Goal: Task Accomplishment & Management: Complete application form

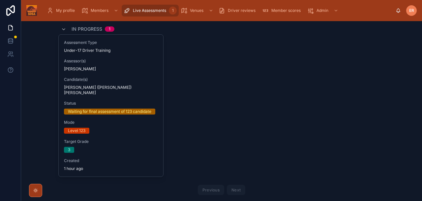
scroll to position [32, 0]
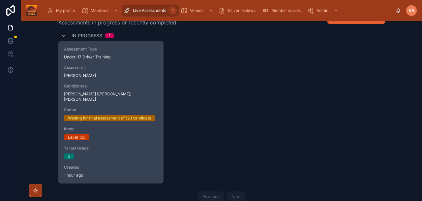
click at [136, 89] on div "Candidate(s) [PERSON_NAME] ([PERSON_NAME]) [PERSON_NAME]" at bounding box center [111, 92] width 94 height 18
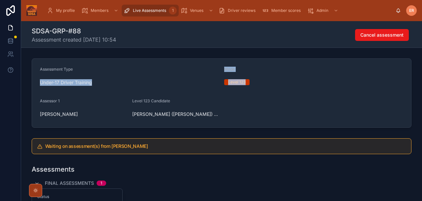
drag, startPoint x: 252, startPoint y: 83, endPoint x: 212, endPoint y: 78, distance: 40.2
click at [212, 78] on form "Assessment Type Under-17 Driver Training Mode Level 123 Assessor 1 [PERSON_NAME…" at bounding box center [221, 93] width 379 height 69
click at [265, 85] on div "Level 123" at bounding box center [313, 82] width 179 height 10
drag, startPoint x: 258, startPoint y: 86, endPoint x: 216, endPoint y: 71, distance: 44.7
click at [216, 71] on form "Assessment Type Under-17 Driver Training Mode Level 123 Assessor 1 [PERSON_NAME…" at bounding box center [221, 93] width 379 height 69
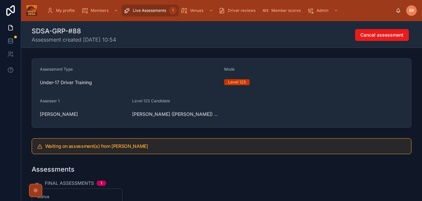
click at [261, 80] on div "Level 123" at bounding box center [313, 82] width 179 height 6
drag, startPoint x: 223, startPoint y: 69, endPoint x: 253, endPoint y: 84, distance: 33.0
click at [253, 84] on form "Assessment Type Under-17 Driver Training Mode Level 123 Assessor 1 [PERSON_NAME…" at bounding box center [221, 93] width 379 height 69
click at [256, 85] on div "Level 123" at bounding box center [313, 82] width 179 height 10
drag, startPoint x: 254, startPoint y: 83, endPoint x: 219, endPoint y: 72, distance: 36.1
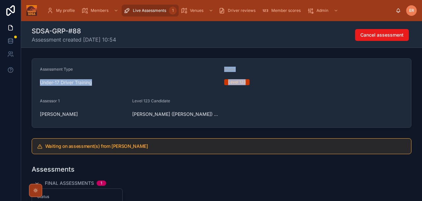
click at [219, 72] on form "Assessment Type Under-17 Driver Training Mode Level 123 Assessor 1 Ed Redfern L…" at bounding box center [221, 93] width 379 height 69
click at [270, 90] on form "Assessment Type Under-17 Driver Training Mode Level 123 Assessor 1 Ed Redfern L…" at bounding box center [221, 93] width 379 height 69
drag, startPoint x: 259, startPoint y: 86, endPoint x: 215, endPoint y: 66, distance: 47.8
click at [215, 66] on form "Assessment Type Under-17 Driver Training Mode Level 123 Assessor 1 Ed Redfern L…" at bounding box center [221, 93] width 379 height 69
click at [285, 78] on div "Level 123" at bounding box center [313, 82] width 179 height 10
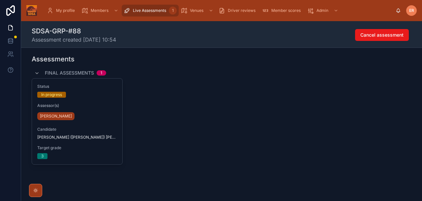
scroll to position [110, 0]
click at [173, 101] on div "Status In progress Assessor(s) Ed Redfern Candidate Jackie (Khaetthaleeya) Gibb…" at bounding box center [222, 121] width 380 height 86
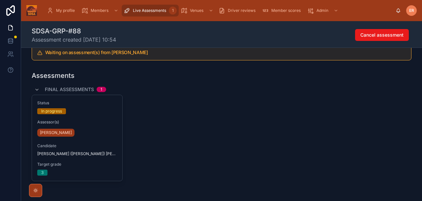
scroll to position [92, 0]
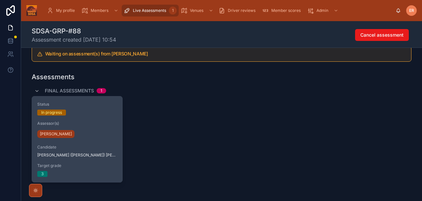
click at [103, 141] on div "Status In progress Assessor(s) Ed Redfern Candidate Jackie (Khaetthaleeya) Gibb…" at bounding box center [77, 139] width 90 height 86
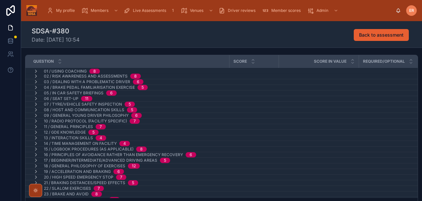
scroll to position [102, 0]
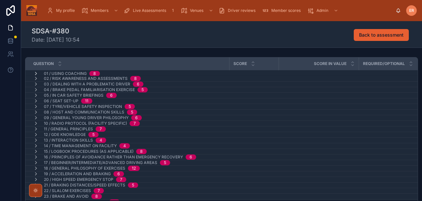
click at [36, 73] on icon at bounding box center [35, 73] width 5 height 5
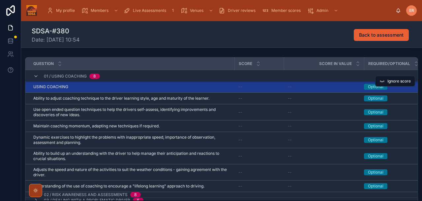
click at [109, 87] on div "USING COACHING USING COACHING" at bounding box center [131, 86] width 197 height 5
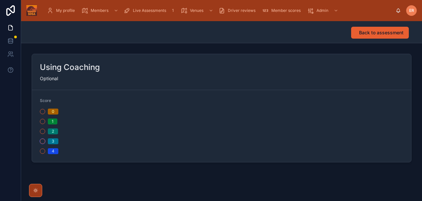
click at [42, 141] on button "3" at bounding box center [42, 141] width 5 height 5
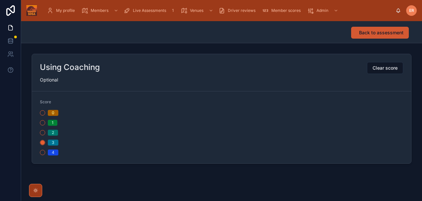
click at [374, 33] on span "Back to assessment" at bounding box center [381, 32] width 45 height 7
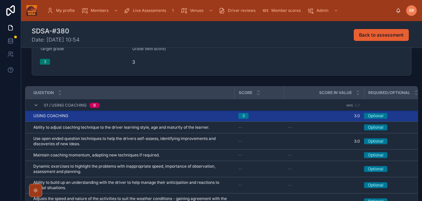
scroll to position [76, 0]
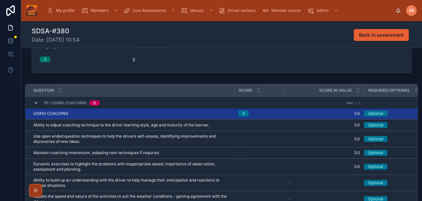
click at [34, 105] on icon at bounding box center [35, 102] width 5 height 5
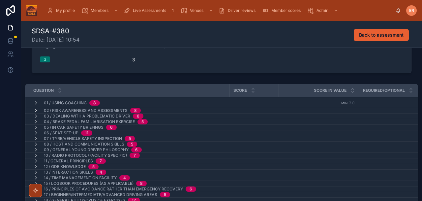
click at [34, 110] on icon at bounding box center [35, 110] width 5 height 5
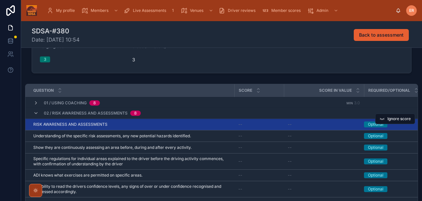
click at [131, 127] on td "RISK AWARENESS AND ASSESSMENTS RISK AWARENESS AND ASSESSMENTS" at bounding box center [129, 125] width 209 height 12
click at [133, 125] on div "RISK AWARENESS AND ASSESSMENTS RISK AWARENESS AND ASSESSMENTS" at bounding box center [131, 124] width 197 height 5
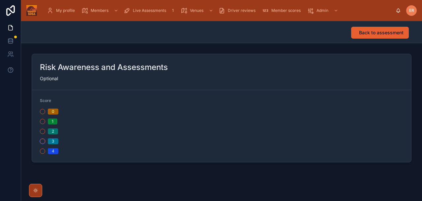
click at [43, 140] on button "3" at bounding box center [42, 141] width 5 height 5
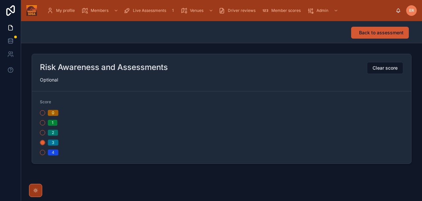
click at [367, 35] on span "Back to assessment" at bounding box center [381, 32] width 45 height 7
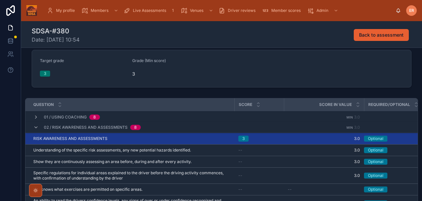
scroll to position [63, 0]
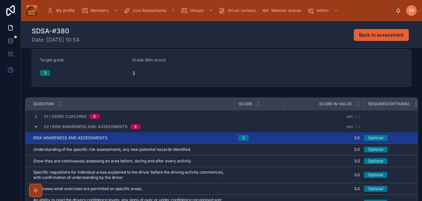
click at [36, 126] on icon at bounding box center [35, 126] width 5 height 5
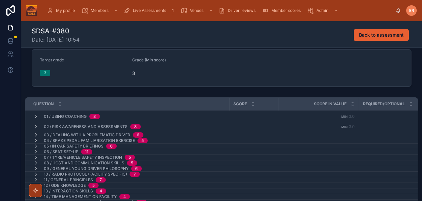
click at [35, 135] on icon at bounding box center [35, 134] width 5 height 5
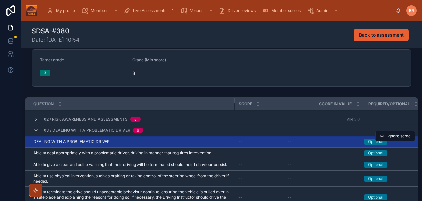
scroll to position [4, 0]
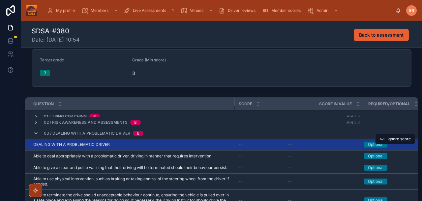
click at [182, 146] on div "DEALING WITH A PROBLEMATIC DRIVER DEALING WITH A PROBLEMATIC DRIVER" at bounding box center [131, 144] width 197 height 5
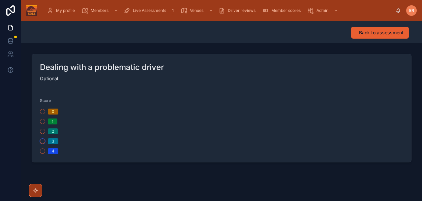
click at [43, 142] on button "3" at bounding box center [42, 141] width 5 height 5
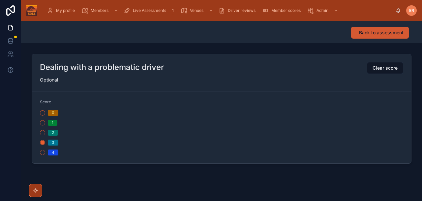
click at [372, 33] on span "Back to assessment" at bounding box center [381, 32] width 45 height 7
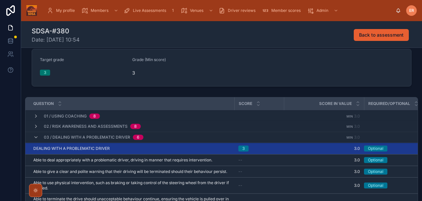
scroll to position [102, 0]
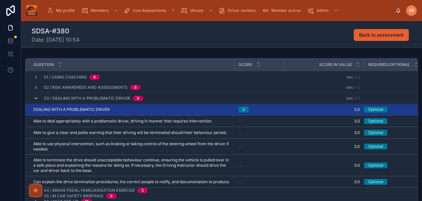
click at [35, 98] on icon at bounding box center [35, 98] width 5 height 5
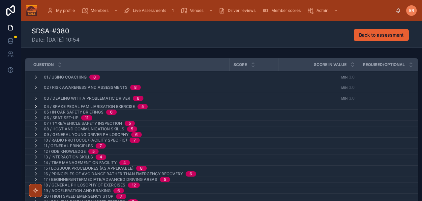
click at [35, 106] on icon at bounding box center [35, 106] width 5 height 5
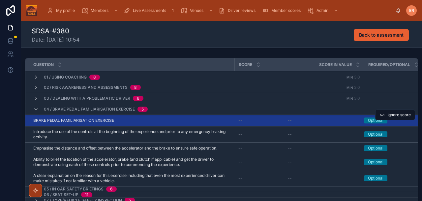
click at [184, 119] on div "BRAKE PEDAL FAMILIARISATION EXERCISE BRAKE PEDAL FAMILIARISATION EXERCISE" at bounding box center [131, 120] width 197 height 5
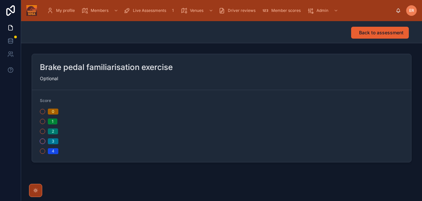
click at [42, 142] on button "3" at bounding box center [42, 141] width 5 height 5
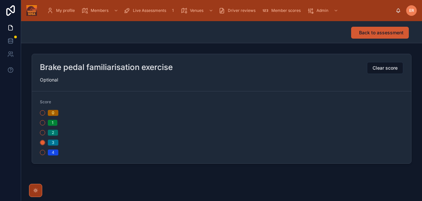
click at [373, 36] on button "Back to assessment" at bounding box center [380, 33] width 58 height 12
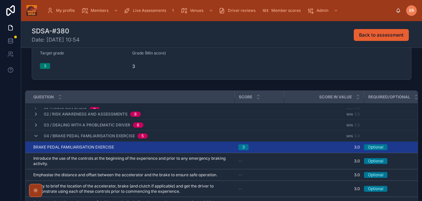
scroll to position [6, 0]
click at [35, 136] on icon at bounding box center [35, 135] width 5 height 5
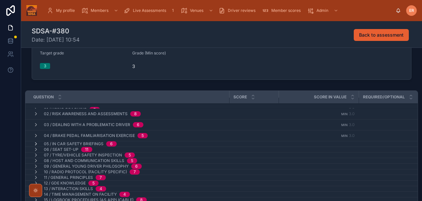
click at [35, 143] on icon at bounding box center [35, 143] width 5 height 5
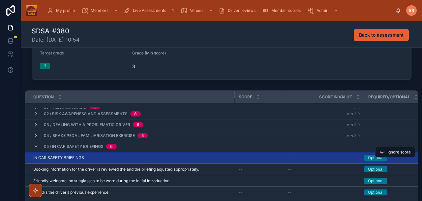
click at [99, 159] on div "IN CAR SAFETY BRIEFINGS IN CAR SAFETY BRIEFINGS" at bounding box center [131, 157] width 197 height 5
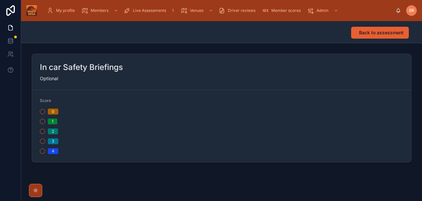
click at [41, 143] on div "3" at bounding box center [129, 141] width 179 height 6
click at [41, 142] on button "3" at bounding box center [42, 141] width 5 height 5
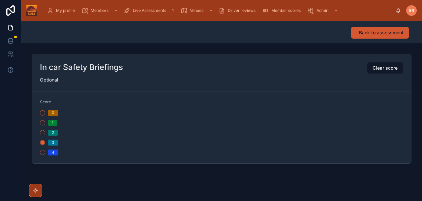
click at [373, 36] on button "Back to assessment" at bounding box center [380, 33] width 58 height 12
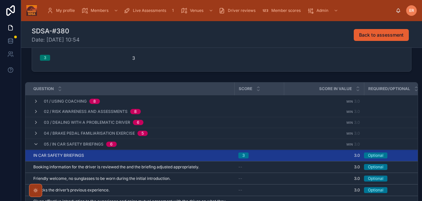
scroll to position [37, 0]
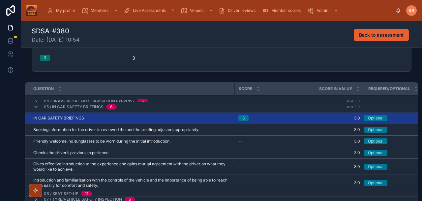
click at [37, 107] on icon at bounding box center [35, 106] width 5 height 5
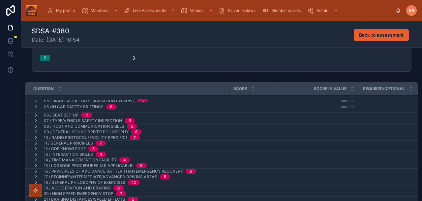
click at [36, 114] on icon at bounding box center [35, 114] width 5 height 5
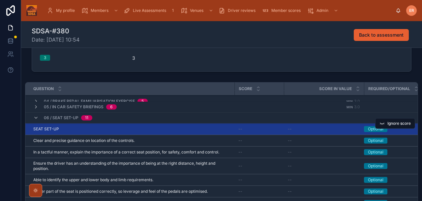
click at [113, 130] on div "SEAT SET-UP SEAT SET-UP" at bounding box center [131, 128] width 197 height 5
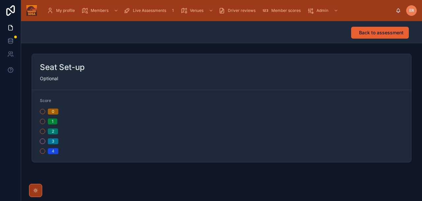
click at [43, 141] on button "3" at bounding box center [42, 141] width 5 height 5
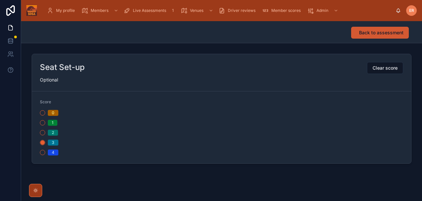
click at [378, 35] on span "Back to assessment" at bounding box center [381, 32] width 45 height 7
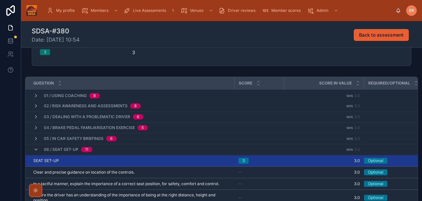
scroll to position [35, 0]
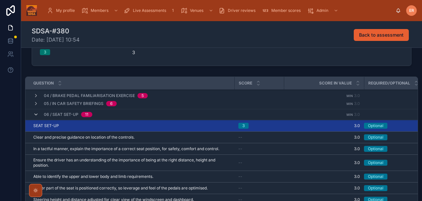
click at [37, 114] on icon at bounding box center [35, 114] width 5 height 5
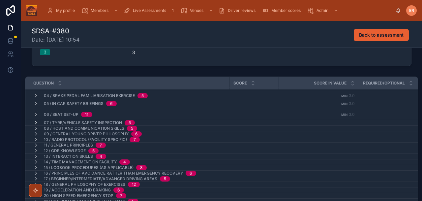
click at [37, 122] on icon at bounding box center [35, 122] width 5 height 5
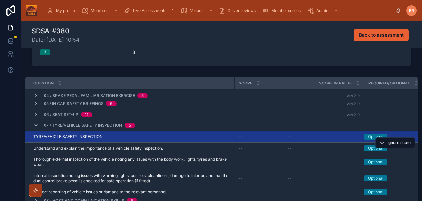
scroll to position [55, 0]
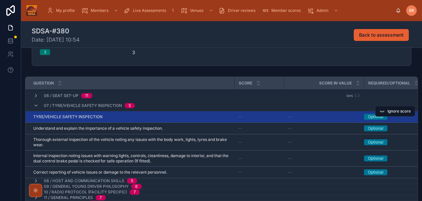
click at [165, 117] on div "TYRE/VEHICLE SAFETY INSPECTION TYRE/VEHICLE SAFETY INSPECTION" at bounding box center [131, 116] width 197 height 5
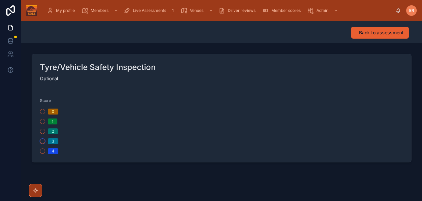
click at [44, 141] on button "3" at bounding box center [42, 141] width 5 height 5
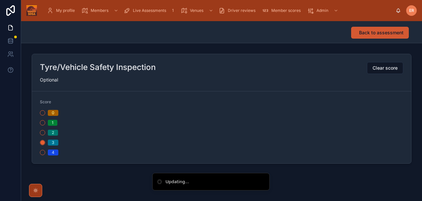
click at [368, 32] on span "Back to assessment" at bounding box center [381, 32] width 45 height 7
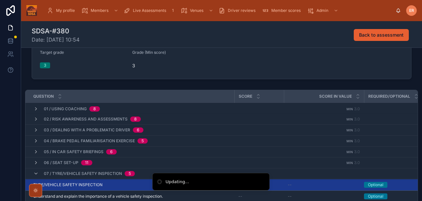
scroll to position [31, 0]
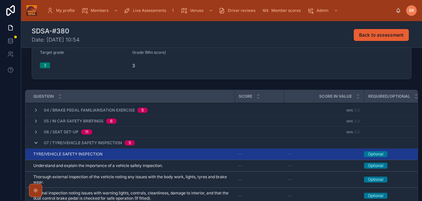
click at [35, 143] on icon at bounding box center [35, 142] width 5 height 5
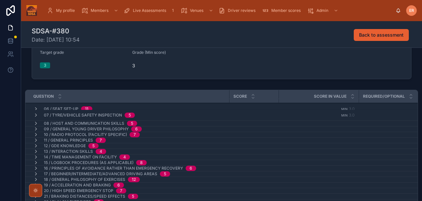
scroll to position [58, 0]
click at [35, 124] on icon at bounding box center [35, 123] width 5 height 5
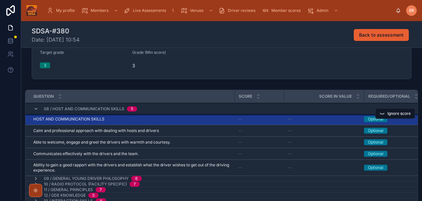
scroll to position [55, 0]
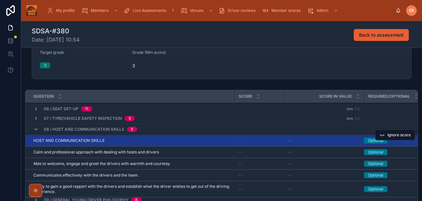
click at [131, 140] on div "HOST AND COMMUNICATION SKILLS HOST AND COMMUNICATION SKILLS" at bounding box center [131, 140] width 197 height 5
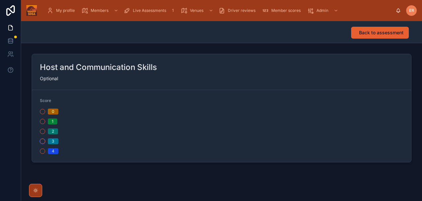
click at [42, 142] on button "3" at bounding box center [42, 141] width 5 height 5
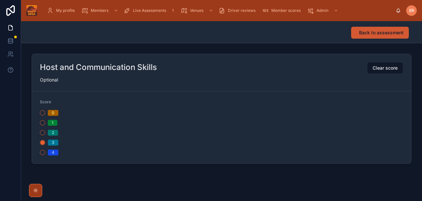
click at [377, 34] on span "Back to assessment" at bounding box center [381, 32] width 45 height 7
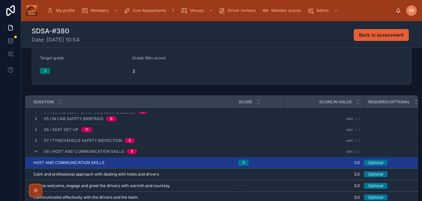
scroll to position [40, 0]
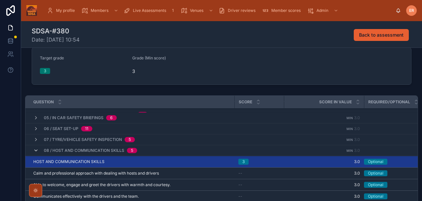
click at [36, 149] on icon at bounding box center [35, 150] width 5 height 5
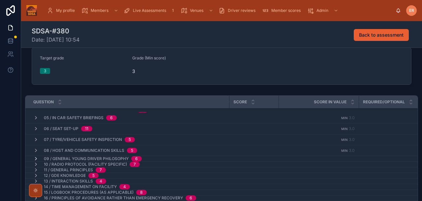
click at [36, 158] on icon at bounding box center [35, 158] width 5 height 5
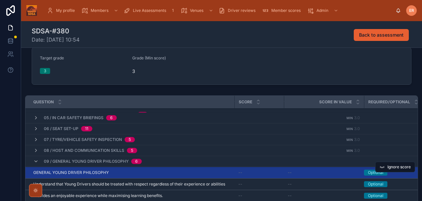
click at [178, 171] on div "GENERAL YOUNG DRIVER PHILOSOPHY GENERAL YOUNG DRIVER PHILOSOPHY" at bounding box center [131, 172] width 197 height 5
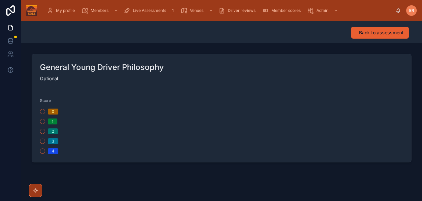
scroll to position [6, 0]
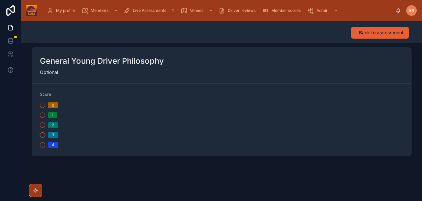
click at [43, 135] on button "3" at bounding box center [42, 134] width 5 height 5
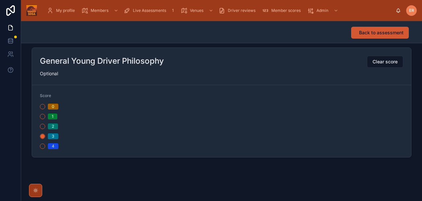
click at [375, 32] on span "Back to assessment" at bounding box center [381, 32] width 45 height 7
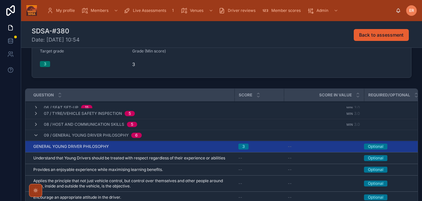
scroll to position [60, 0]
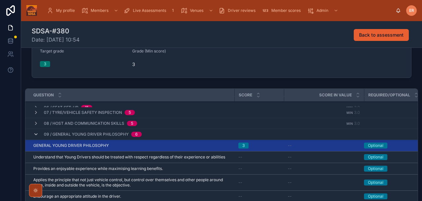
click at [35, 135] on icon at bounding box center [35, 134] width 5 height 5
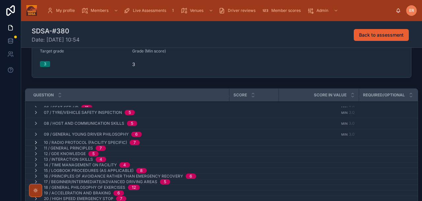
click at [36, 140] on icon at bounding box center [35, 142] width 5 height 5
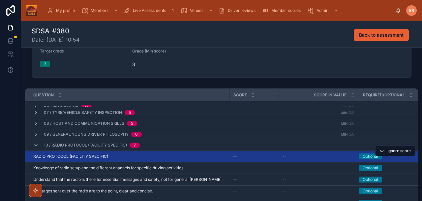
click at [140, 157] on div "RADIO PROTOCOL (FACILITY SPECIFIC) RADIO PROTOCOL (FACILITY SPECIFIC)" at bounding box center [129, 156] width 192 height 5
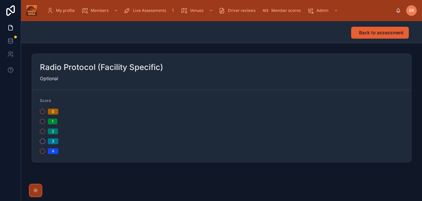
click at [43, 141] on button "3" at bounding box center [42, 141] width 5 height 5
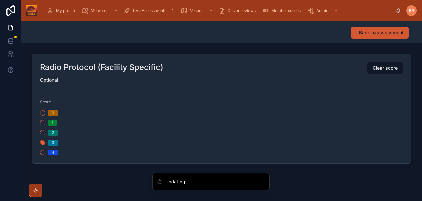
click at [382, 32] on span "Back to assessment" at bounding box center [381, 32] width 45 height 7
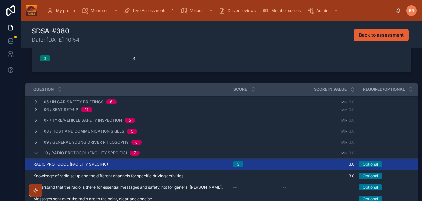
scroll to position [48, 0]
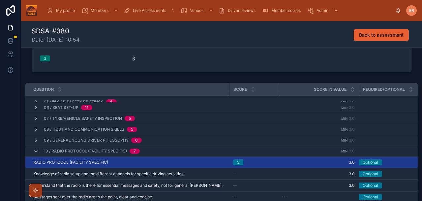
click at [35, 151] on icon at bounding box center [35, 150] width 5 height 5
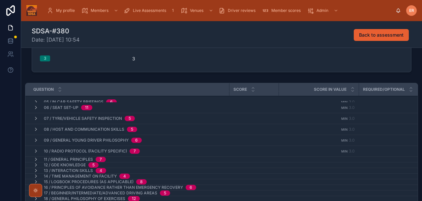
click at [35, 158] on icon at bounding box center [35, 159] width 5 height 5
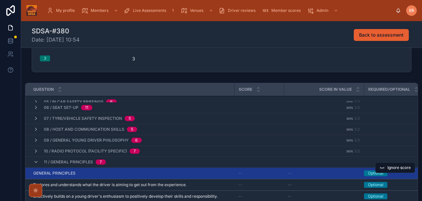
click at [160, 173] on div "GENERAL PRINCIPLES GENERAL PRINCIPLES" at bounding box center [131, 173] width 197 height 5
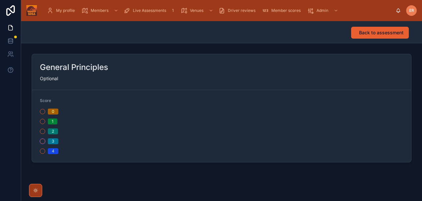
click at [42, 142] on button "3" at bounding box center [42, 141] width 5 height 5
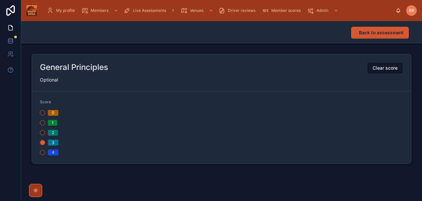
click at [373, 30] on span "Back to assessment" at bounding box center [381, 32] width 45 height 7
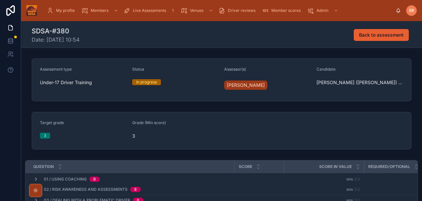
scroll to position [147, 0]
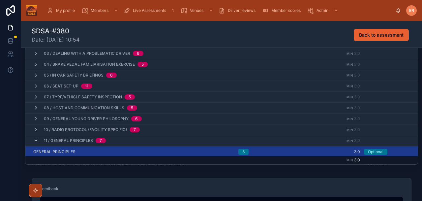
click at [35, 140] on icon at bounding box center [35, 140] width 5 height 5
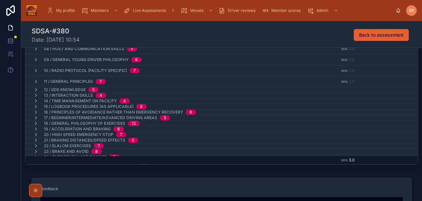
scroll to position [60, 0]
click at [34, 90] on icon at bounding box center [35, 88] width 5 height 5
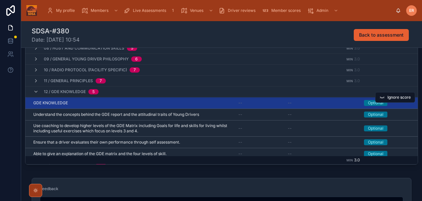
click at [79, 104] on div "GDE KNOWLEDGE GDE KNOWLEDGE" at bounding box center [131, 102] width 197 height 5
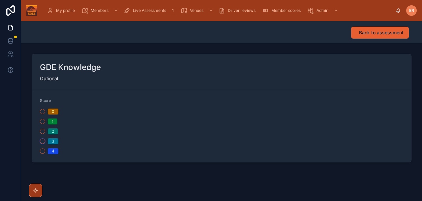
click at [43, 142] on button "3" at bounding box center [42, 141] width 5 height 5
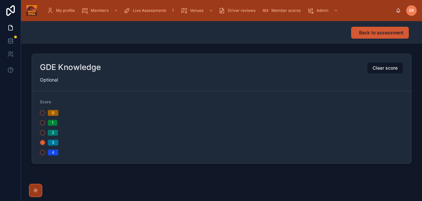
click at [361, 32] on span "Back to assessment" at bounding box center [381, 32] width 45 height 7
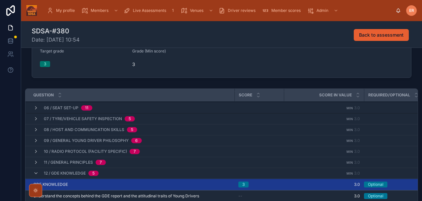
scroll to position [90, 0]
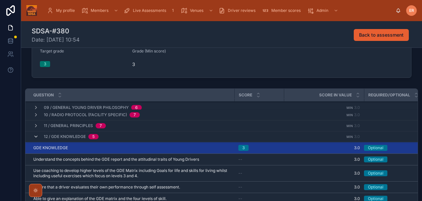
click at [37, 138] on icon at bounding box center [35, 136] width 5 height 5
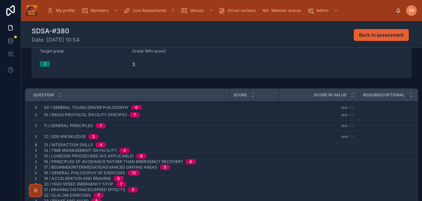
click at [36, 144] on icon at bounding box center [35, 144] width 5 height 5
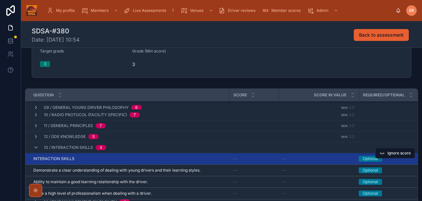
click at [166, 162] on td "INTERACTION SKILLS INTERACTION SKILLS" at bounding box center [127, 159] width 204 height 12
click at [161, 160] on div "INTERACTION SKILLS INTERACTION SKILLS" at bounding box center [129, 158] width 192 height 5
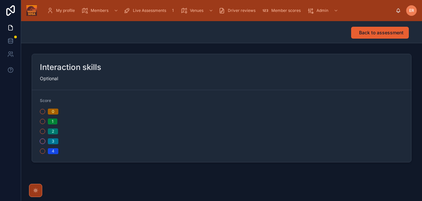
click at [44, 141] on button "3" at bounding box center [42, 141] width 5 height 5
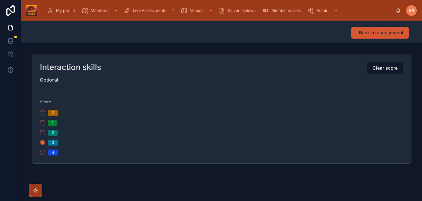
click at [368, 33] on span "Back to assessment" at bounding box center [381, 32] width 45 height 7
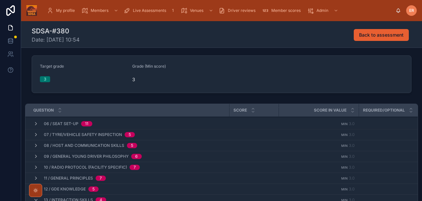
scroll to position [118, 0]
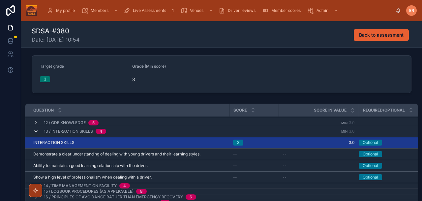
click at [36, 134] on icon at bounding box center [35, 131] width 5 height 5
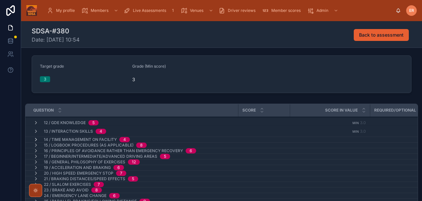
click at [37, 139] on icon at bounding box center [35, 139] width 5 height 5
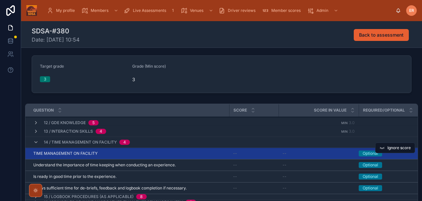
click at [127, 153] on div "TIME MANAGEMENT ON FACILITY TIME MANAGEMENT ON FACILITY" at bounding box center [129, 153] width 192 height 5
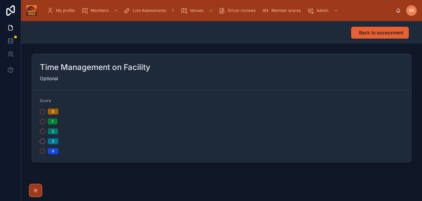
click at [43, 141] on button "3" at bounding box center [42, 141] width 5 height 5
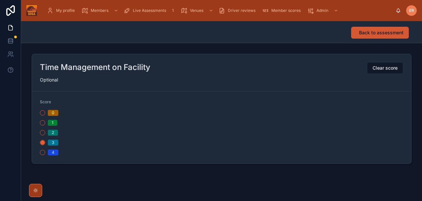
click at [377, 34] on span "Back to assessment" at bounding box center [381, 32] width 45 height 7
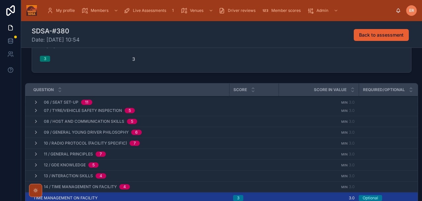
scroll to position [102, 0]
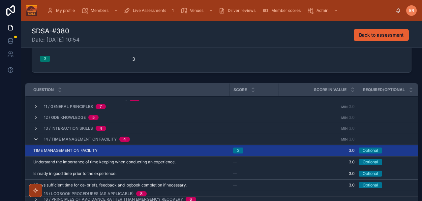
click at [35, 141] on icon at bounding box center [35, 139] width 5 height 5
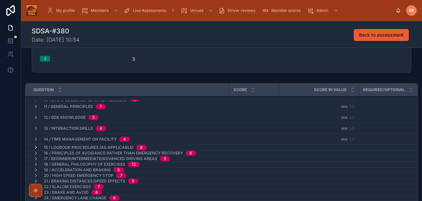
click at [35, 146] on icon at bounding box center [35, 147] width 5 height 5
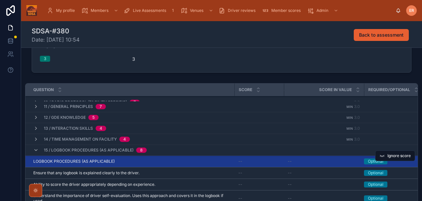
click at [133, 159] on div "LOGBOOK PROCEDURES (AS APPLICABLE) LOGBOOK PROCEDURES (AS APPLICABLE)" at bounding box center [131, 161] width 197 height 5
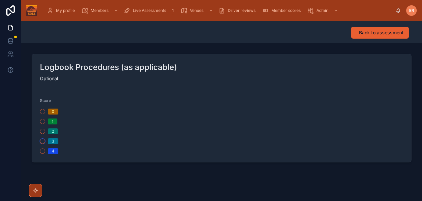
click at [43, 140] on button "3" at bounding box center [42, 141] width 5 height 5
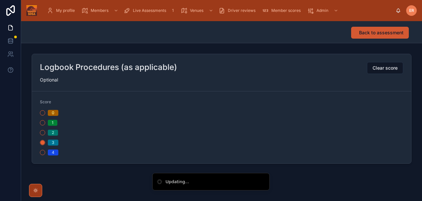
click at [364, 34] on span "Back to assessment" at bounding box center [381, 32] width 45 height 7
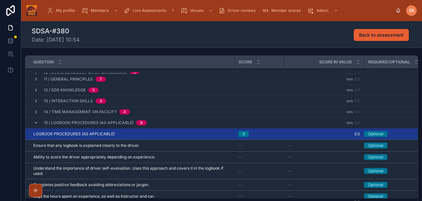
scroll to position [106, 0]
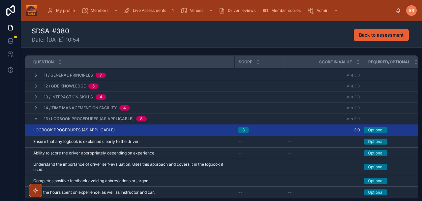
click at [36, 119] on icon at bounding box center [35, 118] width 5 height 5
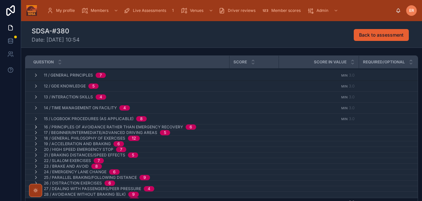
click at [36, 127] on icon at bounding box center [35, 126] width 5 height 5
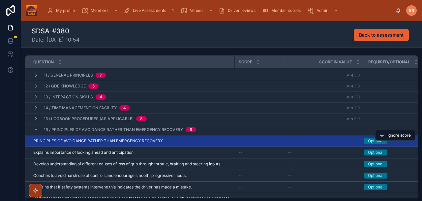
click at [181, 142] on div "PRINCIPLES OF AVOIDANCE RATHER THAN EMERGENCY RECOVERY PRINCIPLES OF AVOIDANCE …" at bounding box center [131, 140] width 197 height 5
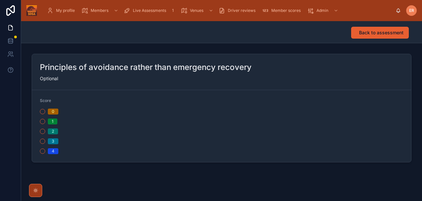
click at [42, 144] on div "0 1 2 3 4" at bounding box center [129, 132] width 179 height 46
click at [42, 143] on button "3" at bounding box center [42, 141] width 5 height 5
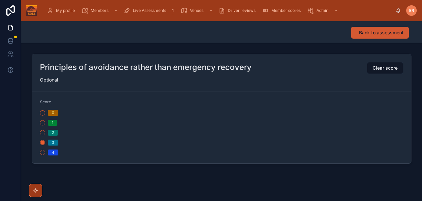
click at [365, 35] on span "Back to assessment" at bounding box center [381, 32] width 45 height 7
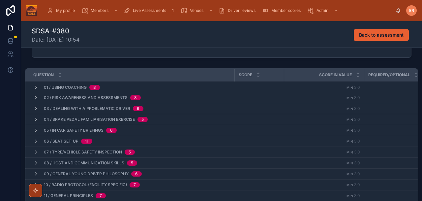
scroll to position [101, 0]
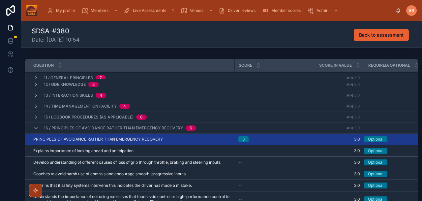
click at [34, 130] on icon at bounding box center [35, 127] width 5 height 5
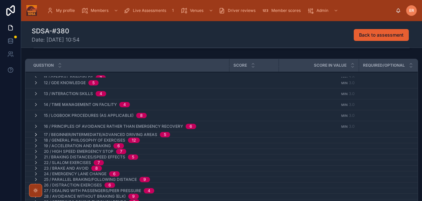
click at [34, 134] on icon at bounding box center [35, 134] width 5 height 5
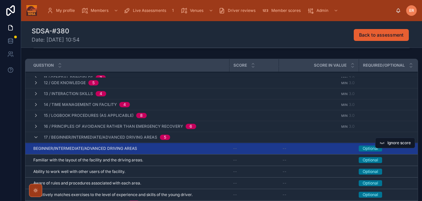
click at [153, 148] on div "BEGINNER/INTERMEDIATE/ADVANCED DRIVING AREAS BEGINNER/INTERMEDIATE/ADVANCED DRI…" at bounding box center [129, 148] width 192 height 5
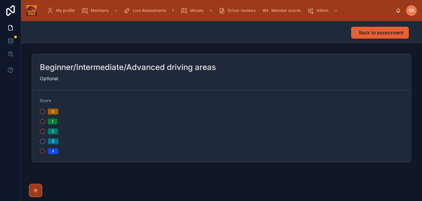
click at [43, 142] on button "3" at bounding box center [42, 141] width 5 height 5
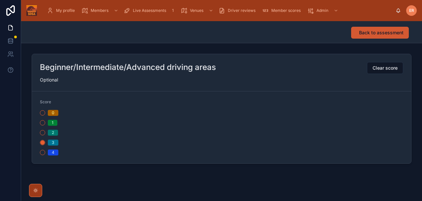
click at [375, 33] on span "Back to assessment" at bounding box center [381, 32] width 45 height 7
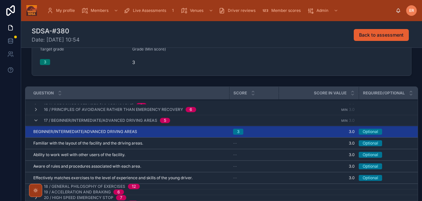
scroll to position [115, 0]
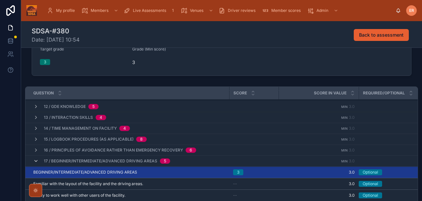
click at [37, 162] on icon at bounding box center [35, 160] width 5 height 5
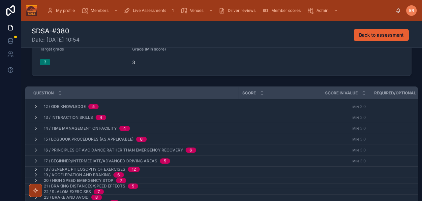
click at [36, 168] on icon at bounding box center [35, 169] width 5 height 5
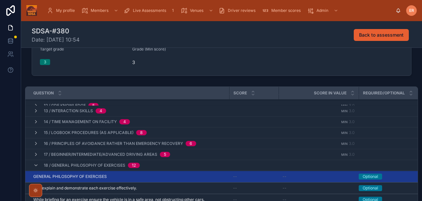
scroll to position [163, 0]
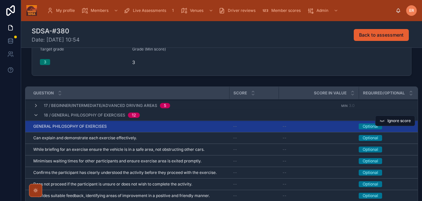
click at [136, 126] on div "GENERAL PHILOSOPHY OF EXERCISES GENERAL PHILOSOPHY OF EXERCISES" at bounding box center [129, 126] width 192 height 5
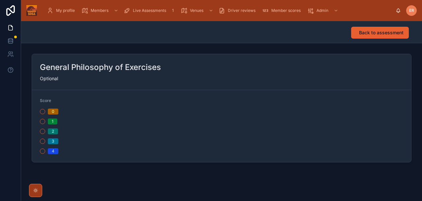
scroll to position [4, 0]
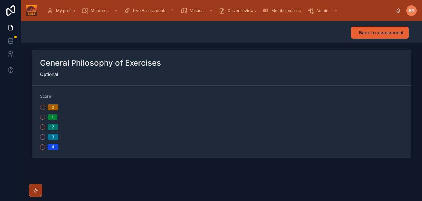
click at [42, 139] on button "3" at bounding box center [42, 136] width 5 height 5
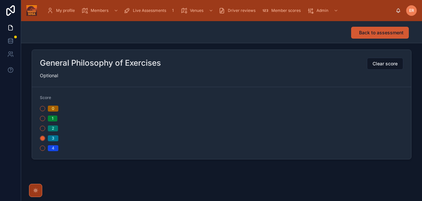
click at [365, 36] on button "Back to assessment" at bounding box center [380, 33] width 58 height 12
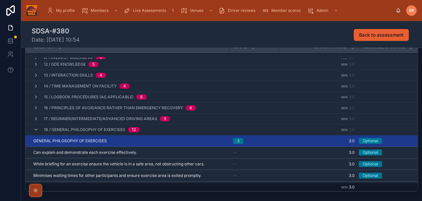
scroll to position [115, 0]
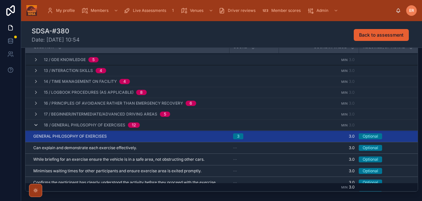
click at [35, 127] on icon at bounding box center [35, 124] width 5 height 5
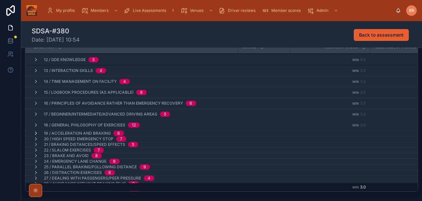
click at [35, 133] on icon at bounding box center [35, 133] width 5 height 5
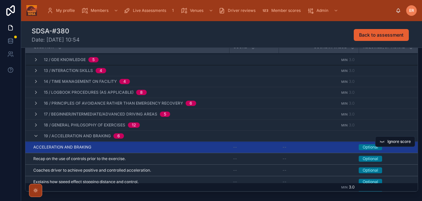
click at [117, 147] on div "ACCELERATION AND BRAKING ACCELERATION AND BRAKING" at bounding box center [129, 146] width 192 height 5
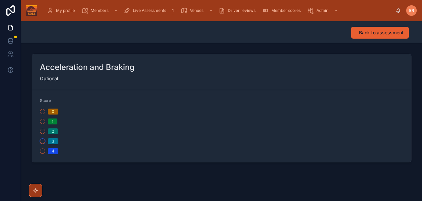
click at [43, 140] on button "3" at bounding box center [42, 141] width 5 height 5
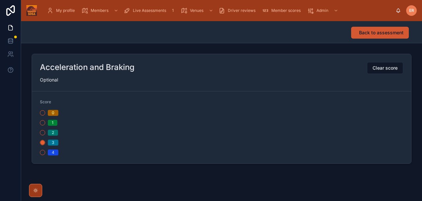
click at [388, 29] on span "Back to assessment" at bounding box center [381, 32] width 45 height 7
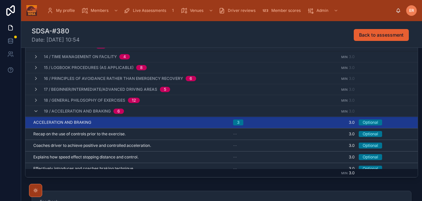
scroll to position [126, 0]
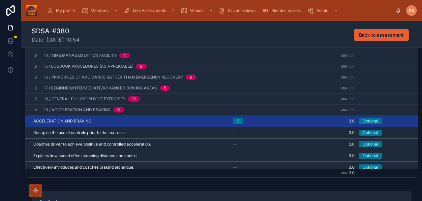
click at [35, 109] on icon at bounding box center [35, 109] width 5 height 5
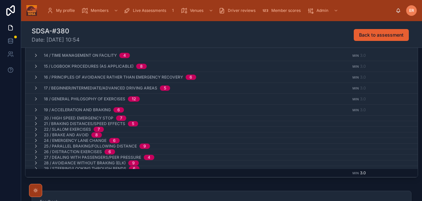
click at [35, 114] on td "19 / Acceleration and Braking 6" at bounding box center [157, 110] width 265 height 11
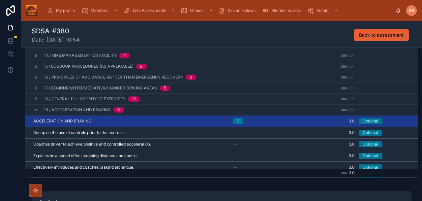
click at [34, 110] on icon at bounding box center [35, 109] width 5 height 5
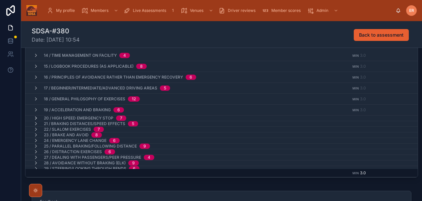
click at [34, 117] on icon at bounding box center [35, 117] width 5 height 5
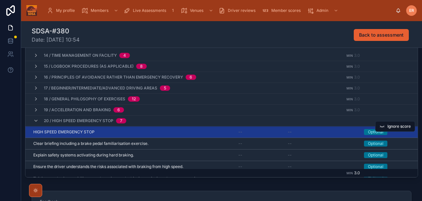
click at [119, 133] on div "HIGH SPEED EMERGENCY STOP HIGH SPEED EMERGENCY STOP" at bounding box center [131, 131] width 197 height 5
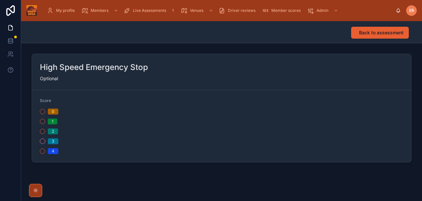
click at [42, 142] on button "3" at bounding box center [42, 141] width 5 height 5
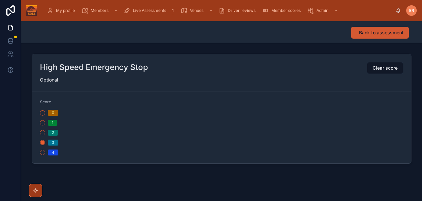
click at [370, 32] on span "Back to assessment" at bounding box center [381, 32] width 45 height 7
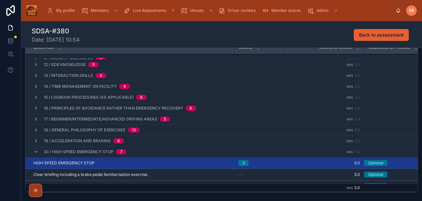
scroll to position [129, 0]
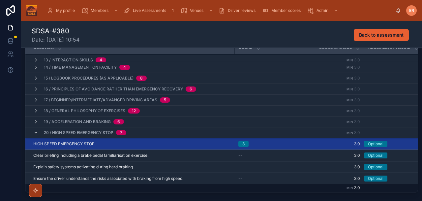
click at [36, 134] on icon at bounding box center [35, 132] width 5 height 5
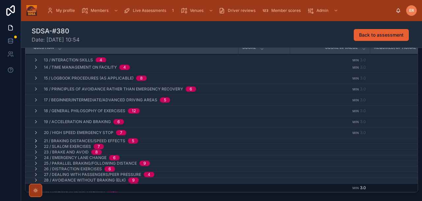
click at [35, 142] on icon at bounding box center [35, 140] width 5 height 5
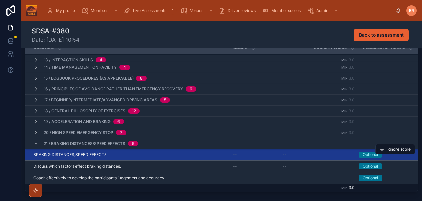
click at [127, 154] on div "BRAKING DISTANCES/SPEED EFFECTS BRAKING DISTANCES/SPEED EFFECTS" at bounding box center [129, 154] width 192 height 5
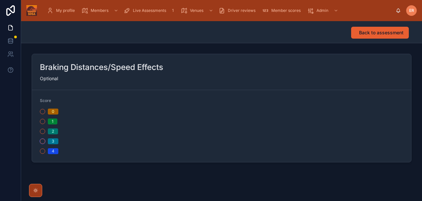
click at [43, 143] on button "3" at bounding box center [42, 141] width 5 height 5
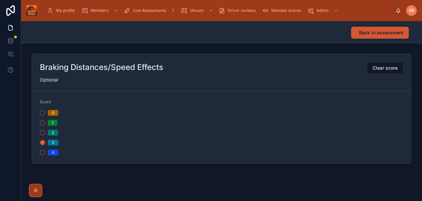
click at [361, 36] on span "Back to assessment" at bounding box center [381, 32] width 45 height 7
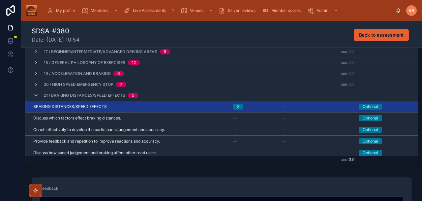
scroll to position [146, 0]
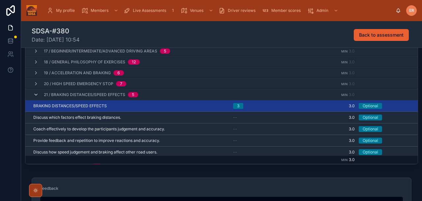
click at [33, 93] on icon at bounding box center [35, 94] width 5 height 5
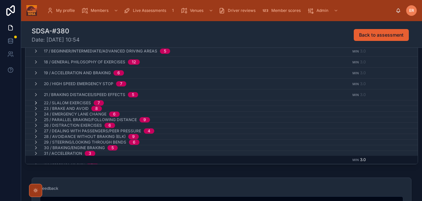
click at [33, 103] on icon at bounding box center [35, 102] width 5 height 5
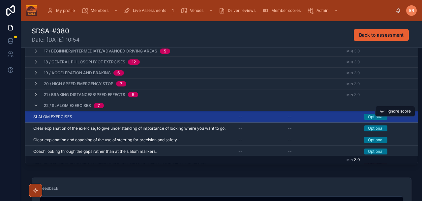
click at [102, 118] on div "SLALOM EXERCISES SLALOM EXERCISES" at bounding box center [131, 116] width 197 height 5
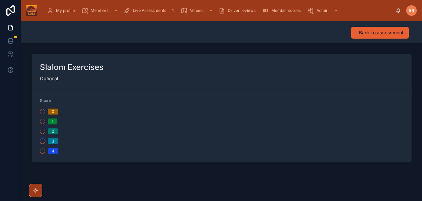
click at [42, 142] on button "3" at bounding box center [42, 141] width 5 height 5
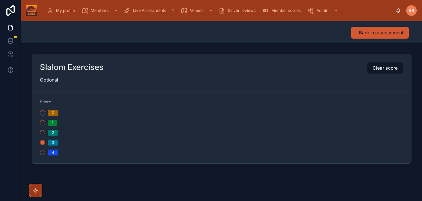
click at [359, 32] on button "Back to assessment" at bounding box center [380, 33] width 58 height 12
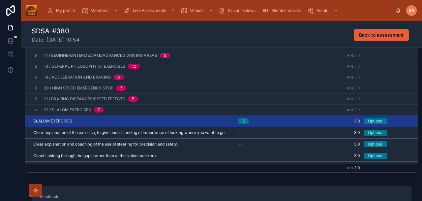
scroll to position [151, 0]
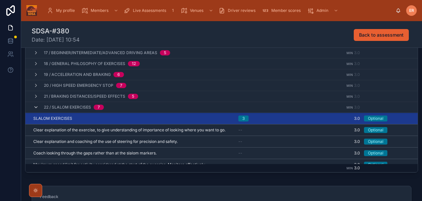
click at [35, 107] on icon at bounding box center [35, 107] width 5 height 5
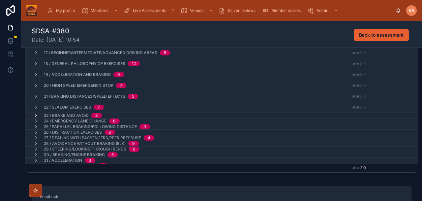
click at [34, 114] on icon at bounding box center [35, 115] width 5 height 5
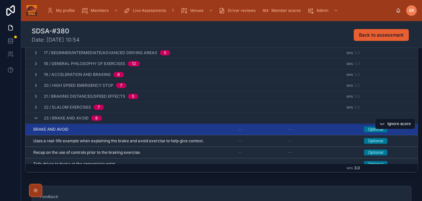
click at [109, 132] on div "BRAKE AND AVOID BRAKE AND AVOID" at bounding box center [131, 129] width 197 height 5
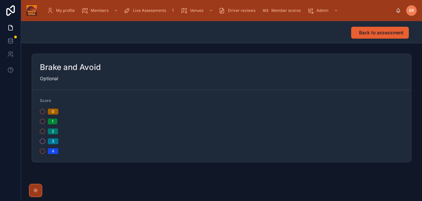
click at [43, 143] on button "3" at bounding box center [42, 141] width 5 height 5
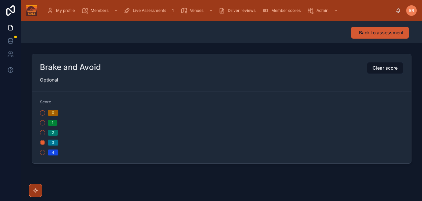
click at [363, 34] on span "Back to assessment" at bounding box center [381, 32] width 45 height 7
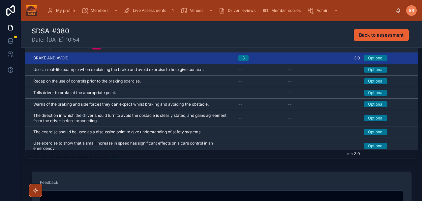
scroll to position [185, 0]
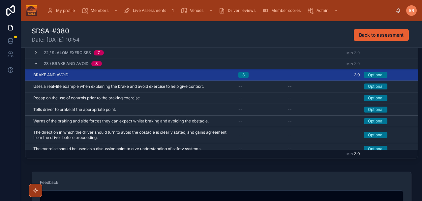
click at [35, 65] on icon at bounding box center [35, 63] width 5 height 5
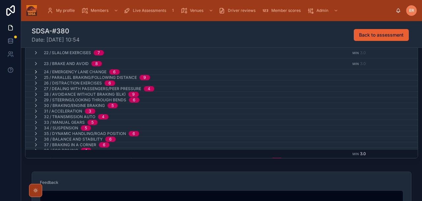
click at [37, 70] on icon at bounding box center [35, 71] width 5 height 5
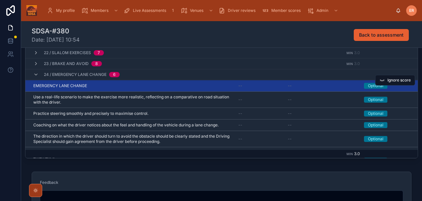
click at [127, 84] on div "EMERGENCY LANE CHANGE EMERGENCY LANE CHANGE" at bounding box center [131, 85] width 197 height 5
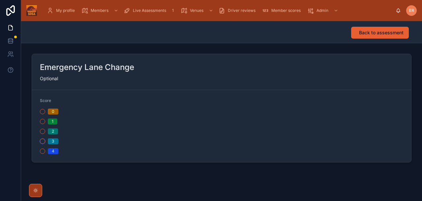
click at [42, 142] on button "3" at bounding box center [42, 141] width 5 height 5
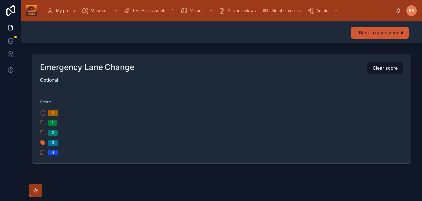
click at [365, 31] on span "Back to assessment" at bounding box center [381, 32] width 45 height 7
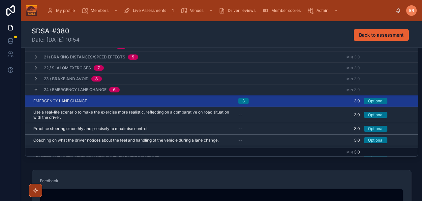
scroll to position [172, 0]
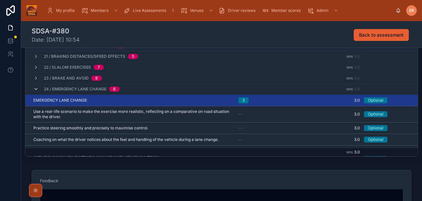
click at [36, 90] on icon at bounding box center [35, 88] width 5 height 5
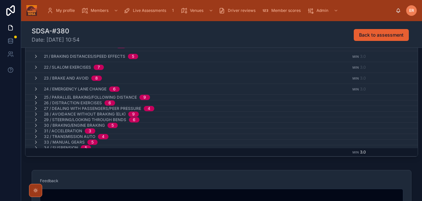
click at [34, 98] on icon at bounding box center [35, 97] width 5 height 5
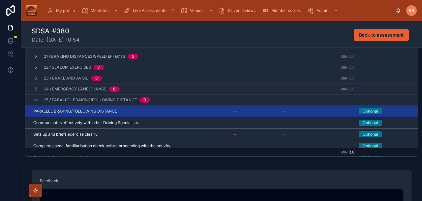
click at [35, 99] on icon at bounding box center [35, 99] width 5 height 5
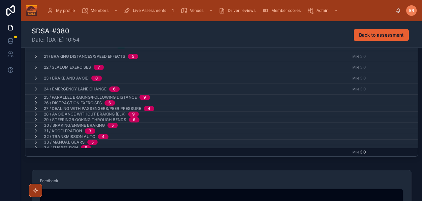
click at [36, 102] on icon at bounding box center [35, 102] width 5 height 5
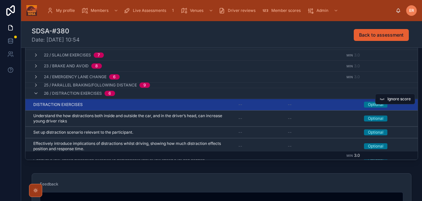
scroll to position [153, 0]
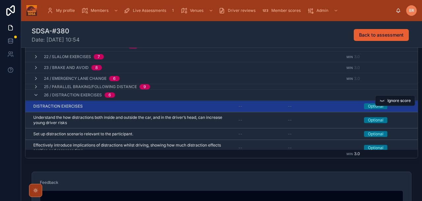
click at [91, 105] on div "DISTRACTION EXERCISES DISTRACTION EXERCISES" at bounding box center [131, 106] width 197 height 5
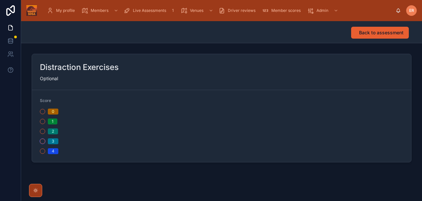
click at [43, 142] on button "3" at bounding box center [42, 141] width 5 height 5
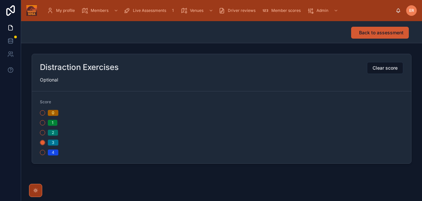
click at [365, 32] on span "Back to assessment" at bounding box center [381, 32] width 45 height 7
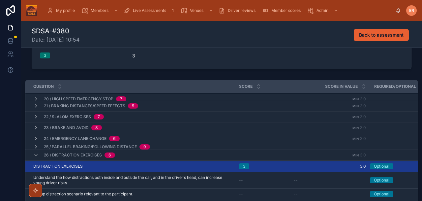
scroll to position [196, 0]
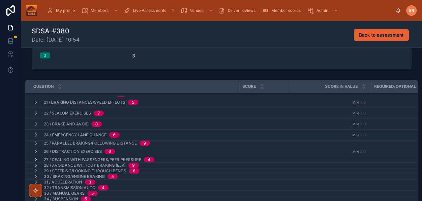
click at [35, 158] on icon at bounding box center [35, 159] width 5 height 5
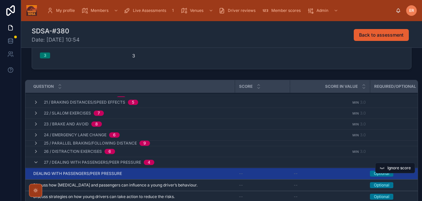
click at [129, 171] on div "DEALING WITH PASSENGERS/PEER PRESSURE DEALING WITH PASSENGERS/PEER PRESSURE" at bounding box center [132, 173] width 198 height 5
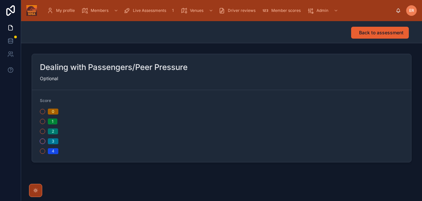
click at [43, 140] on button "3" at bounding box center [42, 141] width 5 height 5
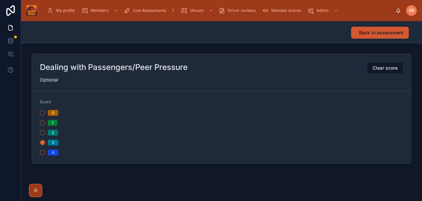
click at [383, 32] on span "Back to assessment" at bounding box center [381, 32] width 45 height 7
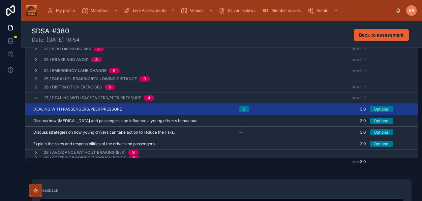
scroll to position [140, 0]
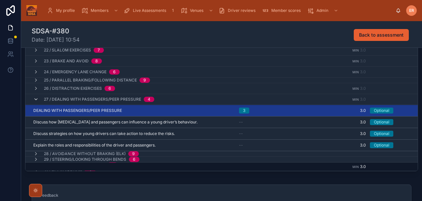
click at [35, 100] on icon at bounding box center [35, 99] width 5 height 5
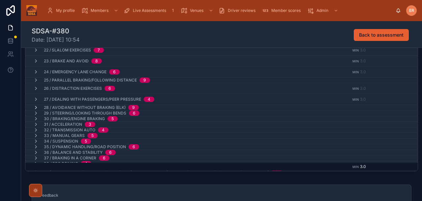
click at [36, 108] on icon at bounding box center [35, 107] width 5 height 5
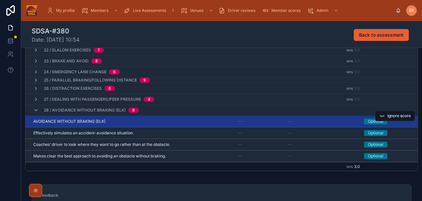
click at [135, 121] on div "AVOIDANCE WITHOUT BRAKING (ELK) AVOIDANCE WITHOUT BRAKING (ELK)" at bounding box center [131, 121] width 197 height 5
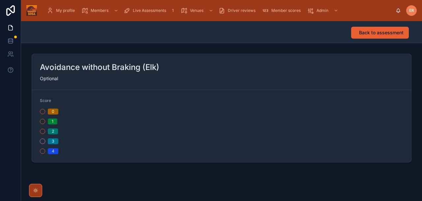
click at [42, 143] on button "3" at bounding box center [42, 141] width 5 height 5
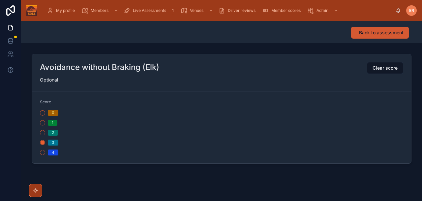
click at [379, 33] on span "Back to assessment" at bounding box center [381, 32] width 45 height 7
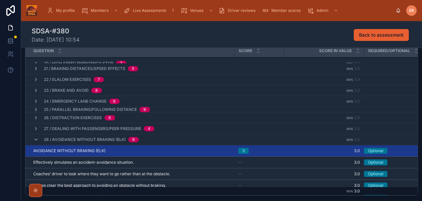
scroll to position [194, 0]
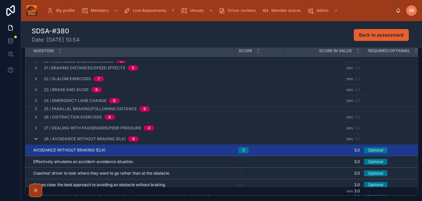
click at [36, 138] on icon at bounding box center [35, 138] width 5 height 5
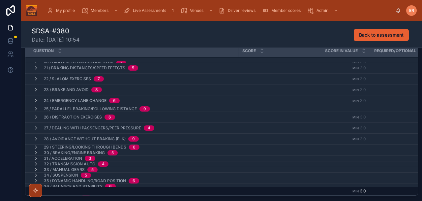
click at [54, 147] on span "29 / Steering/Looking through bends" at bounding box center [85, 146] width 82 height 5
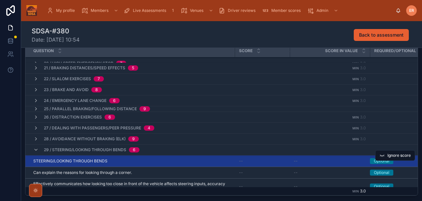
click at [179, 161] on div "STEERING/LOOKING THROUGH BENDS STEERING/LOOKING THROUGH BENDS" at bounding box center [132, 160] width 198 height 5
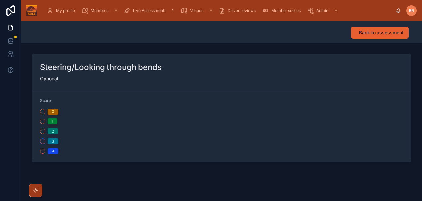
click at [43, 141] on button "3" at bounding box center [42, 141] width 5 height 5
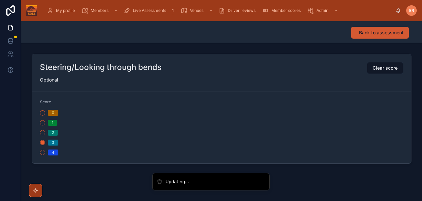
click at [368, 31] on span "Back to assessment" at bounding box center [381, 32] width 45 height 7
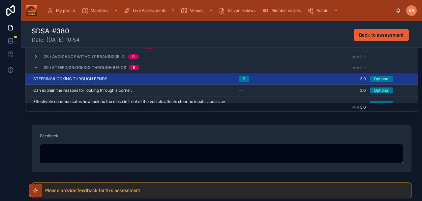
scroll to position [201, 0]
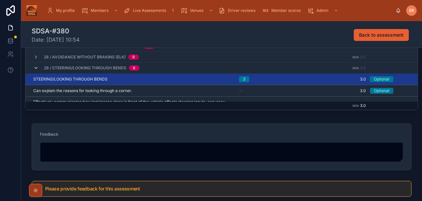
click at [37, 68] on icon at bounding box center [35, 67] width 5 height 5
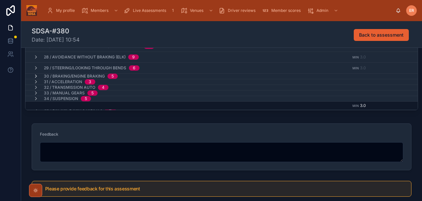
click at [36, 76] on icon at bounding box center [35, 76] width 5 height 5
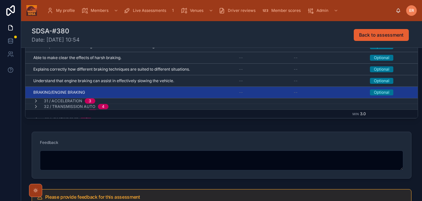
scroll to position [239, 0]
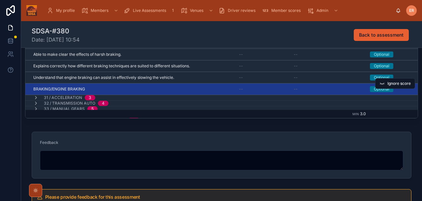
click at [131, 88] on div "BRAKING/ENGINE BRAKING BRAKING/ENGINE BRAKING" at bounding box center [132, 88] width 198 height 5
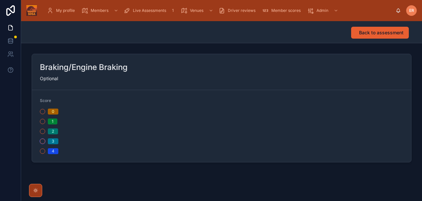
click at [44, 142] on button "3" at bounding box center [42, 141] width 5 height 5
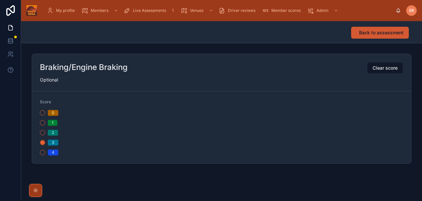
click at [383, 32] on span "Back to assessment" at bounding box center [381, 32] width 45 height 7
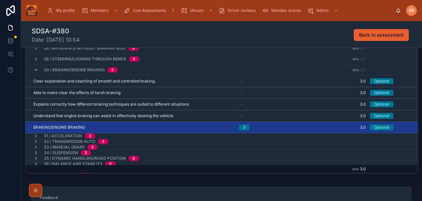
scroll to position [256, 0]
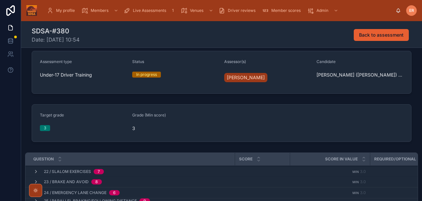
scroll to position [216, 0]
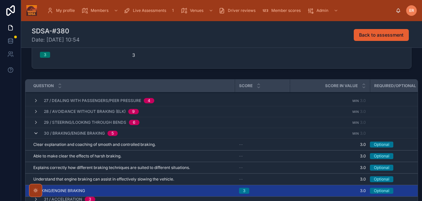
click at [36, 131] on icon at bounding box center [35, 133] width 5 height 5
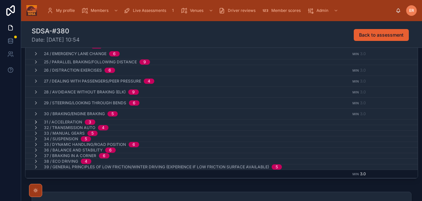
click at [36, 122] on icon at bounding box center [35, 121] width 5 height 5
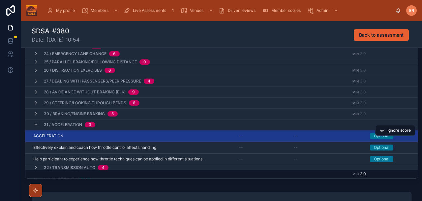
click at [145, 136] on div "ACCELERATION ACCELERATION" at bounding box center [132, 135] width 198 height 5
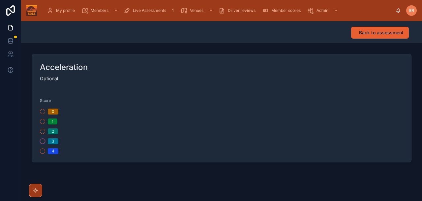
click at [42, 142] on button "3" at bounding box center [42, 141] width 5 height 5
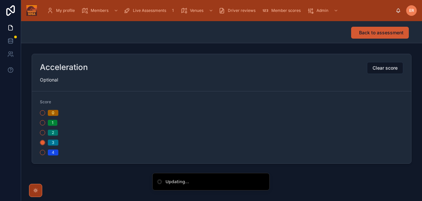
click at [363, 38] on button "Back to assessment" at bounding box center [380, 33] width 58 height 12
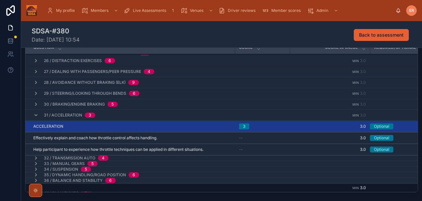
scroll to position [242, 0]
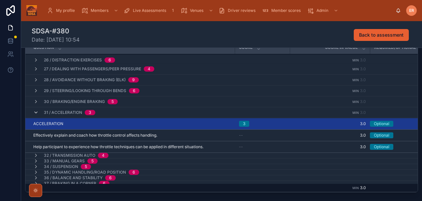
click at [37, 112] on icon at bounding box center [35, 112] width 5 height 5
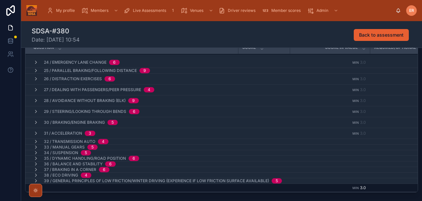
scroll to position [224, 0]
click at [35, 141] on icon at bounding box center [35, 141] width 5 height 5
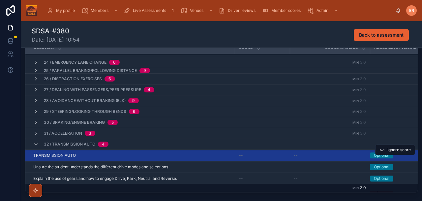
click at [126, 154] on div "TRANSMISSION AUTO TRANSMISSION AUTO" at bounding box center [132, 155] width 198 height 5
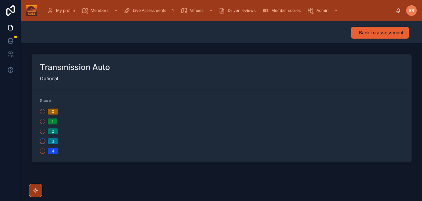
click at [43, 142] on button "3" at bounding box center [42, 141] width 5 height 5
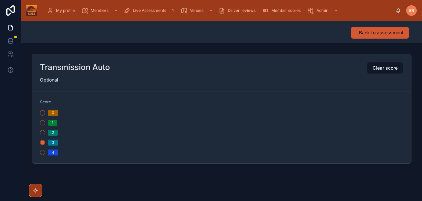
click at [384, 34] on span "Back to assessment" at bounding box center [381, 32] width 45 height 7
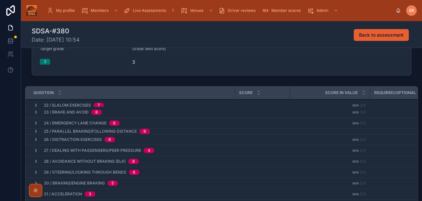
scroll to position [74, 0]
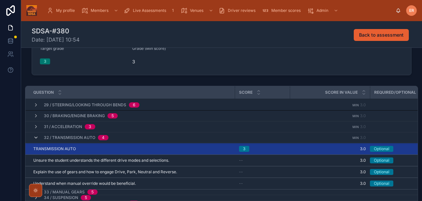
click at [36, 138] on icon at bounding box center [35, 137] width 5 height 5
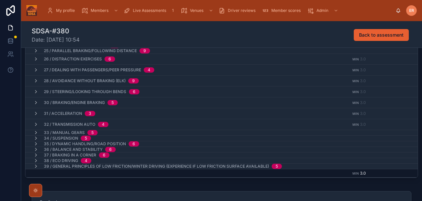
scroll to position [135, 0]
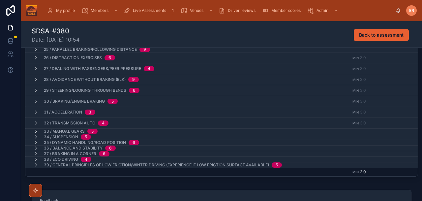
click at [37, 132] on icon at bounding box center [35, 131] width 5 height 5
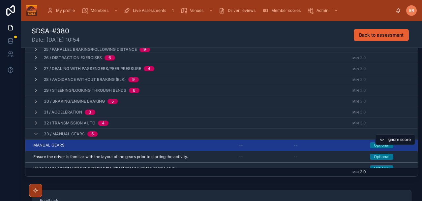
click at [94, 146] on div "MANUAL GEARS MANUAL GEARS" at bounding box center [132, 144] width 198 height 5
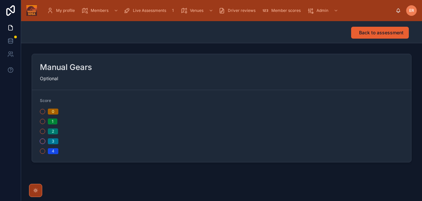
click at [41, 140] on button "3" at bounding box center [42, 141] width 5 height 5
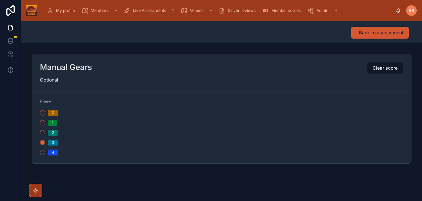
click at [378, 37] on button "Back to assessment" at bounding box center [380, 33] width 58 height 12
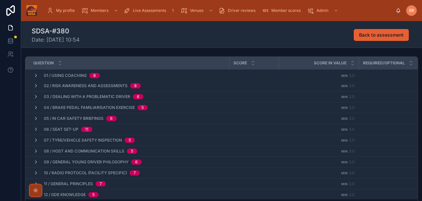
scroll to position [126, 0]
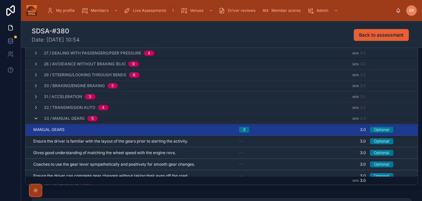
click at [35, 118] on icon at bounding box center [35, 118] width 5 height 5
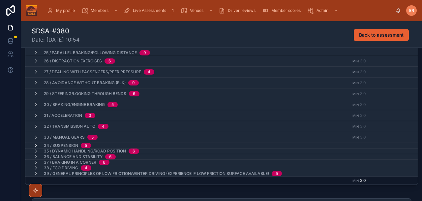
click at [35, 145] on icon at bounding box center [35, 145] width 5 height 5
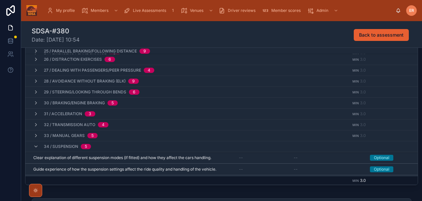
scroll to position [267, 0]
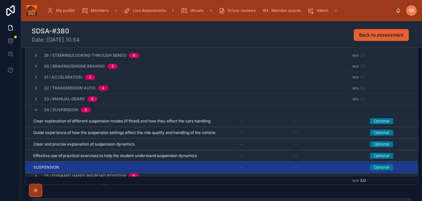
click at [108, 109] on div "34 / Suspension 5" at bounding box center [157, 110] width 265 height 11
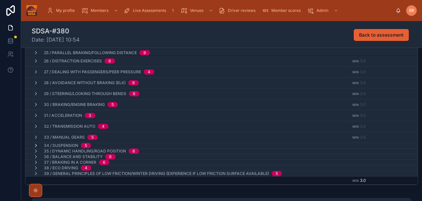
click at [35, 144] on icon at bounding box center [35, 145] width 5 height 5
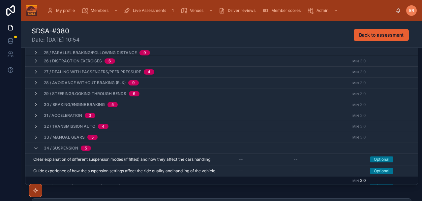
scroll to position [286, 0]
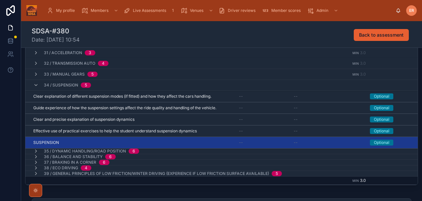
click at [146, 142] on div "SUSPENSION SUSPENSION" at bounding box center [132, 142] width 198 height 5
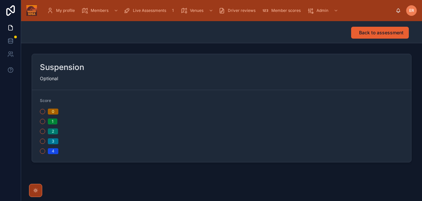
click at [45, 143] on div "3" at bounding box center [129, 141] width 179 height 6
click at [45, 143] on button "3" at bounding box center [42, 141] width 5 height 5
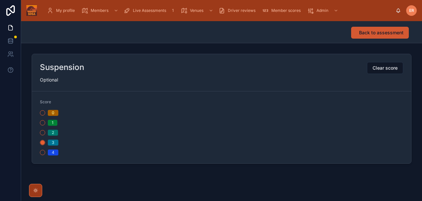
click at [371, 34] on span "Back to assessment" at bounding box center [381, 32] width 45 height 7
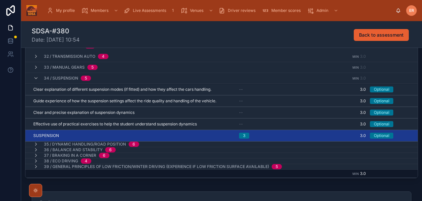
scroll to position [139, 0]
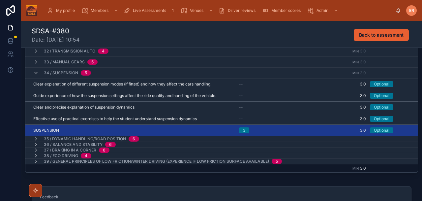
click at [36, 74] on icon at bounding box center [35, 72] width 5 height 5
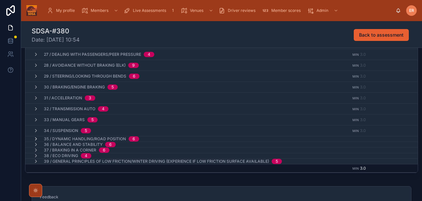
click at [36, 139] on icon at bounding box center [35, 138] width 5 height 5
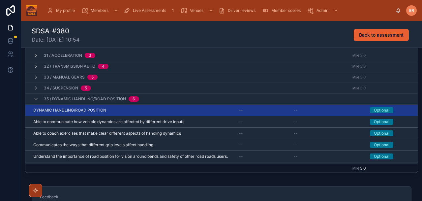
scroll to position [278, 0]
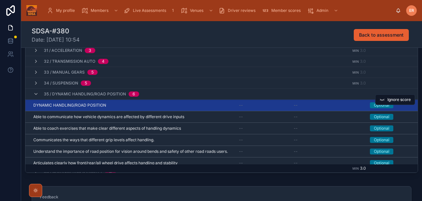
click at [172, 104] on div "DYNAMIC HANDLING/ROAD POSITION DYNAMIC HANDLING/ROAD POSITION" at bounding box center [132, 105] width 198 height 5
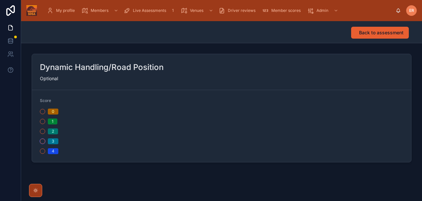
click at [44, 142] on button "3" at bounding box center [42, 141] width 5 height 5
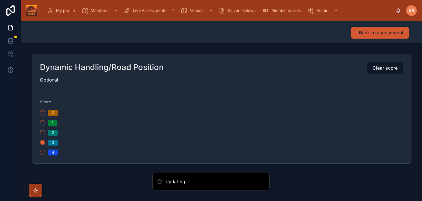
click at [386, 30] on span "Back to assessment" at bounding box center [381, 32] width 45 height 7
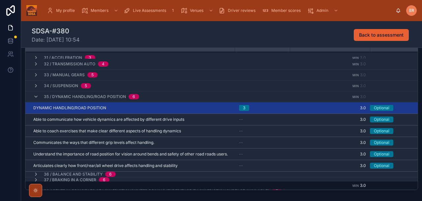
scroll to position [291, 0]
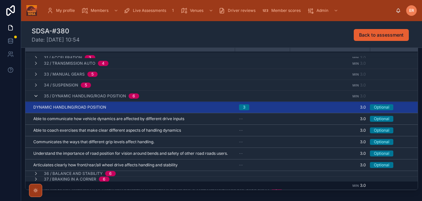
click at [37, 98] on icon at bounding box center [35, 95] width 5 height 5
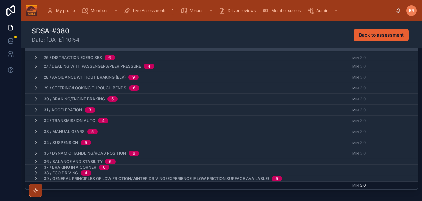
scroll to position [242, 0]
click at [35, 162] on icon at bounding box center [35, 161] width 5 height 5
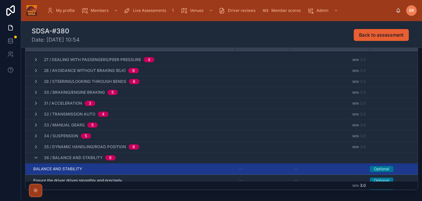
scroll to position [298, 0]
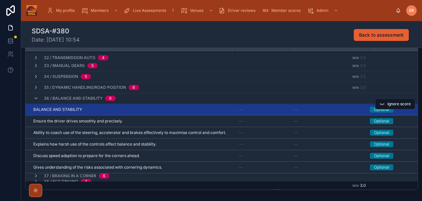
click at [147, 107] on div "BALANCE AND STABILITY BALANCE AND STABILITY" at bounding box center [132, 109] width 198 height 5
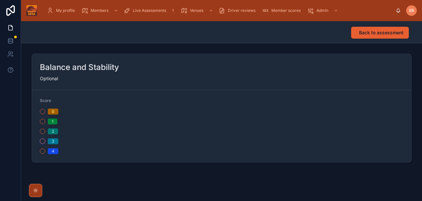
click at [43, 141] on button "3" at bounding box center [42, 141] width 5 height 5
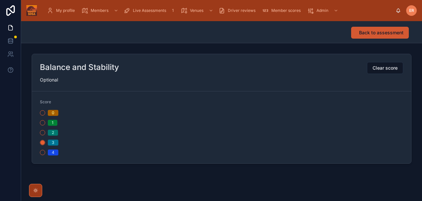
click at [376, 32] on span "Back to assessment" at bounding box center [381, 32] width 45 height 7
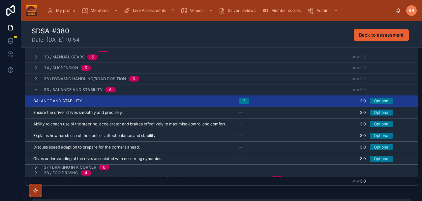
scroll to position [303, 0]
click at [37, 90] on icon at bounding box center [35, 89] width 5 height 5
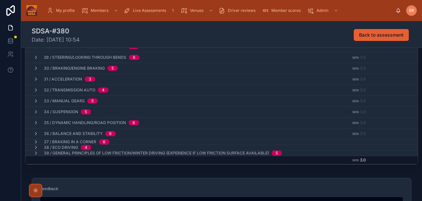
scroll to position [157, 0]
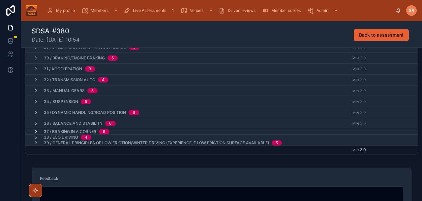
click at [35, 132] on icon at bounding box center [35, 131] width 5 height 5
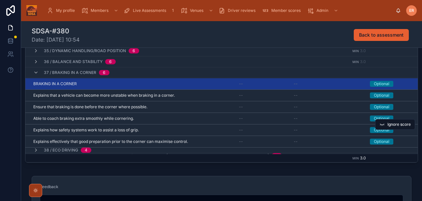
scroll to position [150, 0]
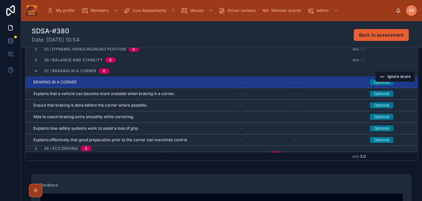
click at [123, 83] on div "BRAKING IN A CORNER BRAKING IN A CORNER" at bounding box center [132, 81] width 198 height 5
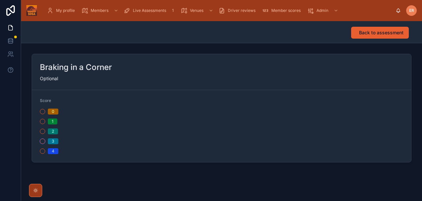
click at [40, 142] on button "3" at bounding box center [42, 141] width 5 height 5
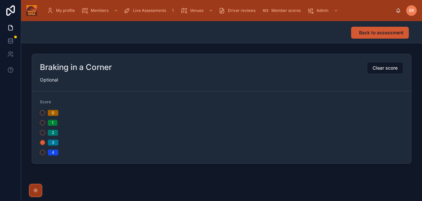
click at [370, 34] on span "Back to assessment" at bounding box center [381, 32] width 45 height 7
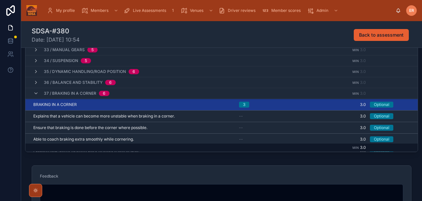
scroll to position [279, 0]
click at [35, 95] on icon at bounding box center [35, 93] width 5 height 5
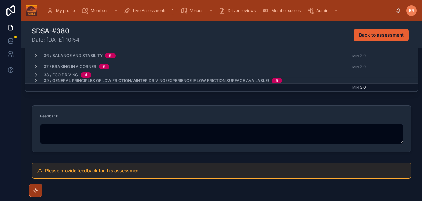
scroll to position [224, 0]
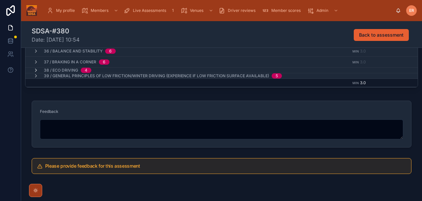
click at [35, 69] on icon at bounding box center [35, 70] width 5 height 5
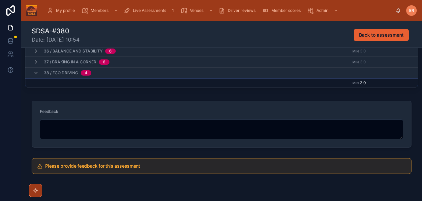
scroll to position [265, 0]
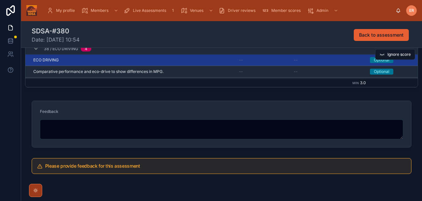
click at [83, 62] on div "ECO DRIVING ECO DRIVING" at bounding box center [132, 59] width 198 height 5
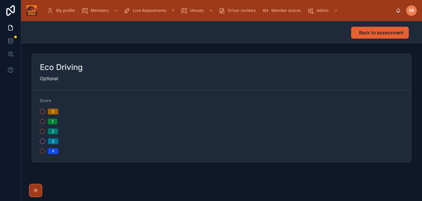
click at [42, 142] on button "3" at bounding box center [42, 141] width 5 height 5
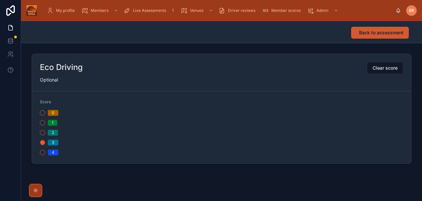
click at [364, 35] on span "Back to assessment" at bounding box center [381, 32] width 45 height 7
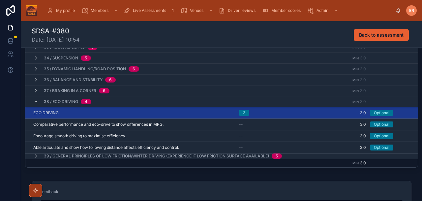
click at [35, 103] on icon at bounding box center [35, 101] width 5 height 5
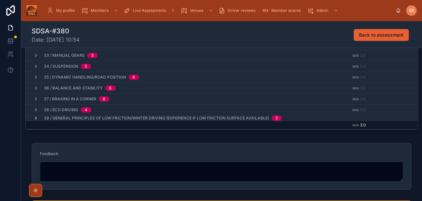
click at [36, 118] on icon at bounding box center [35, 117] width 5 height 5
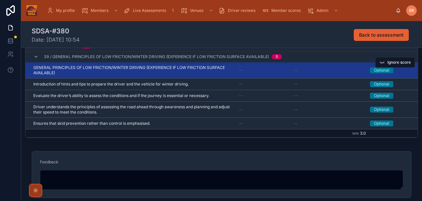
click at [120, 69] on span "GENERAL PRINCIPLES OF LOW FRICTION/WINTER DRIVING (EXPERIENCE IF LOW FRICTION S…" at bounding box center [132, 70] width 198 height 11
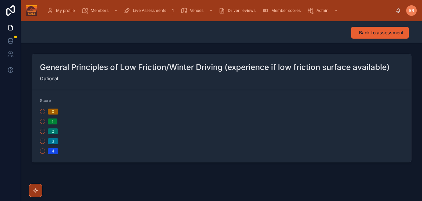
click at [41, 144] on div "0 1 2 3 4" at bounding box center [129, 132] width 179 height 46
click at [43, 144] on div "0 1 2 3 4" at bounding box center [129, 132] width 179 height 46
click at [43, 142] on button "3" at bounding box center [42, 141] width 5 height 5
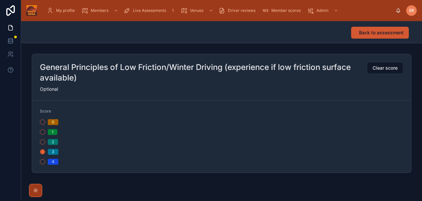
click at [389, 34] on span "Back to assessment" at bounding box center [381, 32] width 45 height 7
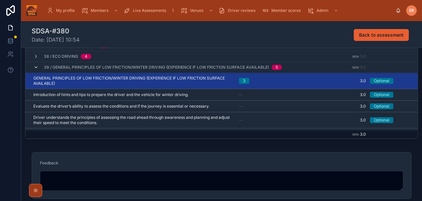
click at [35, 68] on icon at bounding box center [35, 67] width 5 height 5
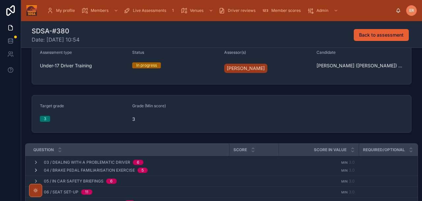
click at [34, 172] on icon at bounding box center [35, 170] width 5 height 5
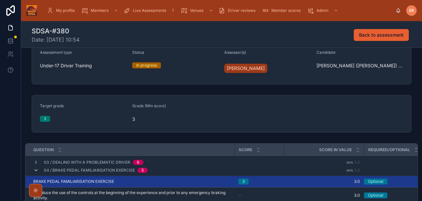
click at [35, 172] on icon at bounding box center [35, 170] width 5 height 5
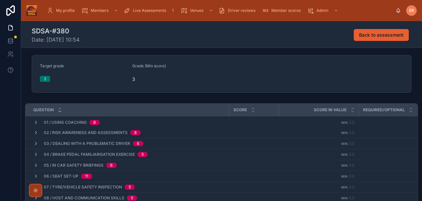
click at [60, 111] on icon at bounding box center [60, 111] width 4 height 4
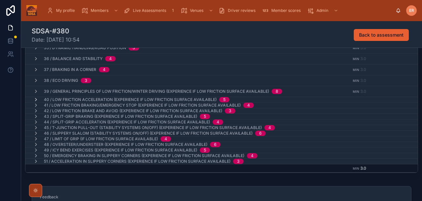
click at [36, 99] on icon at bounding box center [35, 99] width 5 height 5
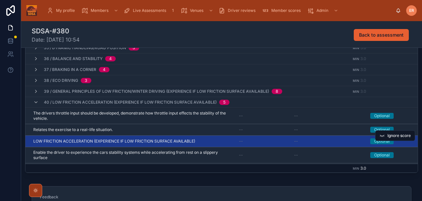
click at [211, 141] on div "LOW FRICTION ACCELERATION (EXPERIENCE IF LOW FRICTION SURFACE AVAILABLE) LOW FR…" at bounding box center [132, 141] width 198 height 5
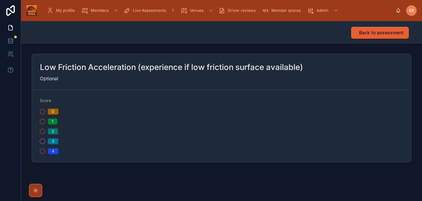
click at [42, 141] on button "3" at bounding box center [42, 141] width 5 height 5
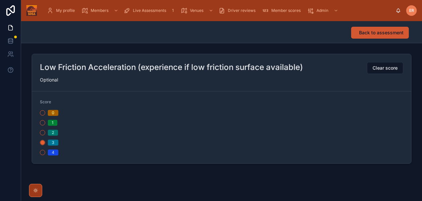
click at [378, 34] on span "Back to assessment" at bounding box center [381, 32] width 45 height 7
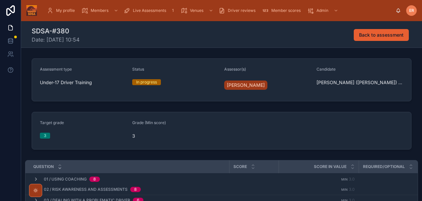
click at [59, 168] on icon at bounding box center [60, 168] width 2 height 1
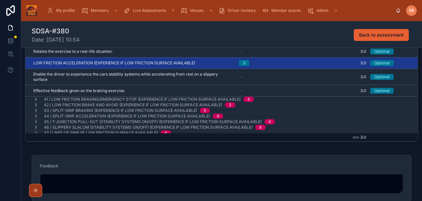
scroll to position [360, 0]
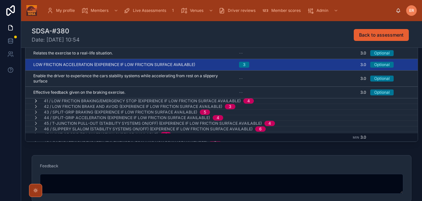
click at [36, 98] on icon at bounding box center [35, 100] width 5 height 5
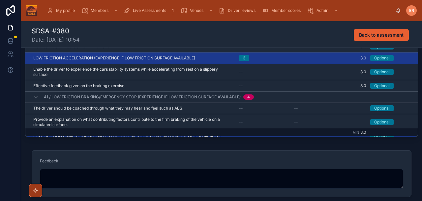
click at [70, 96] on span "41 / Low Friction Braking/Emergency Stop (experience if low friction surface av…" at bounding box center [142, 96] width 197 height 5
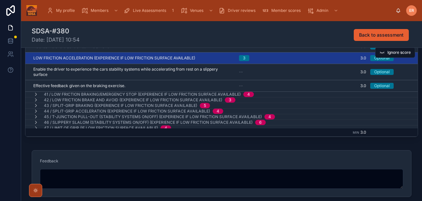
click at [62, 59] on span "LOW FRICTION ACCELERATION (EXPERIENCE IF LOW FRICTION SURFACE AVAILABLE)" at bounding box center [114, 57] width 162 height 5
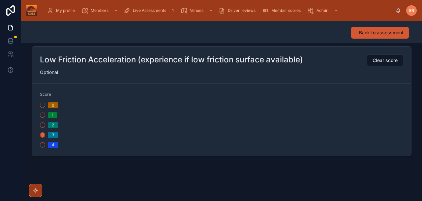
click at [371, 28] on button "Back to assessment" at bounding box center [380, 33] width 58 height 12
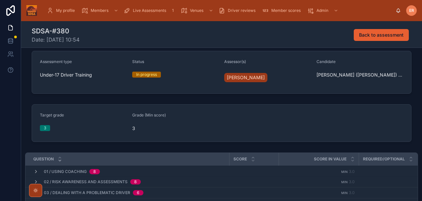
click at [60, 162] on icon at bounding box center [60, 160] width 4 height 4
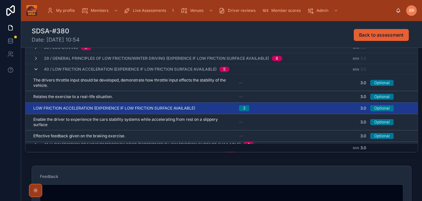
click at [35, 70] on div "40 / Low Friction Acceleration (experience if low friction surface available) 5" at bounding box center [131, 69] width 196 height 11
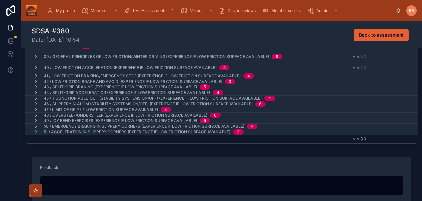
click at [35, 75] on icon at bounding box center [35, 75] width 5 height 5
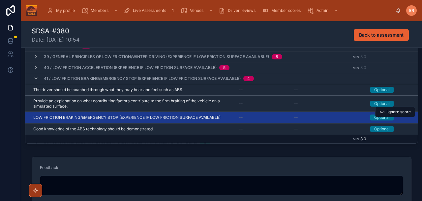
click at [145, 117] on span "LOW FRICTION BRAKING/EMERGENCY STOP (EXPERIENCE IF LOW FRICTION SURFACE AVAILAB…" at bounding box center [126, 117] width 187 height 5
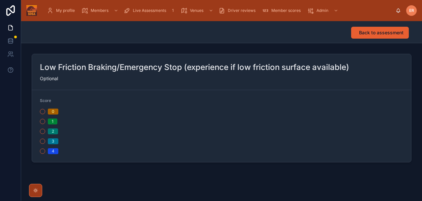
click at [40, 144] on div "0 1 2 3 4" at bounding box center [129, 132] width 179 height 46
click at [41, 143] on button "3" at bounding box center [42, 141] width 5 height 5
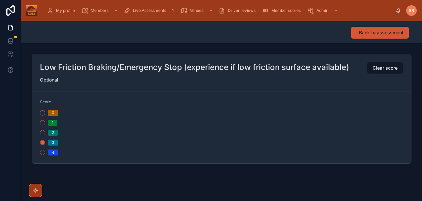
click at [371, 34] on span "Back to assessment" at bounding box center [381, 32] width 45 height 7
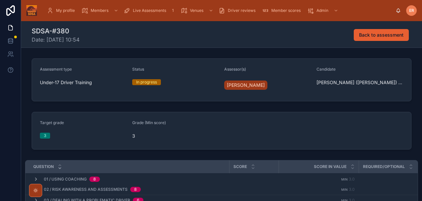
click at [60, 168] on icon at bounding box center [60, 168] width 2 height 1
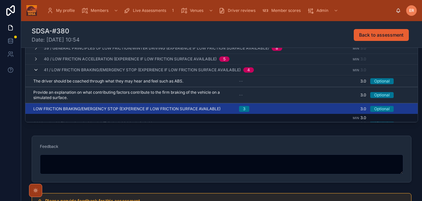
click at [36, 68] on icon at bounding box center [35, 69] width 5 height 5
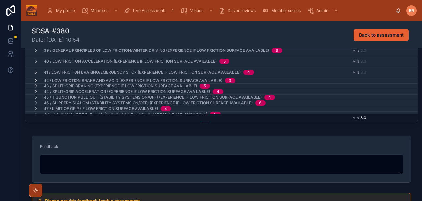
click at [35, 80] on icon at bounding box center [35, 80] width 5 height 5
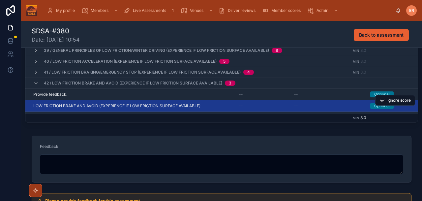
click at [109, 109] on td "LOW FRICTION BRAKE AND AVOID (EXPERIENCE IF LOW FRICTION SURFACE AVAILABLE) LOW…" at bounding box center [130, 106] width 210 height 12
click at [106, 107] on span "LOW FRICTION BRAKE AND AVOID (EXPERIENCE IF LOW FRICTION SURFACE AVAILABLE)" at bounding box center [116, 105] width 167 height 5
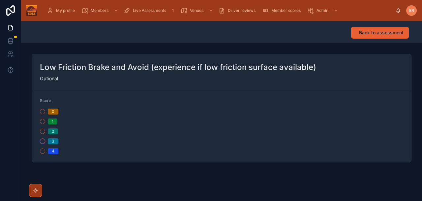
click at [43, 141] on button "3" at bounding box center [42, 141] width 5 height 5
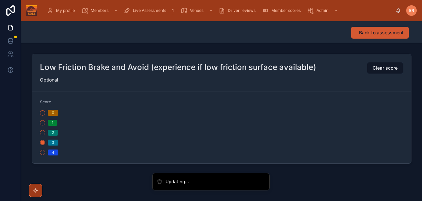
click at [376, 36] on span "Back to assessment" at bounding box center [381, 32] width 45 height 7
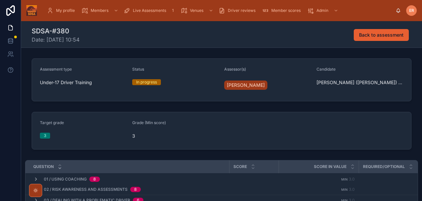
click at [59, 169] on icon at bounding box center [60, 168] width 4 height 4
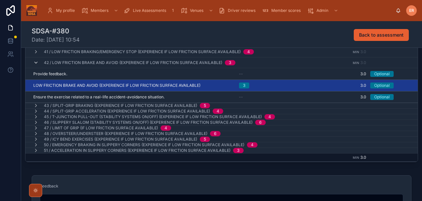
click at [36, 63] on icon at bounding box center [35, 62] width 5 height 5
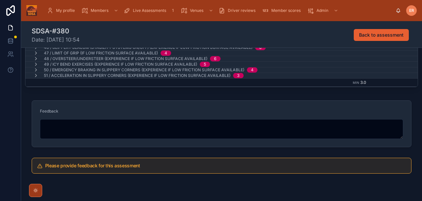
scroll to position [231, 0]
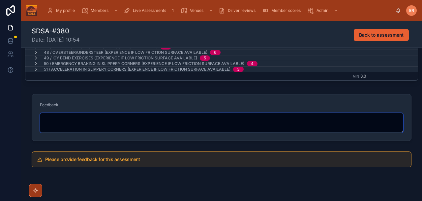
click at [164, 126] on textarea at bounding box center [221, 123] width 363 height 20
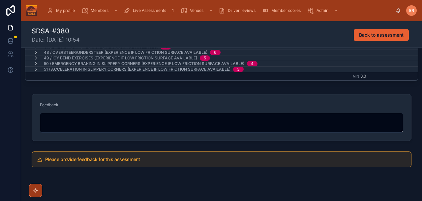
click at [110, 138] on form "Feedback" at bounding box center [221, 117] width 379 height 46
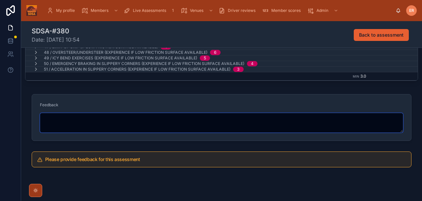
click at [105, 129] on textarea at bounding box center [221, 123] width 363 height 20
paste textarea "**********"
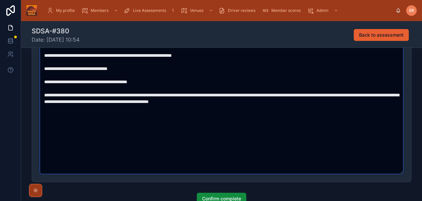
scroll to position [372, 0]
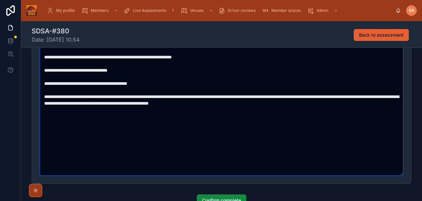
click at [118, 132] on textarea at bounding box center [221, 74] width 363 height 204
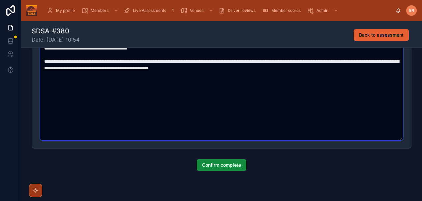
scroll to position [414, 0]
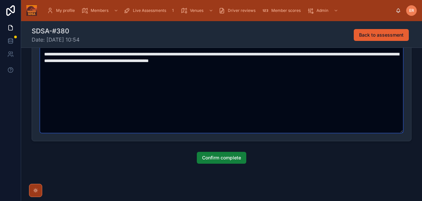
type textarea "**********"
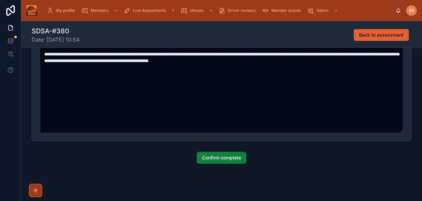
click at [210, 158] on span "Confirm complete" at bounding box center [221, 157] width 39 height 7
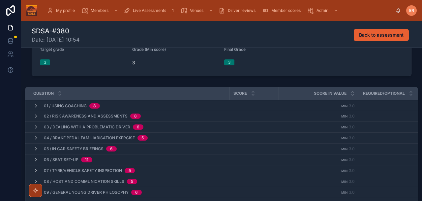
scroll to position [0, 0]
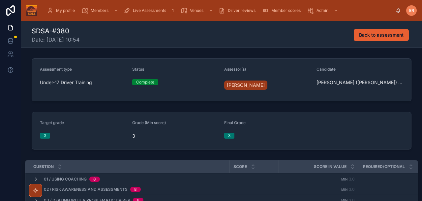
click at [144, 10] on span "Live Assessments" at bounding box center [149, 10] width 33 height 5
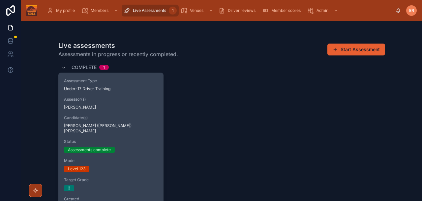
click at [121, 118] on span "Candidate(s)" at bounding box center [111, 117] width 94 height 5
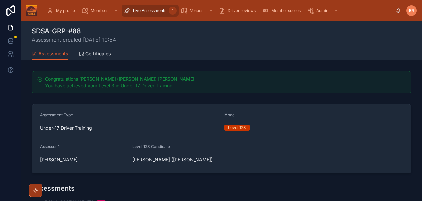
click at [99, 54] on span "Certificates" at bounding box center [98, 53] width 26 height 7
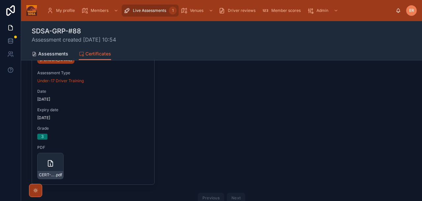
scroll to position [95, 0]
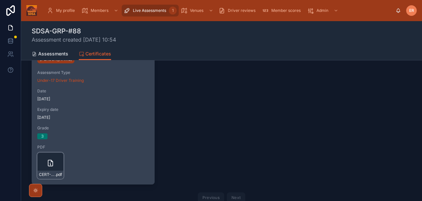
click at [47, 161] on icon at bounding box center [51, 163] width 8 height 8
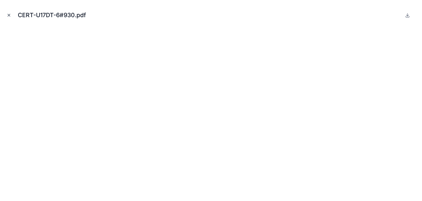
click at [8, 15] on icon "Close modal" at bounding box center [9, 15] width 5 height 5
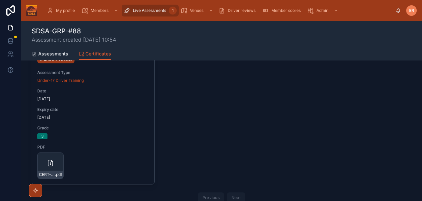
click at [43, 52] on span "Assessments" at bounding box center [53, 53] width 30 height 7
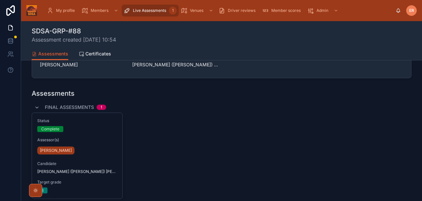
click at [145, 13] on span "Live Assessments" at bounding box center [149, 10] width 33 height 5
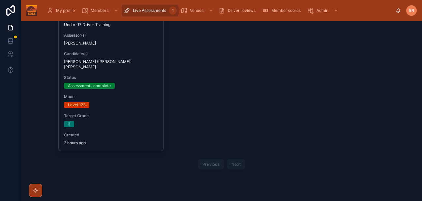
scroll to position [59, 0]
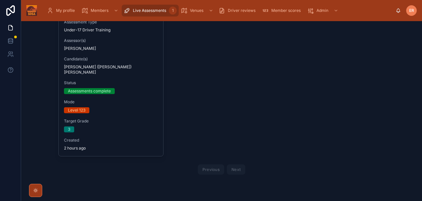
click at [145, 13] on span "Live Assessments" at bounding box center [149, 10] width 33 height 5
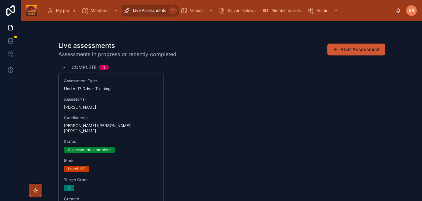
click at [357, 50] on button "Start Assessment" at bounding box center [357, 50] width 58 height 12
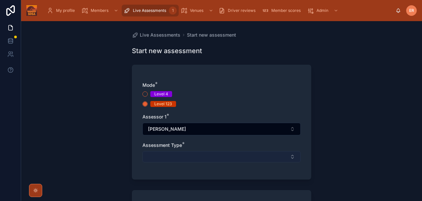
click at [163, 153] on button "Select Button" at bounding box center [221, 156] width 158 height 11
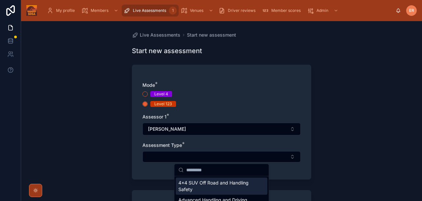
click at [205, 182] on span "4x4 SUV Off Road and Handling Safety" at bounding box center [217, 185] width 79 height 13
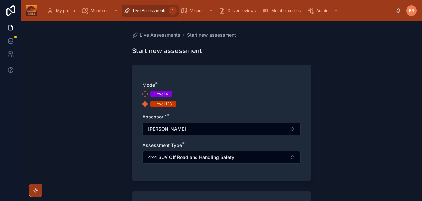
click at [335, 162] on div "Live Assessments Start new assessment Start new assessment Mode * Level 4 Level…" at bounding box center [221, 111] width 401 height 180
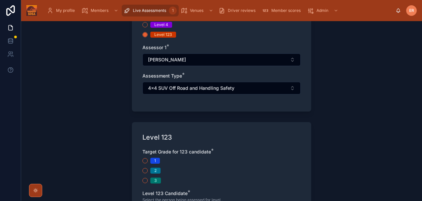
scroll to position [67, 0]
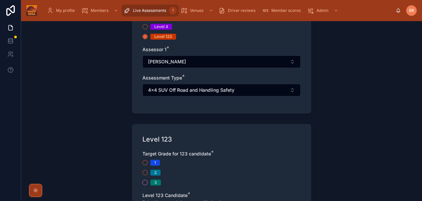
click at [144, 183] on button "3" at bounding box center [144, 182] width 5 height 5
click at [331, 157] on div "Live Assessments Start new assessment Start new assessment Mode * Level 4 Level…" at bounding box center [221, 111] width 401 height 180
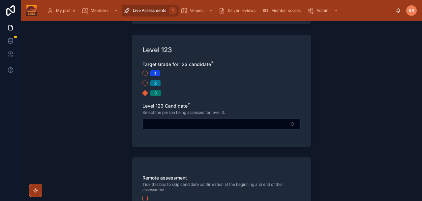
scroll to position [158, 0]
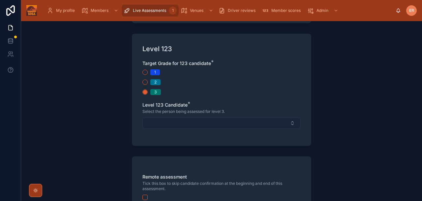
click at [292, 125] on button "Select Button" at bounding box center [221, 122] width 158 height 11
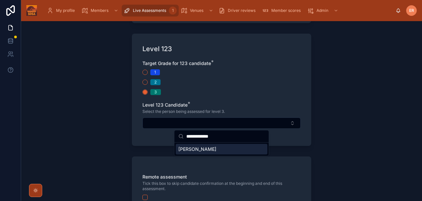
type input "**********"
click at [205, 151] on span "[PERSON_NAME]" at bounding box center [197, 149] width 38 height 7
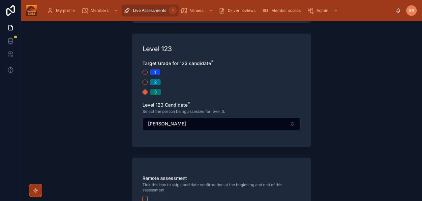
click at [336, 124] on div "Live Assessments Start new assessment Start new assessment Mode * Level 4 Level…" at bounding box center [221, 111] width 401 height 180
click at [321, 119] on div "Live Assessments Start new assessment Start new assessment Mode * Level 4 Level…" at bounding box center [221, 111] width 401 height 180
click at [321, 121] on div "Live Assessments Start new assessment Start new assessment Mode * Level 4 Level…" at bounding box center [221, 111] width 401 height 180
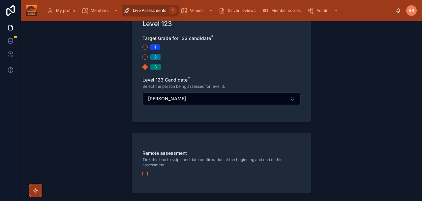
scroll to position [184, 0]
click at [143, 172] on button "button" at bounding box center [144, 172] width 5 height 5
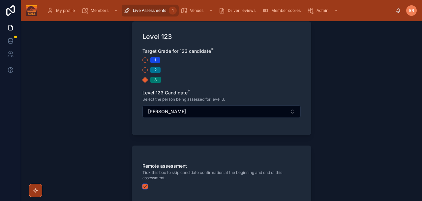
scroll to position [240, 0]
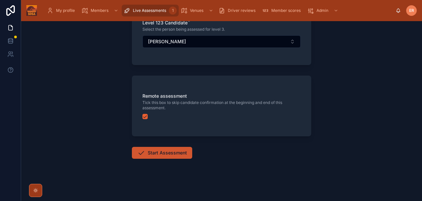
click at [168, 152] on button "Start Assessment" at bounding box center [162, 153] width 60 height 12
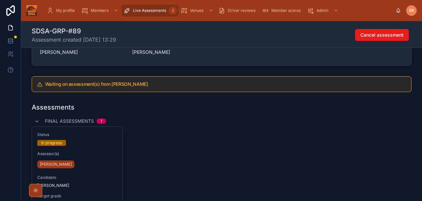
scroll to position [81, 0]
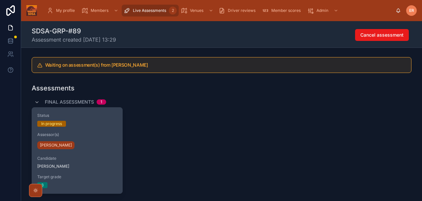
click at [93, 136] on span "Assessor(s)" at bounding box center [77, 134] width 80 height 5
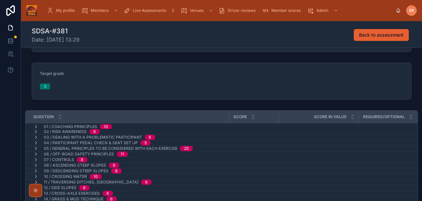
scroll to position [49, 0]
click at [35, 127] on icon at bounding box center [35, 126] width 5 height 5
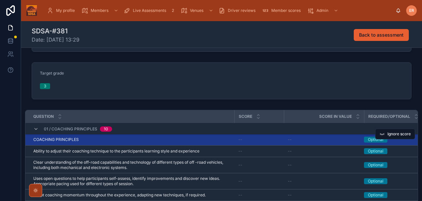
click at [98, 138] on div "COACHING PRINCIPLES COACHING PRINCIPLES" at bounding box center [131, 139] width 197 height 5
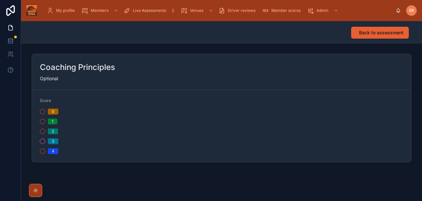
click at [42, 142] on button "3" at bounding box center [42, 141] width 5 height 5
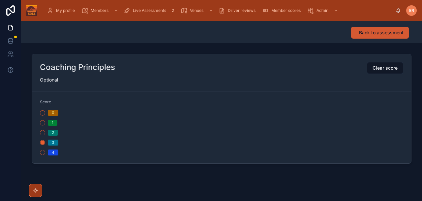
click at [378, 33] on span "Back to assessment" at bounding box center [381, 32] width 45 height 7
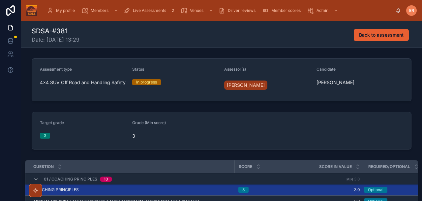
scroll to position [68, 0]
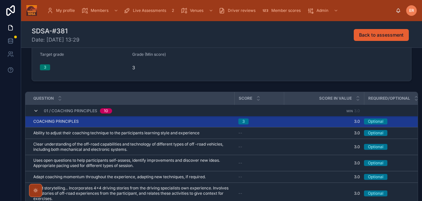
click at [35, 111] on icon at bounding box center [35, 110] width 5 height 5
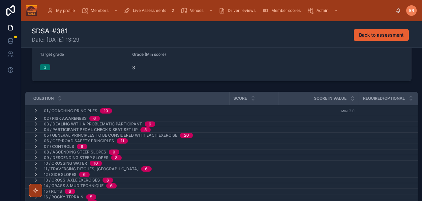
click at [35, 118] on icon at bounding box center [35, 118] width 5 height 5
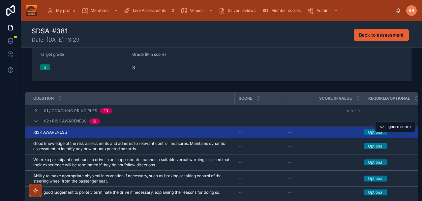
click at [83, 133] on div "RISK AWARENESS RISK AWARENESS" at bounding box center [131, 132] width 197 height 5
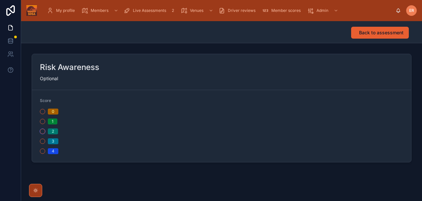
click at [42, 131] on button "2" at bounding box center [42, 131] width 5 height 5
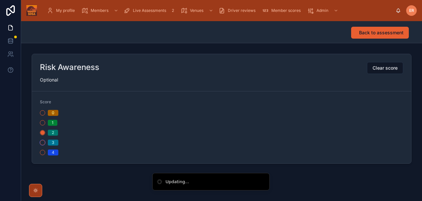
click at [40, 142] on button "3" at bounding box center [42, 142] width 5 height 5
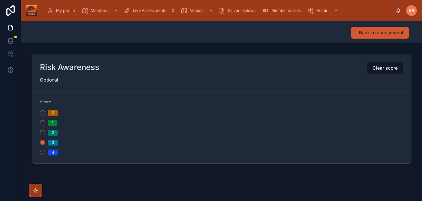
click at [361, 35] on span "Back to assessment" at bounding box center [381, 32] width 45 height 7
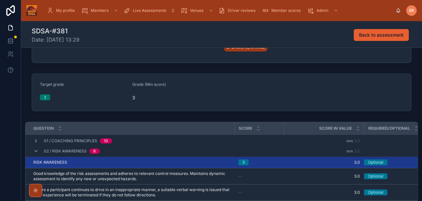
scroll to position [39, 0]
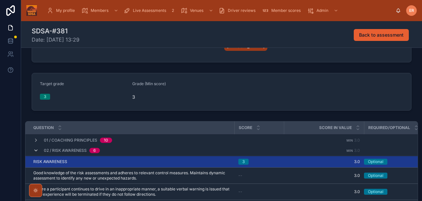
click at [34, 151] on icon at bounding box center [35, 150] width 5 height 5
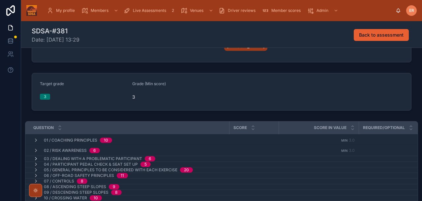
click at [36, 159] on icon at bounding box center [35, 158] width 5 height 5
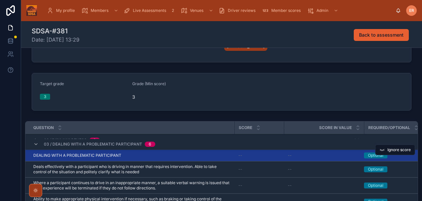
scroll to position [10, 0]
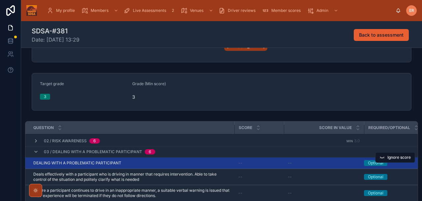
click at [174, 161] on div "DEALING WITH A PROBLEMATIC PARTICIPANT DEALING WITH A PROBLEMATIC PARTICIPANT" at bounding box center [131, 162] width 197 height 5
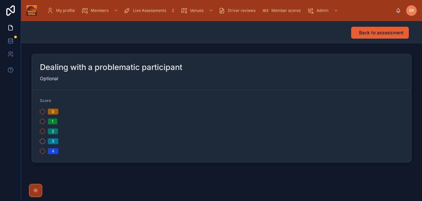
click at [43, 140] on button "3" at bounding box center [42, 141] width 5 height 5
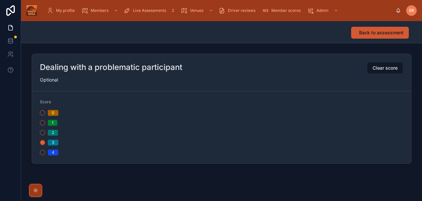
click at [382, 35] on span "Back to assessment" at bounding box center [381, 32] width 45 height 7
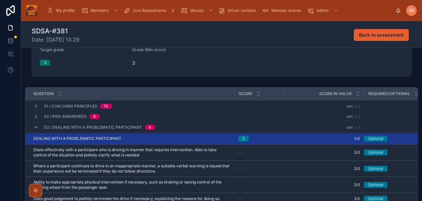
scroll to position [6, 0]
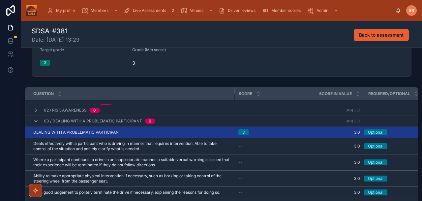
click at [37, 121] on icon at bounding box center [35, 120] width 5 height 5
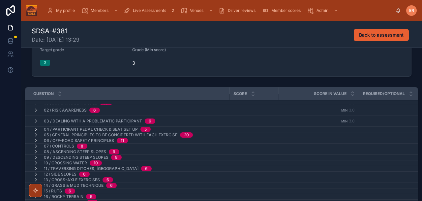
click at [35, 128] on icon at bounding box center [35, 129] width 5 height 5
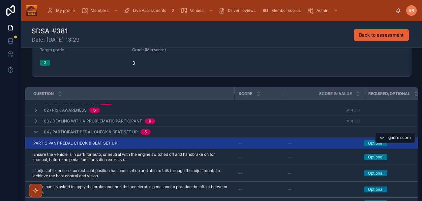
click at [130, 143] on div "PARTICIPANT PEDAL CHECK & SEAT SET UP PARTICIPANT PEDAL CHECK & SEAT SET UP" at bounding box center [131, 143] width 197 height 5
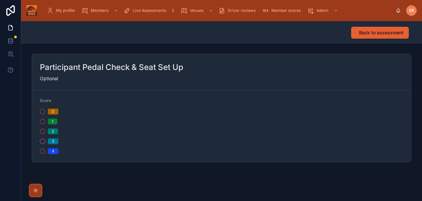
click at [45, 141] on button "3" at bounding box center [42, 141] width 5 height 5
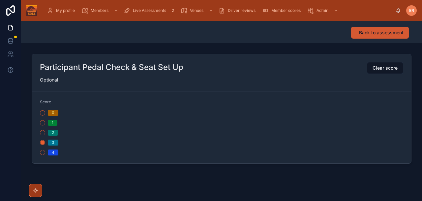
click at [389, 28] on button "Back to assessment" at bounding box center [380, 33] width 58 height 12
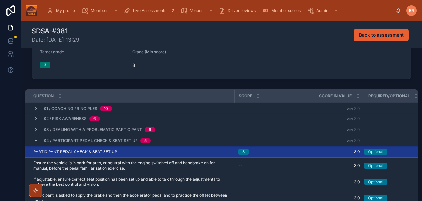
click at [35, 141] on icon at bounding box center [35, 140] width 5 height 5
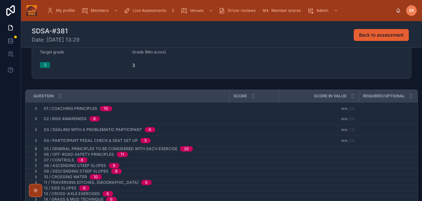
click at [37, 148] on icon at bounding box center [35, 148] width 5 height 5
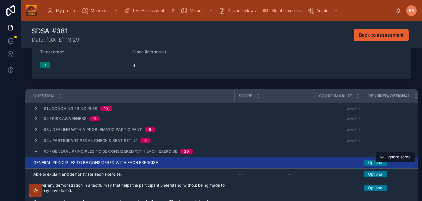
click at [194, 162] on div "GENERAL PRINCIPLES TO BE CONSIDERED WITH EACH EXERCISE GENERAL PRINCIPLES TO BE…" at bounding box center [131, 162] width 197 height 5
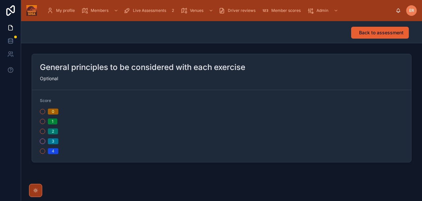
click at [43, 143] on button "3" at bounding box center [42, 141] width 5 height 5
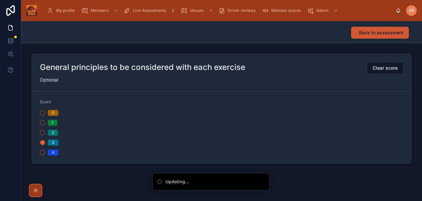
click at [365, 34] on span "Back to assessment" at bounding box center [381, 32] width 45 height 7
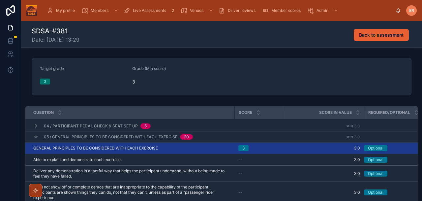
scroll to position [33, 0]
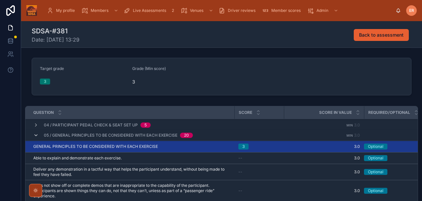
click at [37, 137] on icon at bounding box center [35, 135] width 5 height 5
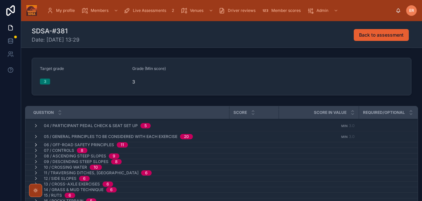
click at [37, 143] on icon at bounding box center [35, 144] width 5 height 5
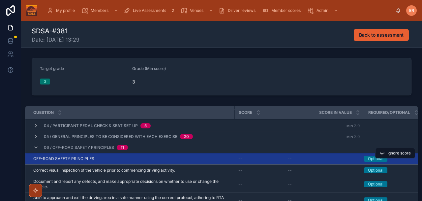
click at [153, 160] on div "OFF-ROAD SAFETY PRINCIPLES OFF-ROAD SAFETY PRINCIPLES" at bounding box center [131, 158] width 197 height 5
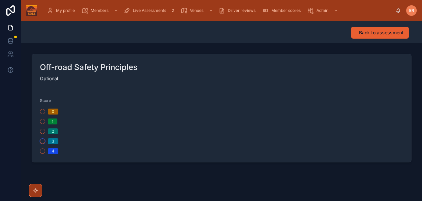
click at [42, 140] on button "3" at bounding box center [42, 141] width 5 height 5
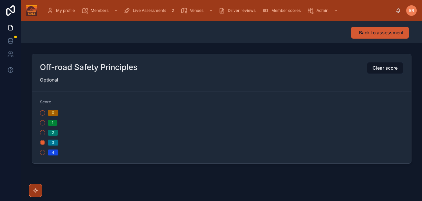
click at [372, 30] on span "Back to assessment" at bounding box center [381, 32] width 45 height 7
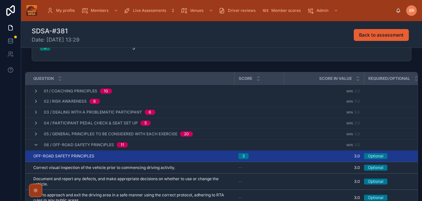
scroll to position [90, 0]
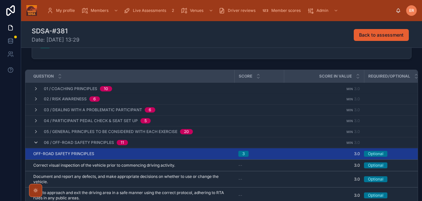
click at [35, 142] on icon at bounding box center [35, 142] width 5 height 5
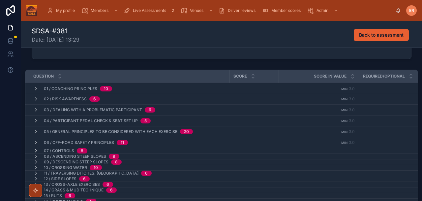
click at [36, 149] on icon at bounding box center [35, 150] width 5 height 5
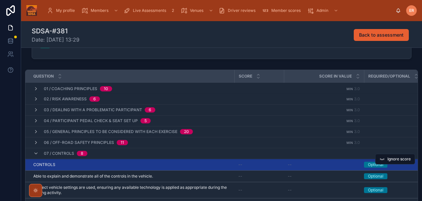
click at [162, 163] on div "CONTROLS CONTROLS" at bounding box center [131, 164] width 197 height 5
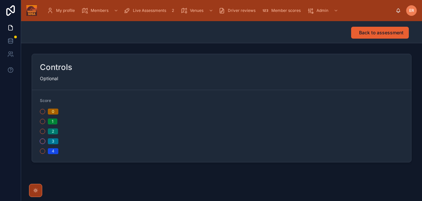
click at [43, 141] on button "3" at bounding box center [42, 141] width 5 height 5
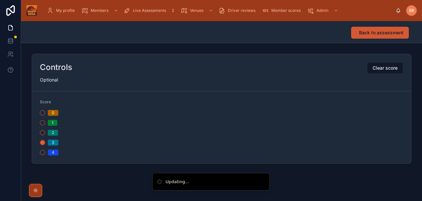
click at [376, 36] on button "Back to assessment" at bounding box center [380, 33] width 58 height 12
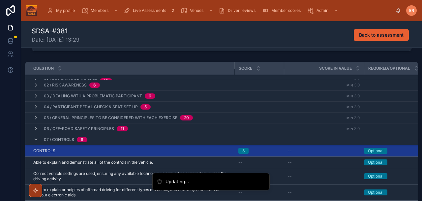
scroll to position [27, 0]
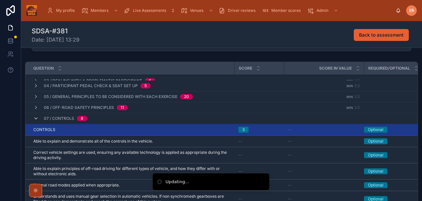
click at [34, 119] on icon at bounding box center [35, 118] width 5 height 5
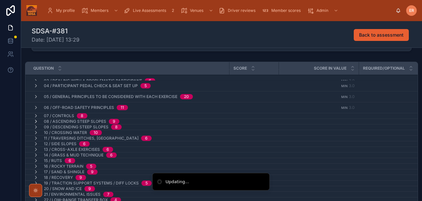
click at [35, 122] on icon at bounding box center [35, 121] width 5 height 5
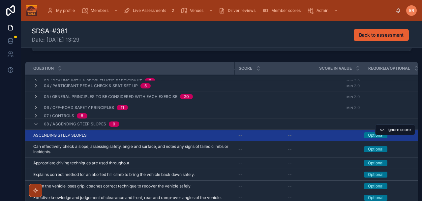
click at [103, 135] on div "ASCENDING STEEP SLOPES ASCENDING STEEP SLOPES" at bounding box center [131, 135] width 197 height 5
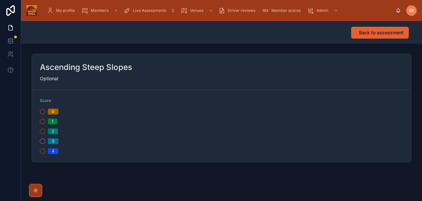
click at [43, 142] on button "3" at bounding box center [42, 141] width 5 height 5
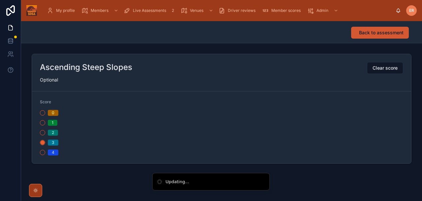
click at [370, 36] on button "Back to assessment" at bounding box center [380, 33] width 58 height 12
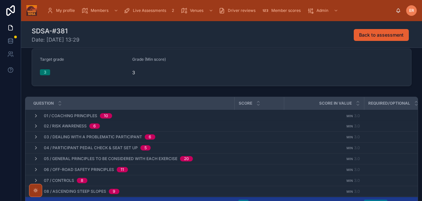
scroll to position [64, 0]
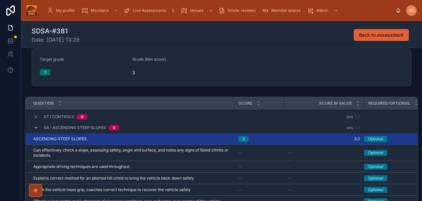
click at [35, 129] on icon at bounding box center [35, 127] width 5 height 5
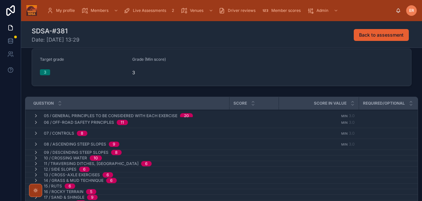
scroll to position [47, 0]
click at [36, 133] on icon at bounding box center [35, 133] width 5 height 5
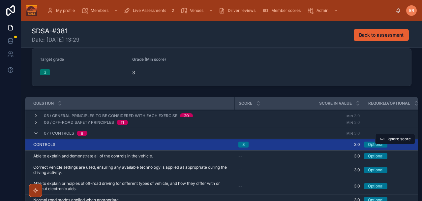
click at [107, 141] on td "CONTROLS CONTROLS" at bounding box center [129, 145] width 209 height 12
click at [106, 144] on div "CONTROLS CONTROLS" at bounding box center [131, 144] width 197 height 5
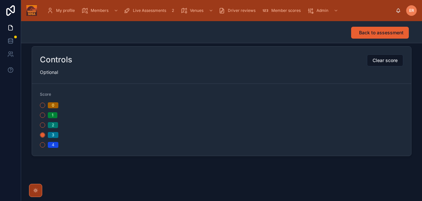
scroll to position [8, 0]
click at [366, 34] on span "Back to assessment" at bounding box center [381, 32] width 45 height 7
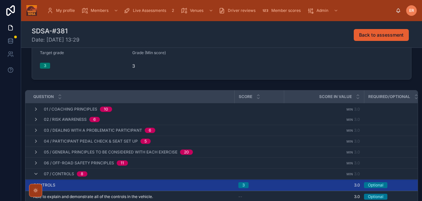
scroll to position [51, 0]
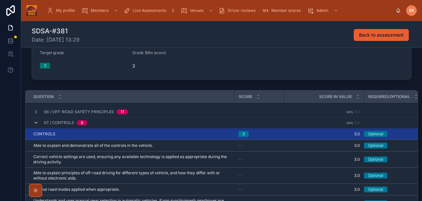
click at [35, 123] on icon at bounding box center [35, 122] width 5 height 5
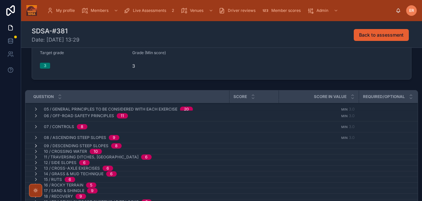
click at [36, 146] on icon at bounding box center [35, 145] width 5 height 5
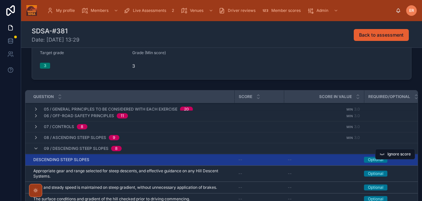
click at [136, 160] on div "DESCENDING STEEP SLOPES DESCENDING STEEP SLOPES" at bounding box center [131, 159] width 197 height 5
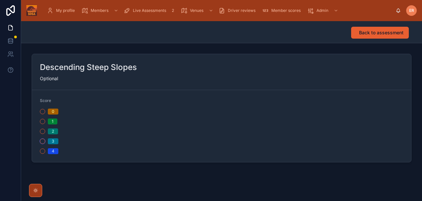
click at [43, 140] on button "3" at bounding box center [42, 141] width 5 height 5
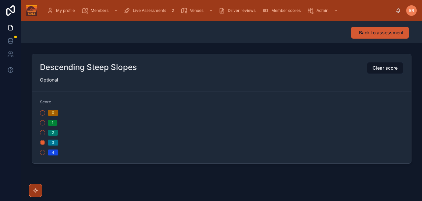
click at [388, 30] on span "Back to assessment" at bounding box center [381, 32] width 45 height 7
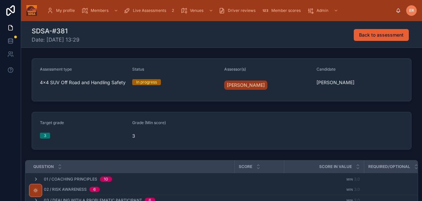
scroll to position [173, 0]
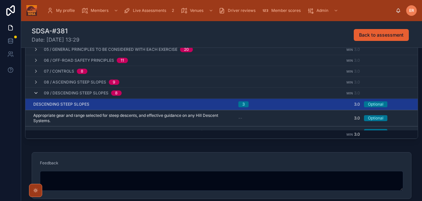
click at [35, 94] on icon at bounding box center [35, 92] width 5 height 5
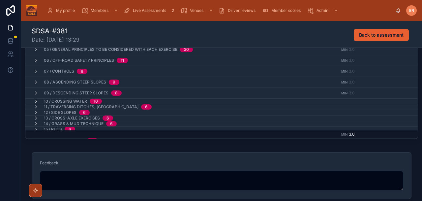
click at [36, 101] on icon at bounding box center [35, 101] width 5 height 5
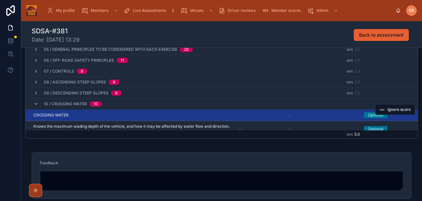
click at [119, 115] on div "CROSSING WATER CROSSING WATER" at bounding box center [131, 114] width 197 height 5
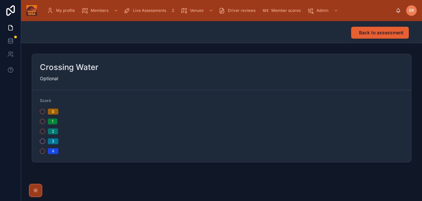
click at [43, 140] on button "3" at bounding box center [42, 141] width 5 height 5
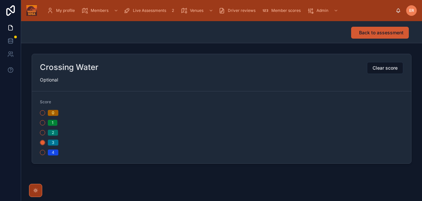
click at [362, 32] on span "Back to assessment" at bounding box center [381, 32] width 45 height 7
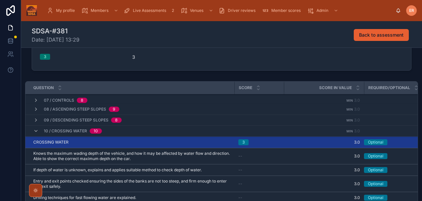
scroll to position [73, 0]
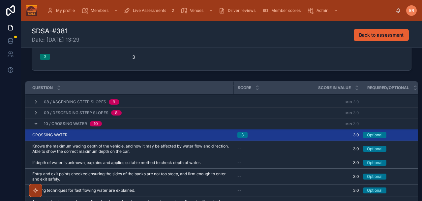
click at [36, 122] on icon at bounding box center [35, 123] width 5 height 5
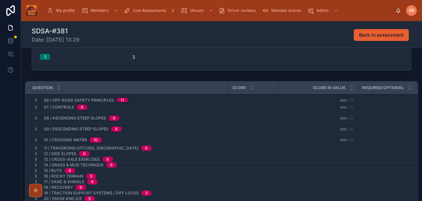
scroll to position [58, 1]
click at [36, 147] on icon at bounding box center [35, 147] width 5 height 5
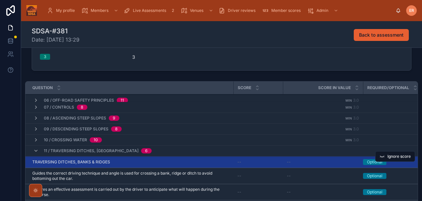
click at [157, 162] on div "TRAVERSING DITCHES, BANKS & RIDGES TRAVERSING DITCHES, BANKS & RIDGES" at bounding box center [130, 161] width 197 height 5
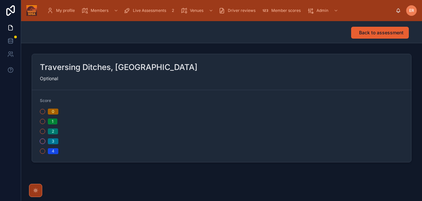
click at [42, 140] on button "3" at bounding box center [42, 141] width 5 height 5
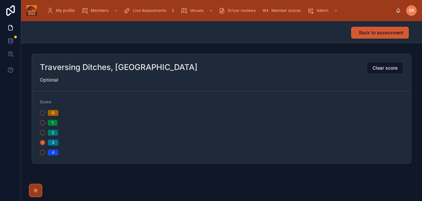
click at [363, 32] on span "Back to assessment" at bounding box center [381, 32] width 45 height 7
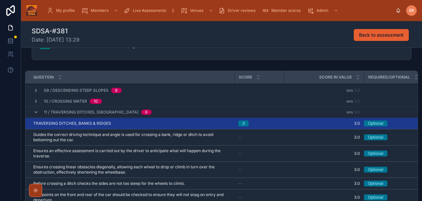
scroll to position [86, 0]
click at [35, 112] on icon at bounding box center [35, 111] width 5 height 5
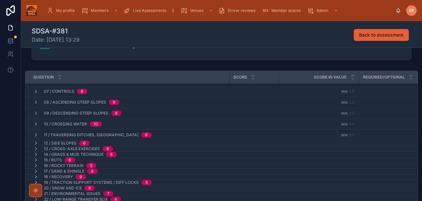
scroll to position [63, 0]
click at [33, 143] on icon at bounding box center [35, 143] width 5 height 5
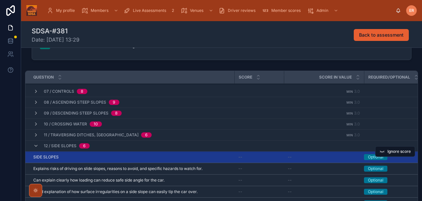
click at [76, 159] on div "SIDE SLOPES SIDE SLOPES" at bounding box center [131, 156] width 197 height 5
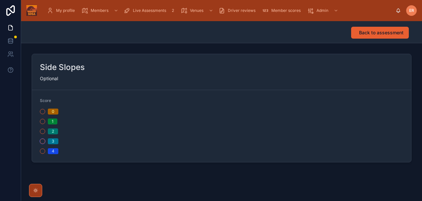
click at [42, 143] on button "3" at bounding box center [42, 141] width 5 height 5
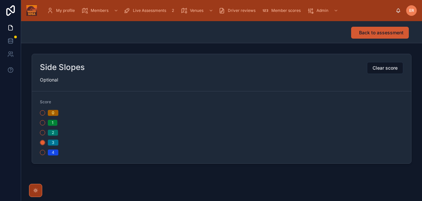
click at [373, 33] on span "Back to assessment" at bounding box center [381, 32] width 45 height 7
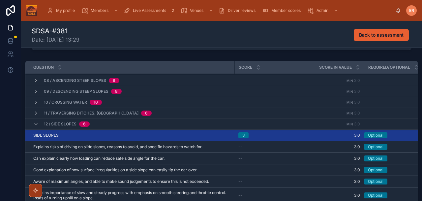
scroll to position [82, 0]
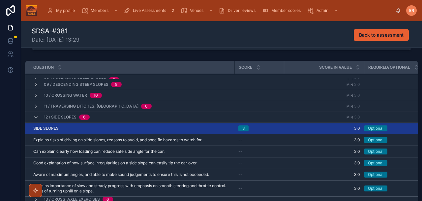
click at [36, 115] on icon at bounding box center [35, 116] width 5 height 5
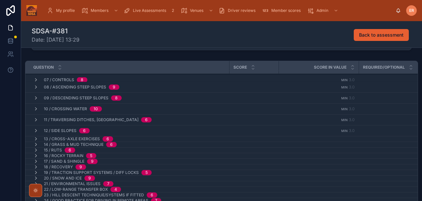
scroll to position [68, 0]
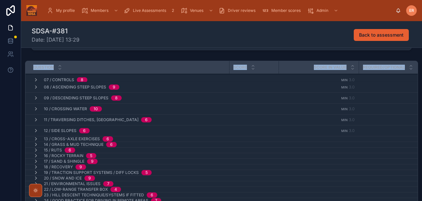
drag, startPoint x: 269, startPoint y: 56, endPoint x: 308, endPoint y: 35, distance: 44.3
click at [307, 36] on div "SDSA-#381 Date: 08/10/2025 13:29 Back to assessment Assessment type 4x4 SUV Off…" at bounding box center [221, 133] width 401 height 422
click at [315, 38] on div "SDSA-#381 Date: 08/10/2025 13:29 Back to assessment" at bounding box center [222, 34] width 380 height 17
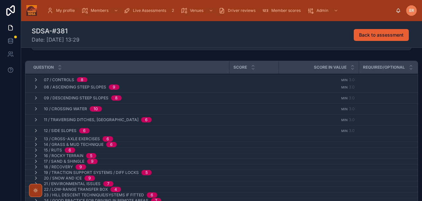
click at [315, 38] on div "SDSA-#381 Date: 08/10/2025 13:29 Back to assessment" at bounding box center [222, 34] width 380 height 17
click at [35, 131] on icon at bounding box center [35, 130] width 5 height 5
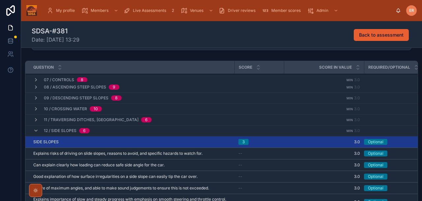
click at [35, 131] on icon at bounding box center [35, 130] width 5 height 5
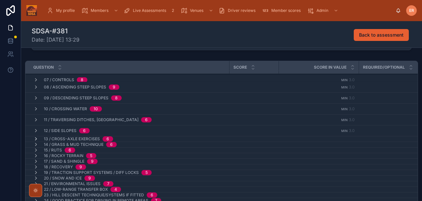
click at [36, 138] on icon at bounding box center [35, 138] width 5 height 5
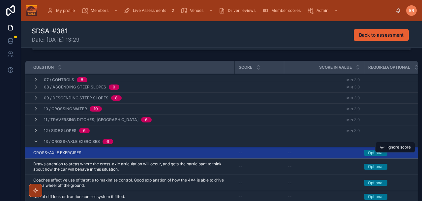
click at [131, 156] on td "CROSS-AXLE EXERCISES CROSS-AXLE EXERCISES" at bounding box center [129, 153] width 209 height 12
click at [129, 156] on td "CROSS-AXLE EXERCISES CROSS-AXLE EXERCISES" at bounding box center [129, 153] width 209 height 12
click at [123, 153] on div "CROSS-AXLE EXERCISES CROSS-AXLE EXERCISES" at bounding box center [131, 152] width 197 height 5
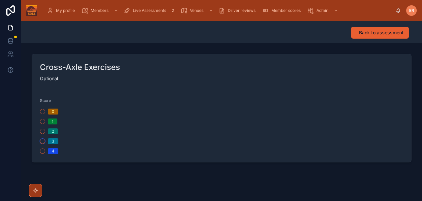
click at [43, 143] on button "3" at bounding box center [42, 141] width 5 height 5
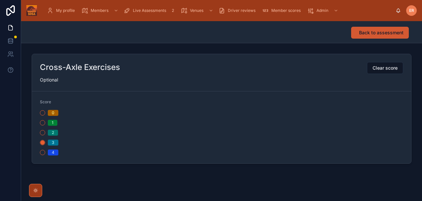
click at [380, 33] on span "Back to assessment" at bounding box center [381, 32] width 45 height 7
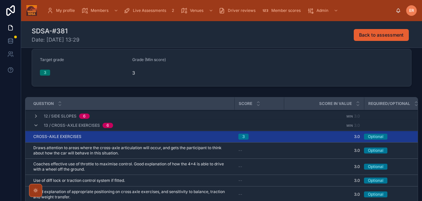
scroll to position [126, 0]
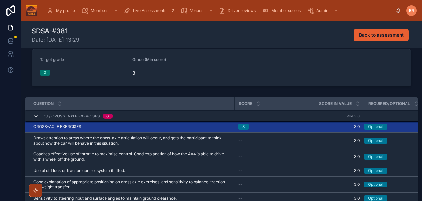
click at [36, 116] on icon at bounding box center [35, 115] width 5 height 5
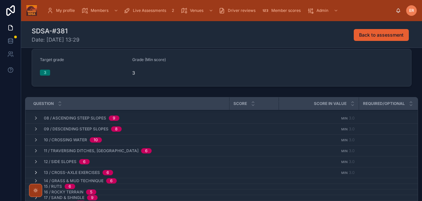
click at [35, 171] on icon at bounding box center [35, 172] width 5 height 5
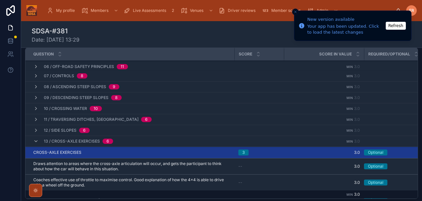
scroll to position [57, 0]
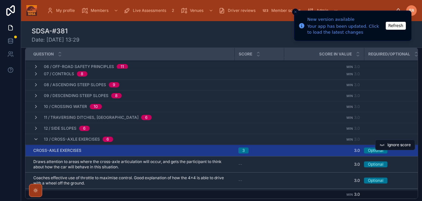
click at [100, 152] on div "CROSS-AXLE EXERCISES CROSS-AXLE EXERCISES" at bounding box center [131, 150] width 197 height 5
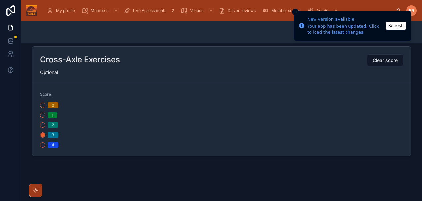
click at [294, 13] on icon "Close toast" at bounding box center [296, 12] width 4 height 4
click at [296, 11] on icon "Close toast" at bounding box center [296, 12] width 4 height 4
click at [296, 12] on line "Close toast" at bounding box center [296, 12] width 2 height 2
click at [397, 26] on button "Refresh" at bounding box center [396, 26] width 20 height 8
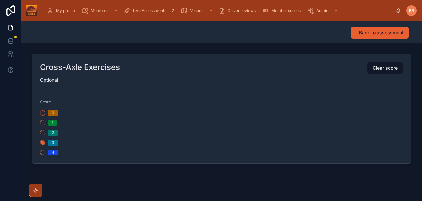
scroll to position [8, 0]
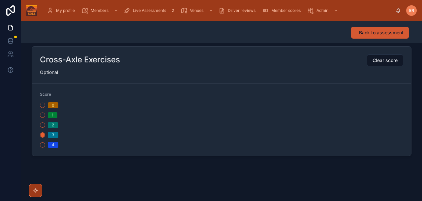
click at [372, 32] on span "Back to assessment" at bounding box center [381, 32] width 45 height 7
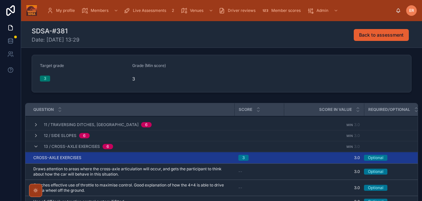
scroll to position [103, 0]
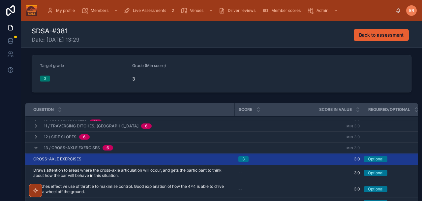
click at [35, 149] on icon at bounding box center [35, 147] width 5 height 5
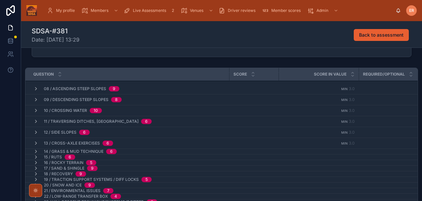
scroll to position [93, 0]
click at [38, 151] on div "14 / Grass & Mud Technique 6" at bounding box center [74, 150] width 83 height 5
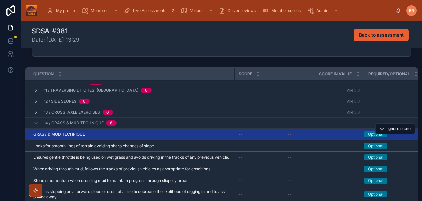
click at [94, 133] on div "GRASS & MUD TECHNIQUE GRASS & MUD TECHNIQUE" at bounding box center [131, 134] width 197 height 5
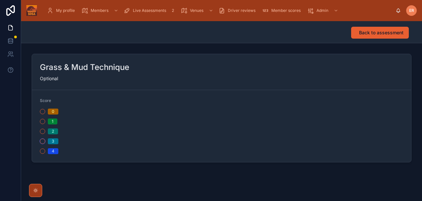
click at [44, 142] on button "3" at bounding box center [42, 141] width 5 height 5
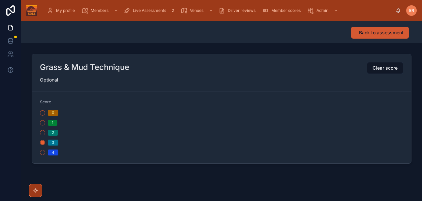
click at [365, 34] on span "Back to assessment" at bounding box center [381, 32] width 45 height 7
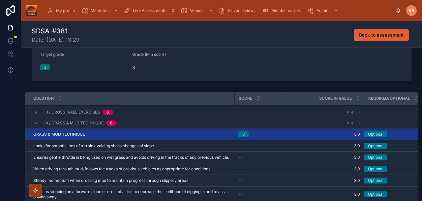
scroll to position [74, 0]
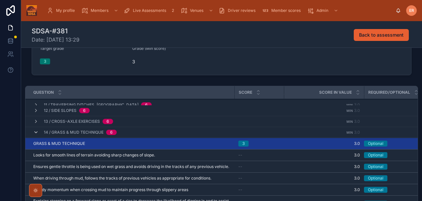
click at [36, 132] on icon at bounding box center [35, 132] width 5 height 5
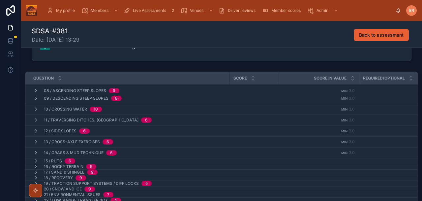
scroll to position [92, 0]
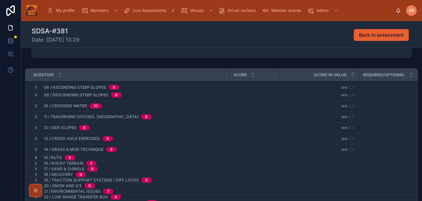
click at [37, 157] on icon at bounding box center [35, 157] width 5 height 5
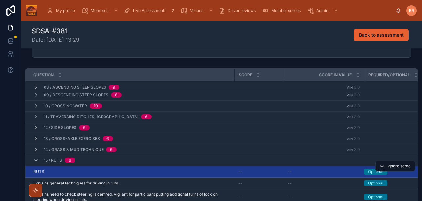
click at [140, 170] on div "RUTS RUTS" at bounding box center [131, 171] width 197 height 5
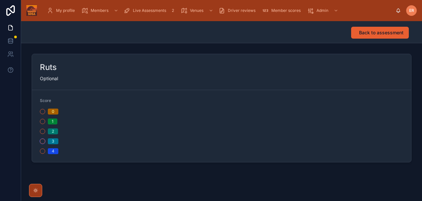
click at [44, 142] on button "3" at bounding box center [42, 141] width 5 height 5
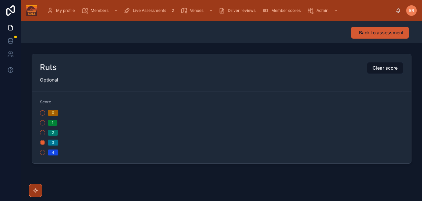
click at [377, 34] on span "Back to assessment" at bounding box center [381, 32] width 45 height 7
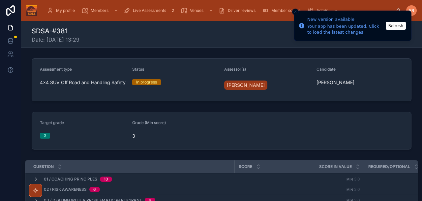
click at [392, 27] on button "Refresh" at bounding box center [396, 26] width 20 height 8
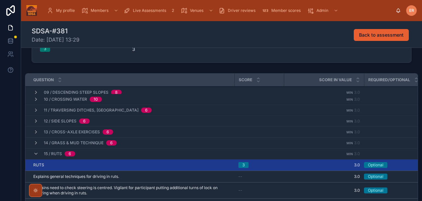
scroll to position [131, 0]
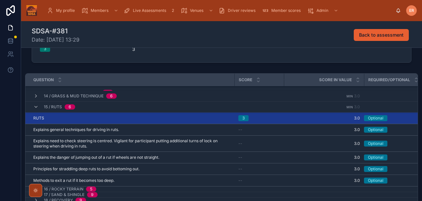
click at [35, 110] on div "15 / Ruts 6" at bounding box center [54, 107] width 42 height 11
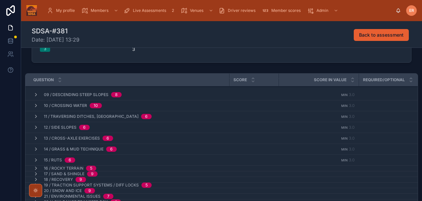
scroll to position [84, 0]
click at [36, 168] on icon at bounding box center [35, 168] width 5 height 5
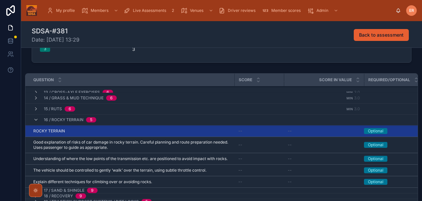
scroll to position [130, 0]
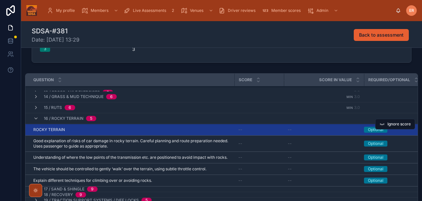
click at [123, 131] on div "ROCKY TERRAIN ROCKY TERRAIN" at bounding box center [131, 129] width 197 height 5
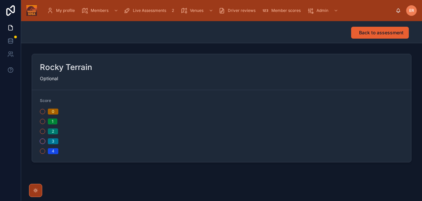
click at [44, 143] on button "3" at bounding box center [42, 141] width 5 height 5
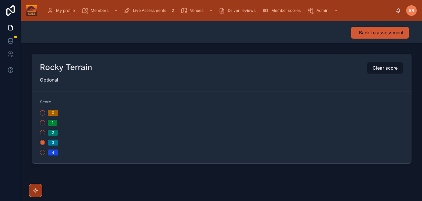
click at [386, 36] on button "Back to assessment" at bounding box center [380, 33] width 58 height 12
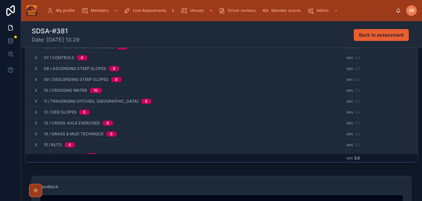
scroll to position [84, 0]
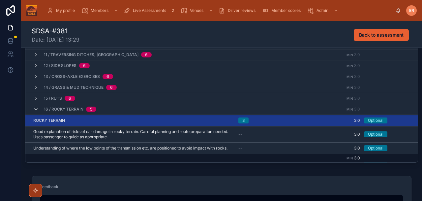
click at [36, 109] on icon at bounding box center [35, 109] width 5 height 5
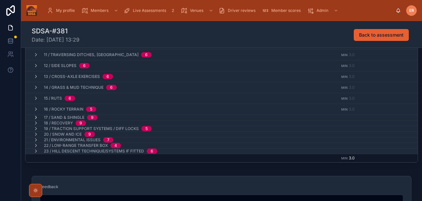
click at [36, 118] on icon at bounding box center [35, 117] width 5 height 5
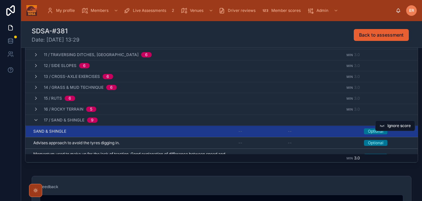
click at [174, 134] on div "SAND & SHINGLE SAND & SHINGLE" at bounding box center [131, 131] width 197 height 5
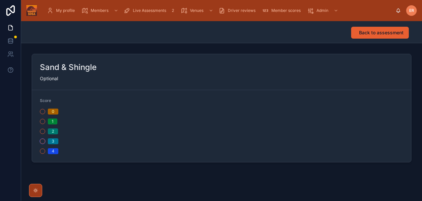
click at [42, 140] on button "3" at bounding box center [42, 141] width 5 height 5
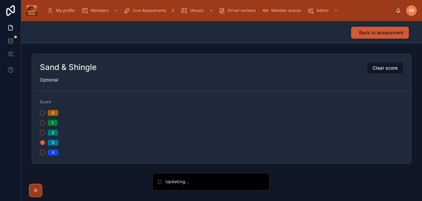
click at [366, 34] on span "Back to assessment" at bounding box center [381, 32] width 45 height 7
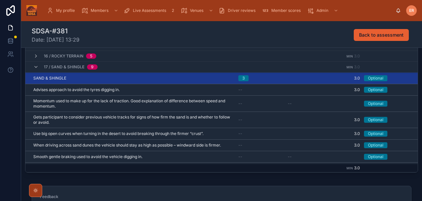
scroll to position [143, 0]
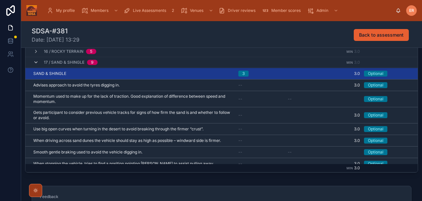
click at [36, 63] on icon at bounding box center [35, 62] width 5 height 5
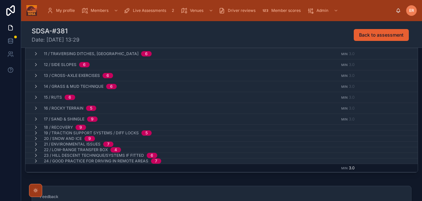
scroll to position [95, 0]
click at [36, 127] on icon at bounding box center [35, 127] width 5 height 5
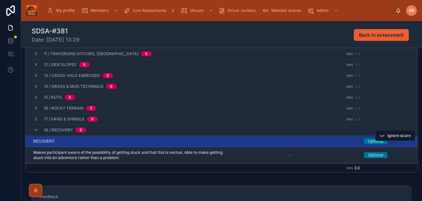
click at [103, 141] on div "RECOVERY RECOVERY" at bounding box center [131, 141] width 197 height 5
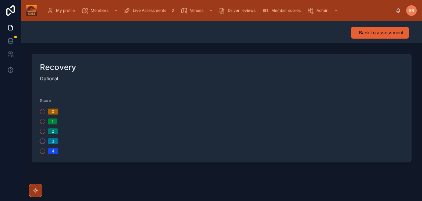
click at [42, 141] on button "3" at bounding box center [42, 141] width 5 height 5
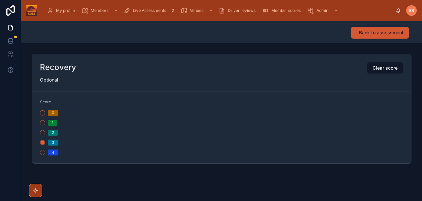
click at [367, 31] on span "Back to assessment" at bounding box center [381, 32] width 45 height 7
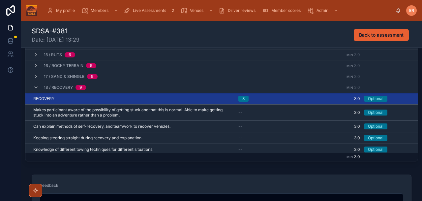
scroll to position [126, 0]
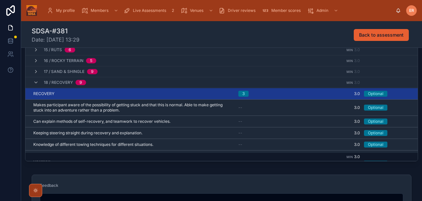
click at [37, 82] on icon at bounding box center [35, 82] width 5 height 5
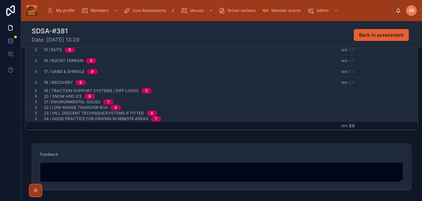
scroll to position [176, 0]
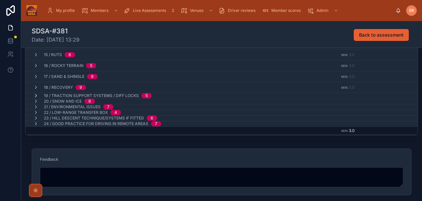
click at [35, 96] on icon at bounding box center [35, 95] width 5 height 5
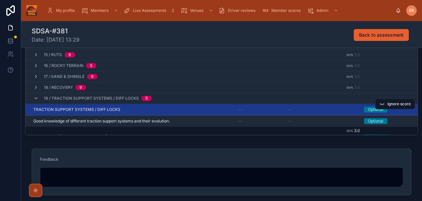
click at [115, 110] on span "TRACTION SUPPORT SYSTEMS / DIFF LOCKS" at bounding box center [76, 109] width 87 height 5
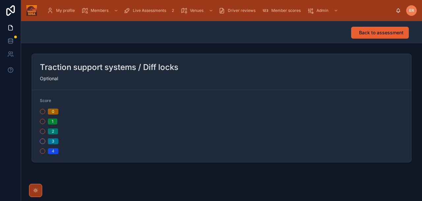
click at [43, 142] on button "3" at bounding box center [42, 141] width 5 height 5
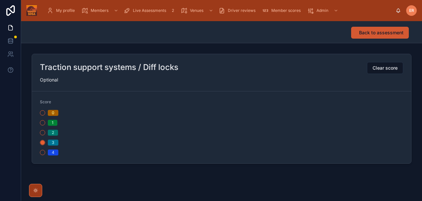
click at [365, 33] on span "Back to assessment" at bounding box center [381, 32] width 45 height 7
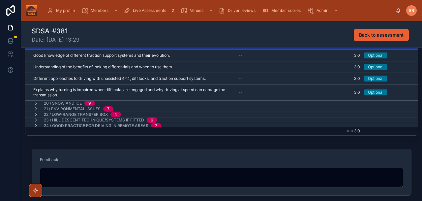
scroll to position [158, 0]
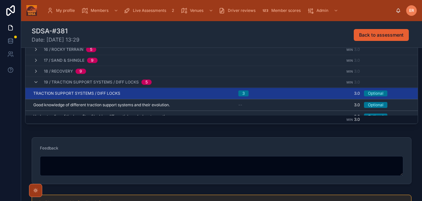
click at [36, 86] on div "19 / Traction support systems / Diff locks 5" at bounding box center [92, 82] width 118 height 11
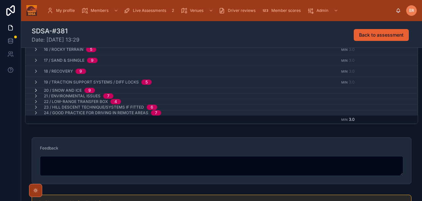
click at [34, 89] on icon at bounding box center [35, 90] width 5 height 5
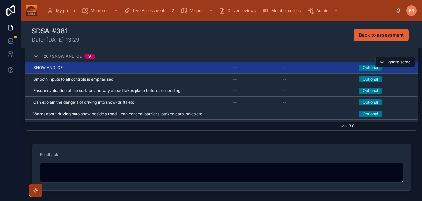
click at [162, 67] on div "SNOW AND ICE SNOW AND ICE" at bounding box center [129, 67] width 192 height 5
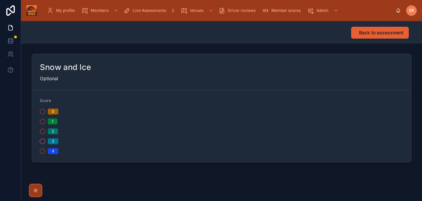
click at [43, 141] on button "3" at bounding box center [42, 141] width 5 height 5
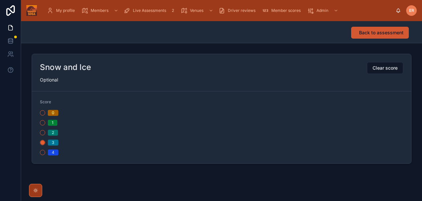
click at [386, 31] on span "Back to assessment" at bounding box center [381, 32] width 45 height 7
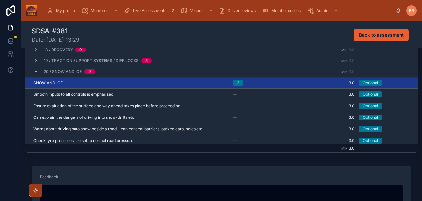
click at [35, 69] on icon at bounding box center [35, 71] width 5 height 5
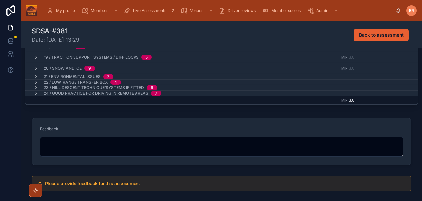
click at [35, 68] on icon at bounding box center [35, 68] width 5 height 5
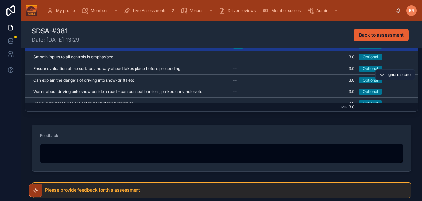
click at [394, 75] on span "Ignore score" at bounding box center [399, 74] width 23 height 5
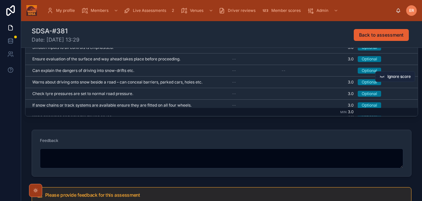
click at [393, 74] on span "Ignore score" at bounding box center [399, 76] width 23 height 5
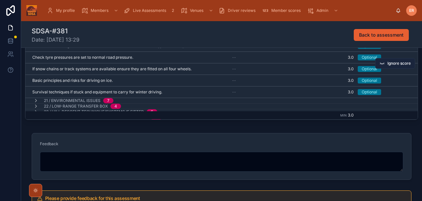
click at [393, 64] on span "Ignore score" at bounding box center [399, 63] width 23 height 5
click at [394, 85] on span "Ignore score" at bounding box center [399, 86] width 23 height 5
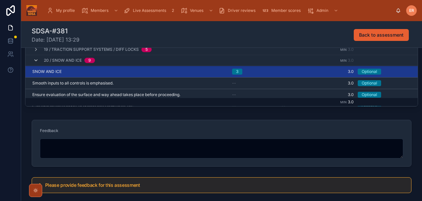
click at [37, 61] on icon at bounding box center [35, 60] width 5 height 5
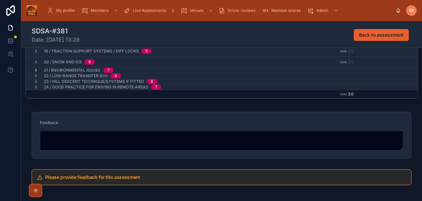
click at [35, 71] on icon at bounding box center [35, 70] width 5 height 5
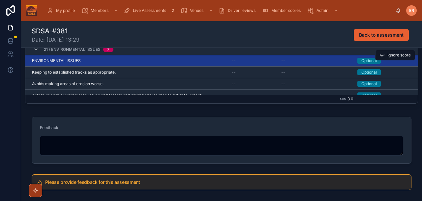
click at [110, 65] on td "ENVIRONMENTAL ISSUES ENVIRONMENTAL ISSUES" at bounding box center [126, 61] width 204 height 12
click at [109, 63] on td "ENVIRONMENTAL ISSUES ENVIRONMENTAL ISSUES" at bounding box center [126, 61] width 204 height 12
click at [108, 60] on div "ENVIRONMENTAL ISSUES ENVIRONMENTAL ISSUES" at bounding box center [128, 60] width 192 height 5
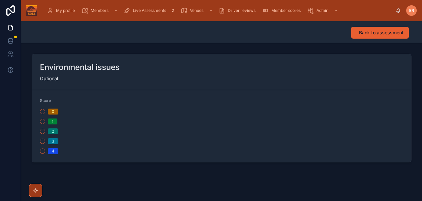
click at [44, 144] on div "0 1 2 3 4" at bounding box center [129, 132] width 179 height 46
click at [43, 142] on button "3" at bounding box center [42, 141] width 5 height 5
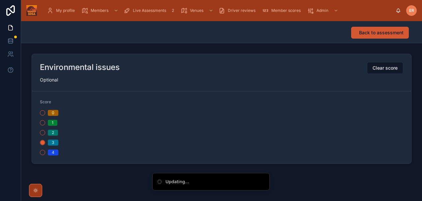
click at [389, 32] on span "Back to assessment" at bounding box center [381, 32] width 45 height 7
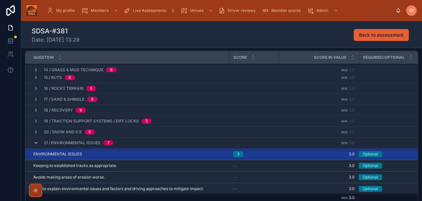
click at [38, 143] on icon at bounding box center [35, 142] width 5 height 5
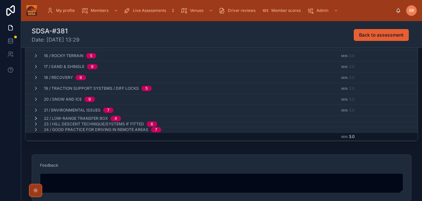
click at [36, 119] on icon at bounding box center [35, 118] width 5 height 5
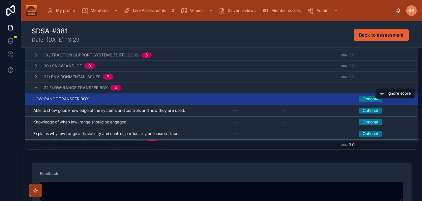
click at [126, 96] on div "LOW-RANGE TRANSFER BOX LOW-RANGE TRANSFER BOX" at bounding box center [129, 98] width 192 height 5
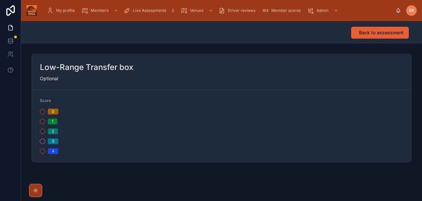
click at [42, 141] on button "3" at bounding box center [42, 141] width 5 height 5
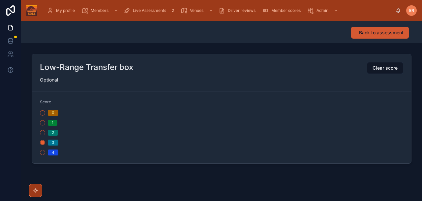
click at [373, 32] on span "Back to assessment" at bounding box center [381, 32] width 45 height 7
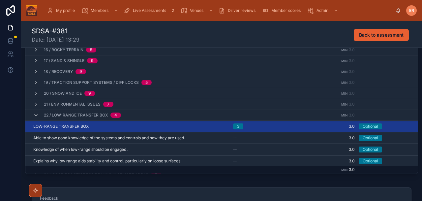
click at [34, 112] on icon at bounding box center [35, 114] width 5 height 5
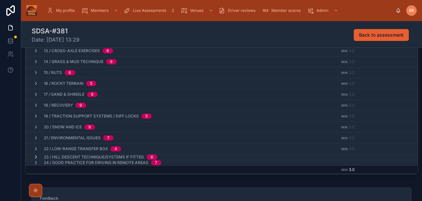
click at [35, 157] on icon at bounding box center [35, 156] width 5 height 5
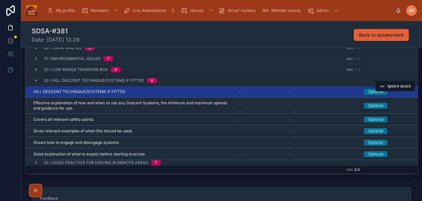
click at [143, 91] on div "HILL DESCENT TECHNIQUE/SYSTEMS IF FITTED HILL DESCENT TECHNIQUE/SYSTEMS IF FITT…" at bounding box center [131, 91] width 197 height 5
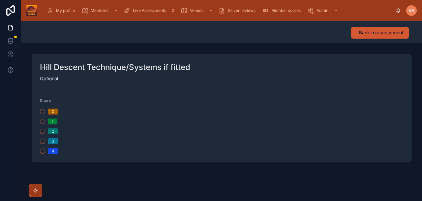
click at [362, 34] on span "Back to assessment" at bounding box center [381, 32] width 45 height 7
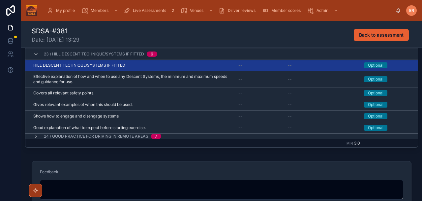
click at [36, 53] on icon at bounding box center [35, 53] width 5 height 5
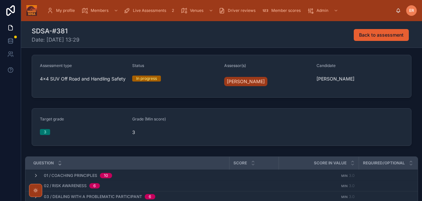
click at [59, 164] on icon at bounding box center [60, 164] width 2 height 1
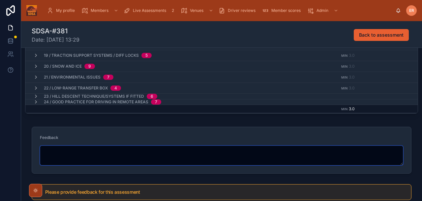
click at [101, 153] on textarea at bounding box center [221, 155] width 363 height 20
click at [101, 155] on textarea at bounding box center [221, 155] width 363 height 20
paste textarea "**********"
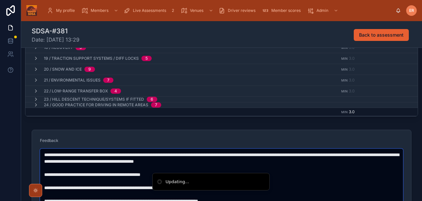
scroll to position [291, 0]
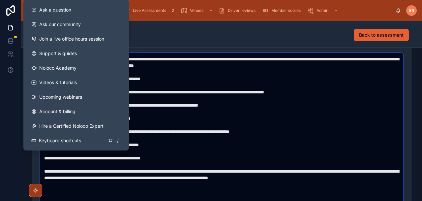
type textarea "**********"
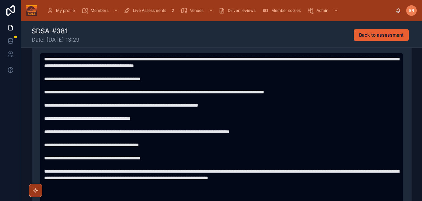
click at [170, 44] on div "SDSA-#381 Date: 08/10/2025 13:29 Back to assessment" at bounding box center [222, 34] width 380 height 26
click at [409, 76] on form "Feedback" at bounding box center [221, 149] width 379 height 230
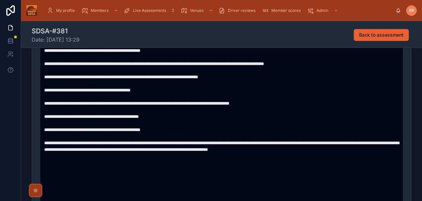
scroll to position [318, 0]
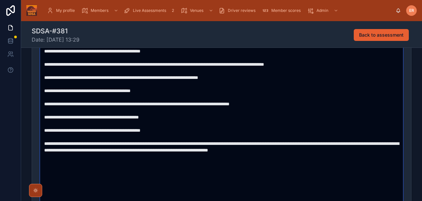
click at [384, 153] on textarea at bounding box center [221, 127] width 363 height 204
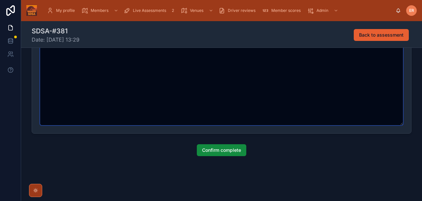
scroll to position [421, 0]
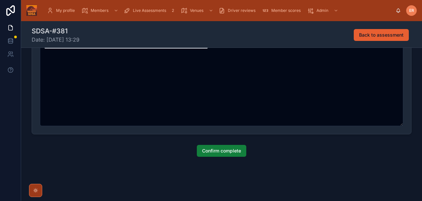
click at [241, 154] on span "Confirm complete" at bounding box center [221, 150] width 39 height 7
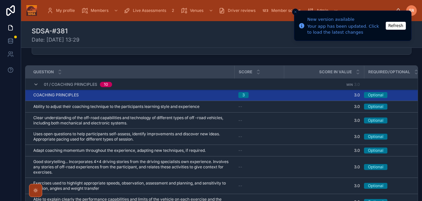
scroll to position [0, 0]
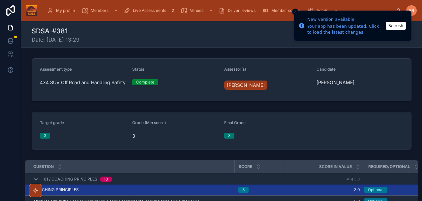
click at [294, 12] on icon "Close toast" at bounding box center [296, 12] width 4 height 4
click at [115, 37] on div "SDSA-#381 Date: 08/10/2025 13:29 Back to assessment" at bounding box center [222, 34] width 380 height 17
click at [393, 25] on button "Refresh" at bounding box center [396, 26] width 20 height 8
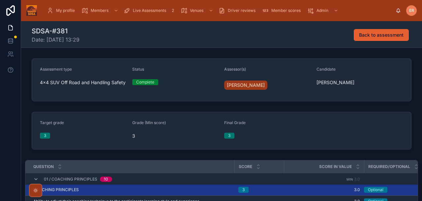
click at [154, 13] on span "Live Assessments" at bounding box center [149, 10] width 33 height 5
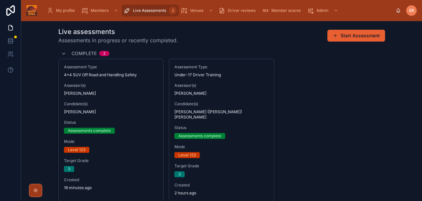
scroll to position [22, 0]
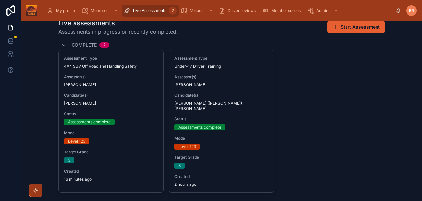
click at [304, 87] on div "Assessment Type 4x4 SUV Off Road and Handling Safety Assessor(s) Ed Redfern Can…" at bounding box center [221, 121] width 327 height 142
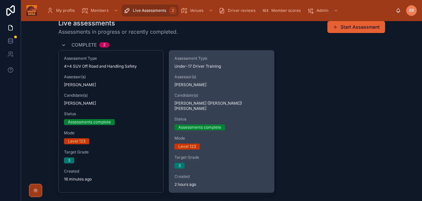
click at [203, 95] on span "Candidate(s)" at bounding box center [221, 95] width 94 height 5
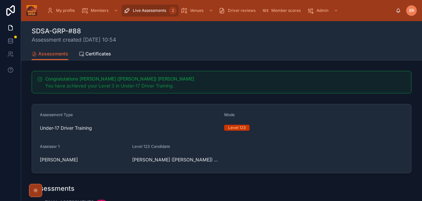
click at [140, 11] on span "Live Assessments" at bounding box center [149, 10] width 33 height 5
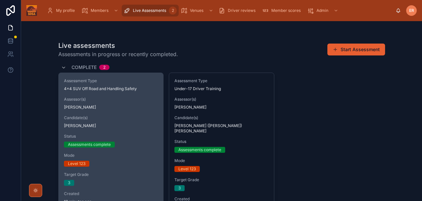
click at [95, 110] on div "Assessment Type 4x4 SUV Off Road and Handling Safety Assessor(s) Ed Redfern Can…" at bounding box center [111, 141] width 105 height 137
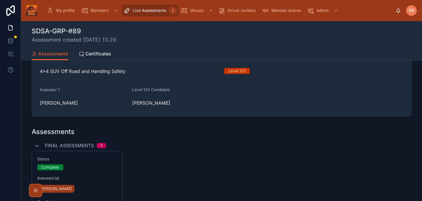
scroll to position [65, 0]
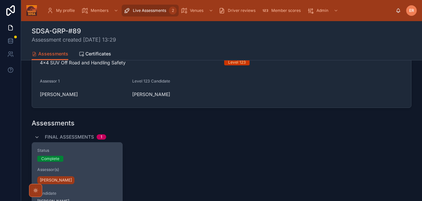
click at [87, 154] on div "Status Complete" at bounding box center [77, 155] width 80 height 14
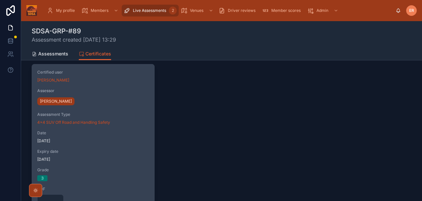
click at [71, 140] on span "08/10/2025" at bounding box center [93, 140] width 112 height 5
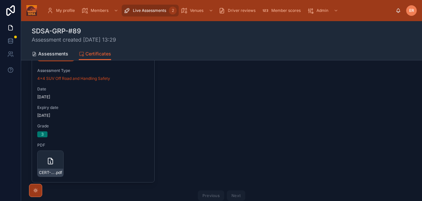
scroll to position [99, 0]
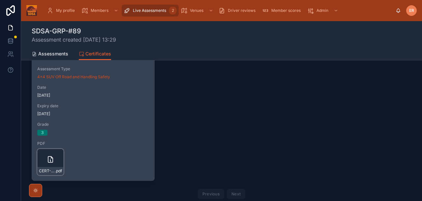
click at [45, 156] on div "CERT-44SUVORHS-3#931 .pdf" at bounding box center [50, 162] width 26 height 26
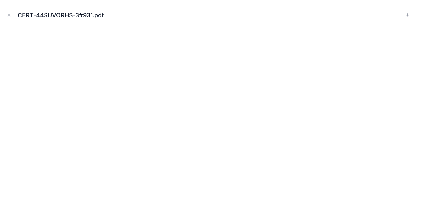
click at [13, 15] on div "CERT-44SUVORHS-3#931.pdf" at bounding box center [211, 15] width 412 height 20
click at [11, 16] on button "Close modal" at bounding box center [8, 15] width 7 height 7
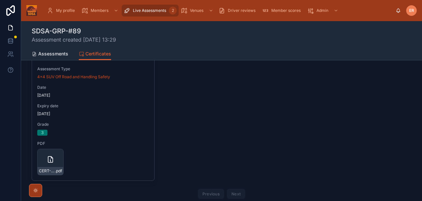
click at [223, 84] on div "Certified user Peter Snowdon Assessor Ed Redfern Assessment Type 4x4 SUV Off Ro…" at bounding box center [222, 109] width 380 height 183
click at [145, 8] on span "Live Assessments" at bounding box center [149, 10] width 33 height 5
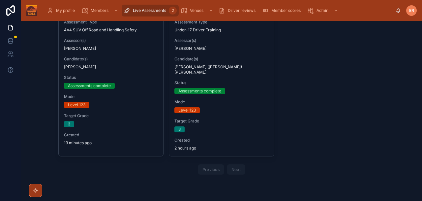
click at [151, 14] on div "Live Assessments 2" at bounding box center [150, 10] width 53 height 11
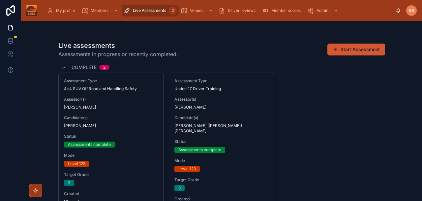
click at [344, 50] on button "Start Assessment" at bounding box center [357, 50] width 58 height 12
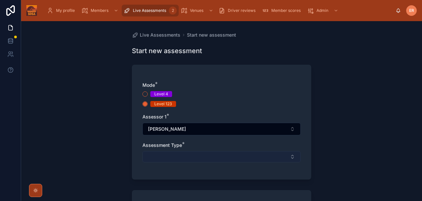
click at [166, 155] on button "Select Button" at bounding box center [221, 156] width 158 height 11
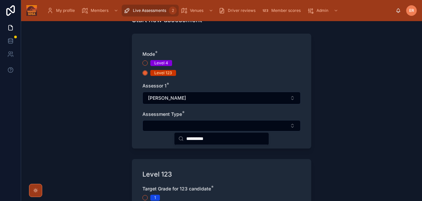
scroll to position [32, 0]
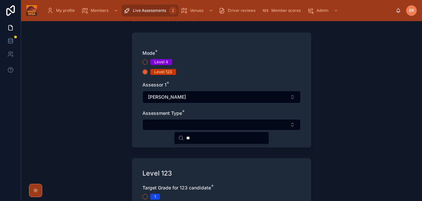
type input "*"
click at [348, 82] on div "Live Assessments Start new assessment Start new assessment Mode * Level 4 Level…" at bounding box center [221, 111] width 401 height 180
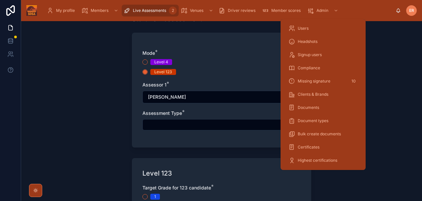
click at [308, 29] on span "Users" at bounding box center [303, 28] width 11 height 5
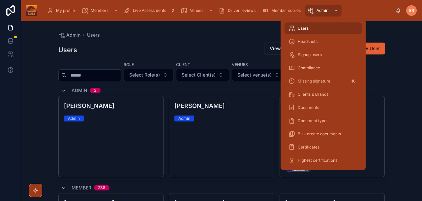
click at [98, 77] on input "text" at bounding box center [94, 75] width 54 height 9
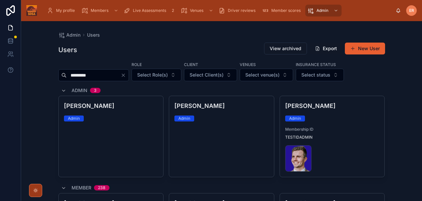
type input "**********"
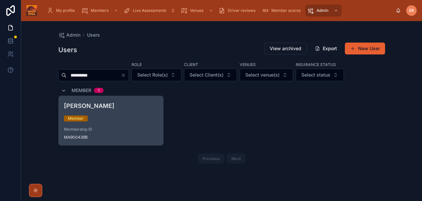
click at [117, 107] on h4 "[PERSON_NAME]" at bounding box center [111, 105] width 94 height 9
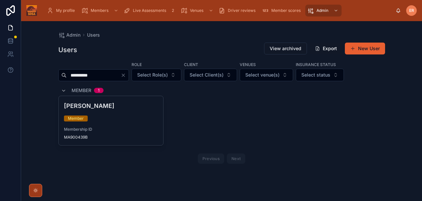
click at [225, 37] on div "Admin Users" at bounding box center [221, 35] width 327 height 7
click at [211, 38] on div "**********" at bounding box center [221, 112] width 327 height 149
click at [228, 34] on div "Admin Users" at bounding box center [221, 35] width 327 height 7
click at [155, 10] on span "Live Assessments" at bounding box center [149, 10] width 33 height 5
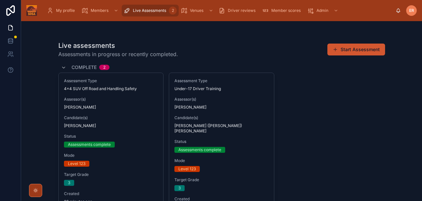
click at [344, 50] on button "Start Assessment" at bounding box center [357, 50] width 58 height 12
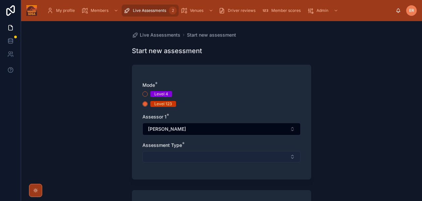
click at [174, 151] on button "Select Button" at bounding box center [221, 156] width 158 height 11
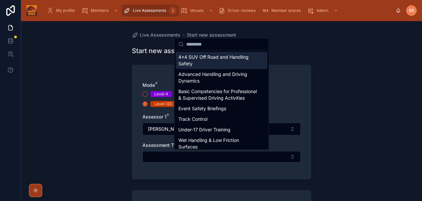
click at [193, 61] on span "4x4 SUV Off Road and Handling Safety" at bounding box center [217, 60] width 79 height 13
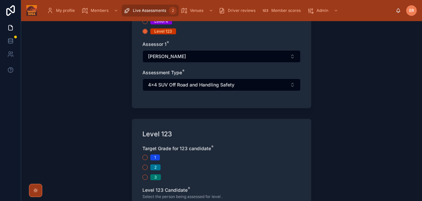
scroll to position [82, 0]
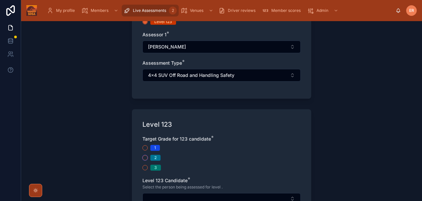
click at [145, 158] on button "2" at bounding box center [144, 157] width 5 height 5
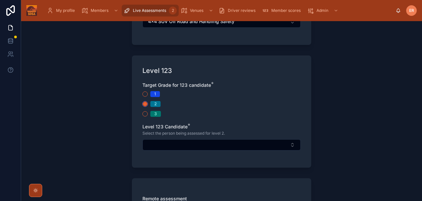
scroll to position [139, 0]
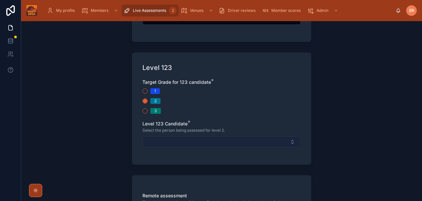
click at [187, 142] on button "Select Button" at bounding box center [221, 141] width 158 height 11
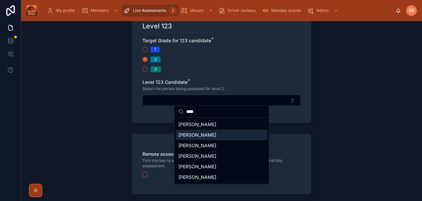
scroll to position [185, 0]
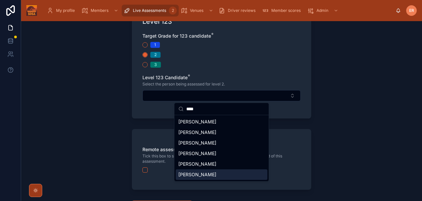
type input "****"
click at [199, 175] on span "[PERSON_NAME]" at bounding box center [197, 174] width 38 height 7
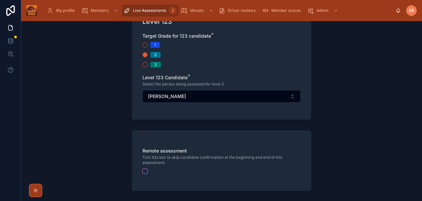
click at [145, 171] on button "button" at bounding box center [144, 171] width 5 height 5
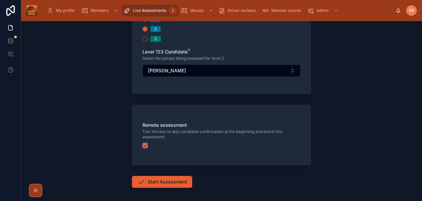
scroll to position [215, 0]
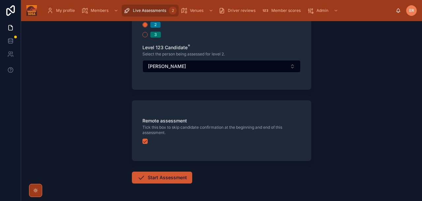
click at [176, 181] on button "Start Assessment" at bounding box center [162, 178] width 60 height 12
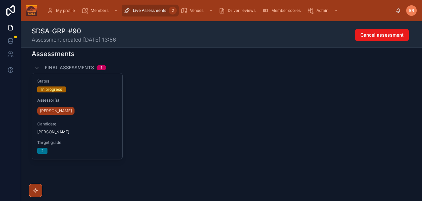
scroll to position [119, 0]
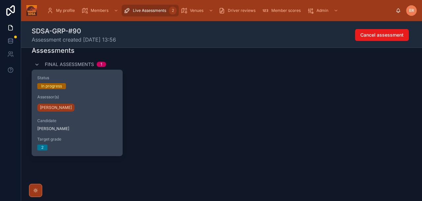
click at [86, 103] on div "[PERSON_NAME]" at bounding box center [77, 107] width 80 height 11
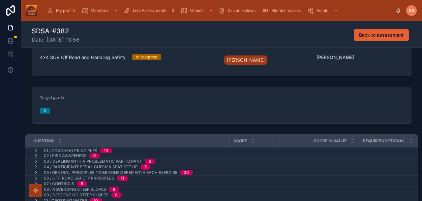
scroll to position [18, 0]
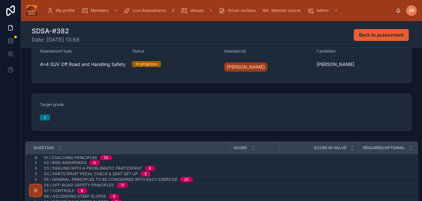
click at [38, 156] on icon at bounding box center [35, 157] width 5 height 5
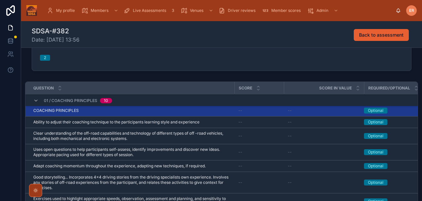
scroll to position [0, 0]
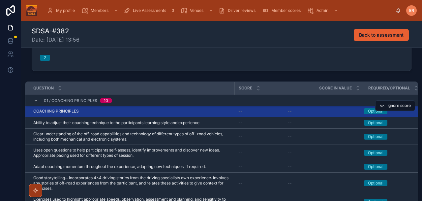
click at [97, 109] on div "COACHING PRINCIPLES COACHING PRINCIPLES" at bounding box center [131, 111] width 197 height 5
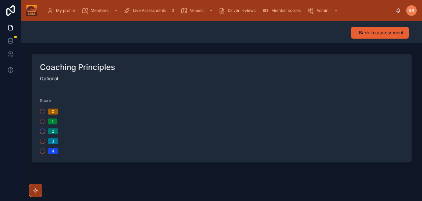
click at [43, 132] on button "2" at bounding box center [42, 131] width 5 height 5
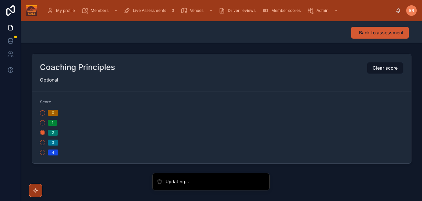
click at [371, 34] on span "Back to assessment" at bounding box center [381, 32] width 45 height 7
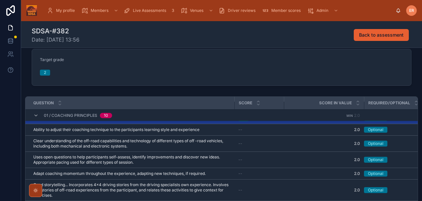
scroll to position [63, 0]
click at [37, 117] on icon at bounding box center [35, 114] width 5 height 5
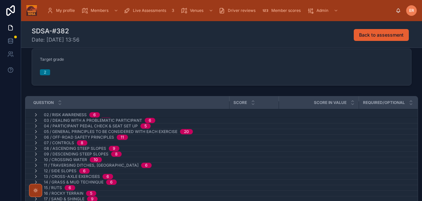
scroll to position [0, 0]
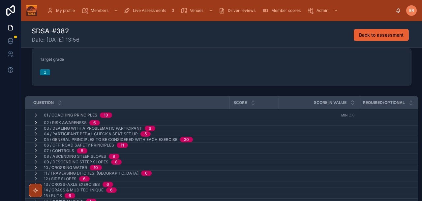
click at [37, 121] on icon at bounding box center [35, 122] width 5 height 5
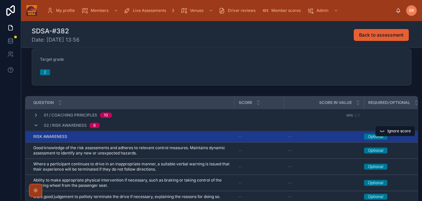
click at [136, 138] on div "RISK AWARENESS RISK AWARENESS" at bounding box center [131, 136] width 197 height 5
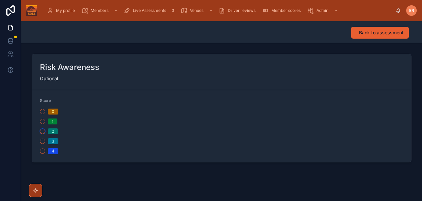
click at [43, 132] on button "2" at bounding box center [42, 131] width 5 height 5
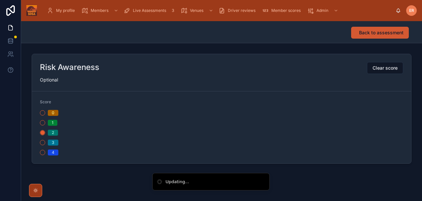
click at [368, 35] on span "Back to assessment" at bounding box center [381, 32] width 45 height 7
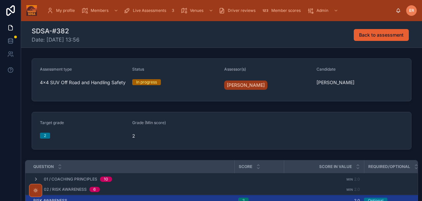
scroll to position [73, 0]
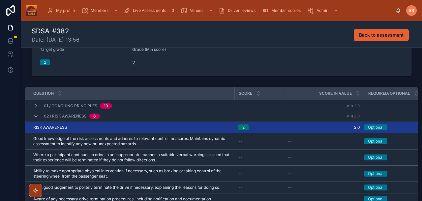
click at [34, 116] on icon at bounding box center [35, 115] width 5 height 5
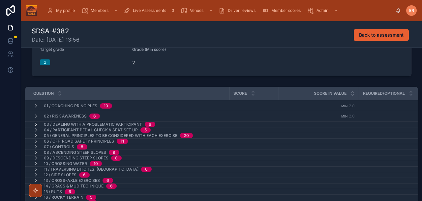
click at [36, 124] on icon at bounding box center [35, 124] width 5 height 5
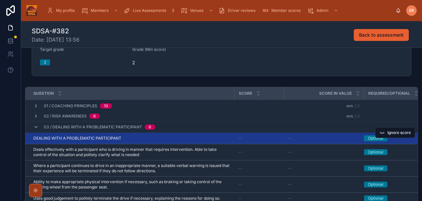
click at [176, 140] on div "DEALING WITH A PROBLEMATIC PARTICIPANT DEALING WITH A PROBLEMATIC PARTICIPANT" at bounding box center [131, 138] width 197 height 5
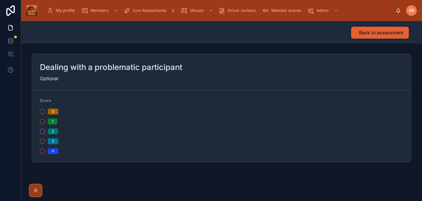
click at [43, 131] on button "2" at bounding box center [42, 131] width 5 height 5
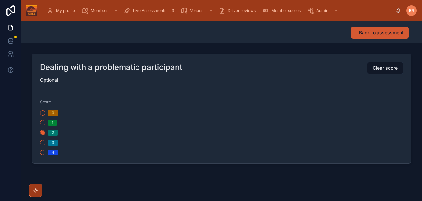
click at [375, 32] on span "Back to assessment" at bounding box center [381, 32] width 45 height 7
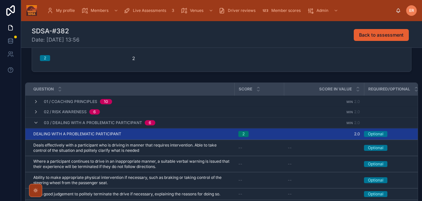
scroll to position [79, 0]
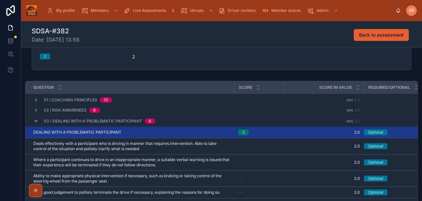
click at [36, 122] on icon at bounding box center [35, 120] width 5 height 5
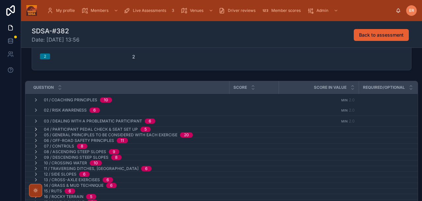
click at [36, 128] on icon at bounding box center [35, 129] width 5 height 5
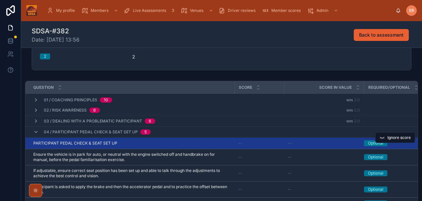
click at [165, 142] on div "PARTICIPANT PEDAL CHECK & SEAT SET UP PARTICIPANT PEDAL CHECK & SEAT SET UP" at bounding box center [131, 143] width 197 height 5
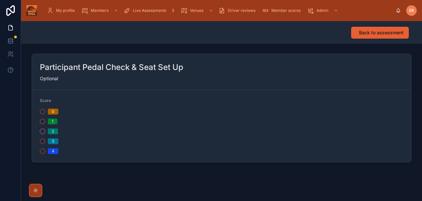
click at [41, 132] on button "2" at bounding box center [42, 131] width 5 height 5
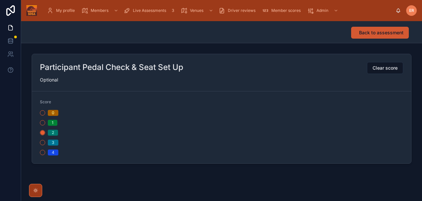
click at [364, 38] on button "Back to assessment" at bounding box center [380, 33] width 58 height 12
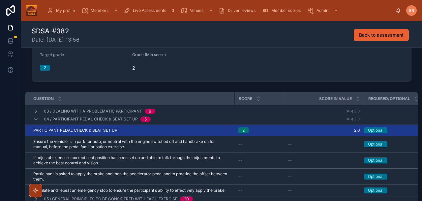
scroll to position [31, 0]
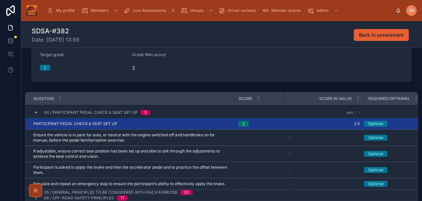
click at [35, 114] on icon at bounding box center [35, 112] width 5 height 5
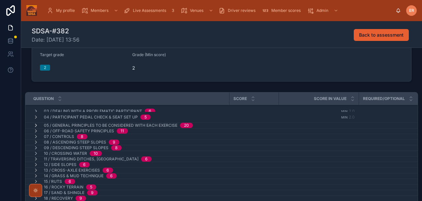
click at [36, 126] on icon at bounding box center [35, 125] width 5 height 5
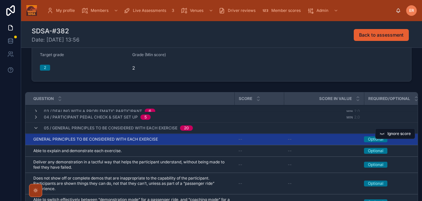
click at [182, 138] on div "GENERAL PRINCIPLES TO BE CONSIDERED WITH EACH EXERCISE GENERAL PRINCIPLES TO BE…" at bounding box center [131, 139] width 197 height 5
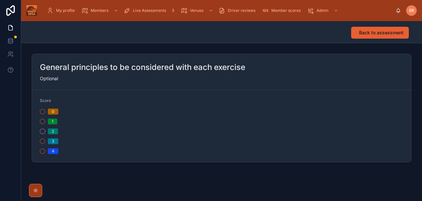
click at [44, 133] on button "2" at bounding box center [42, 131] width 5 height 5
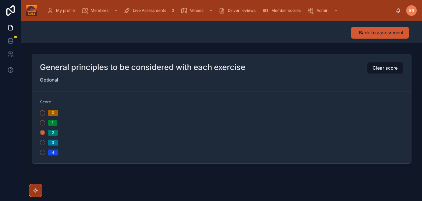
click at [384, 36] on button "Back to assessment" at bounding box center [380, 33] width 58 height 12
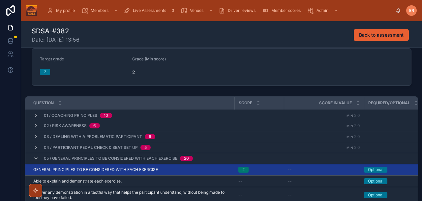
scroll to position [77, 0]
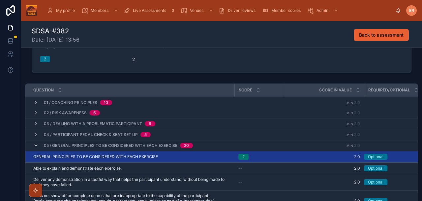
click at [36, 146] on icon at bounding box center [35, 145] width 5 height 5
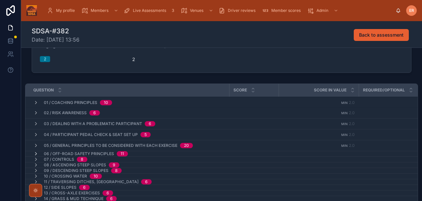
click at [36, 153] on icon at bounding box center [35, 153] width 5 height 5
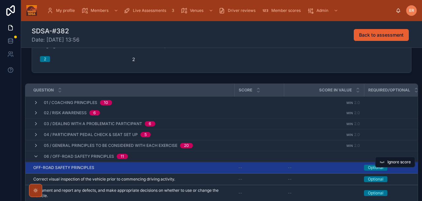
click at [155, 168] on div "OFF-ROAD SAFETY PRINCIPLES OFF-ROAD SAFETY PRINCIPLES" at bounding box center [131, 167] width 197 height 5
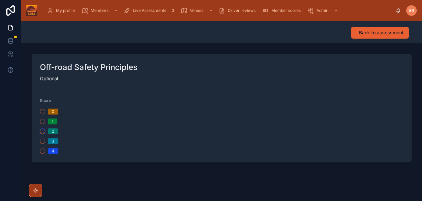
click at [42, 131] on button "2" at bounding box center [42, 131] width 5 height 5
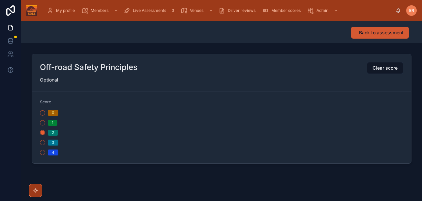
click at [383, 32] on span "Back to assessment" at bounding box center [381, 32] width 45 height 7
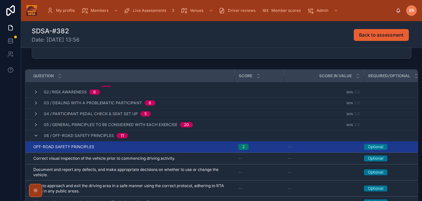
scroll to position [7, 0]
click at [35, 136] on icon at bounding box center [35, 135] width 5 height 5
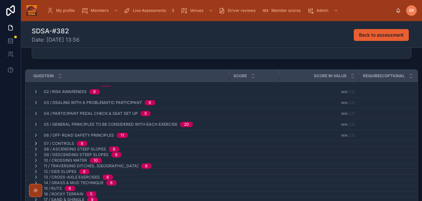
click at [35, 144] on icon at bounding box center [35, 143] width 5 height 5
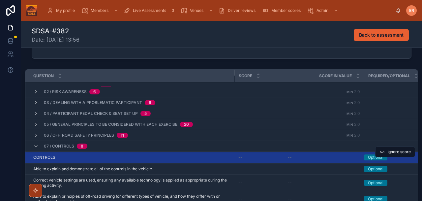
click at [119, 155] on div "CONTROLS CONTROLS" at bounding box center [131, 157] width 197 height 5
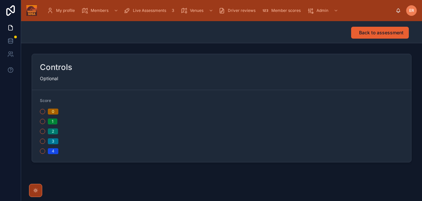
click at [40, 133] on div "2" at bounding box center [129, 131] width 179 height 6
click at [42, 133] on button "2" at bounding box center [42, 131] width 5 height 5
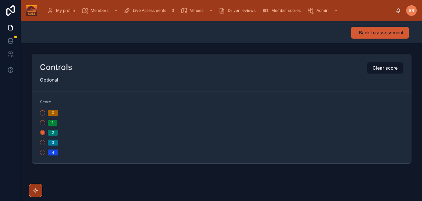
click at [368, 33] on span "Back to assessment" at bounding box center [381, 32] width 45 height 7
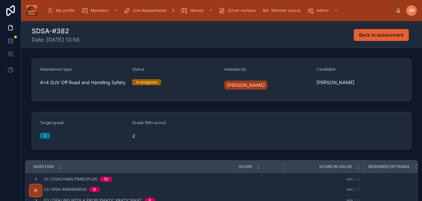
click at [204, 146] on form "Target grade 2 Grade (Min score) 2" at bounding box center [221, 130] width 379 height 37
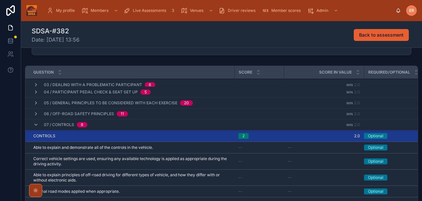
scroll to position [30, 0]
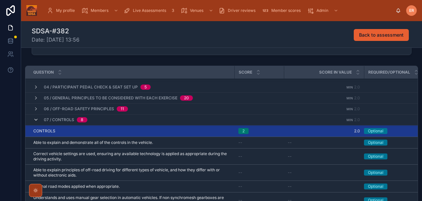
click at [35, 120] on icon at bounding box center [35, 119] width 5 height 5
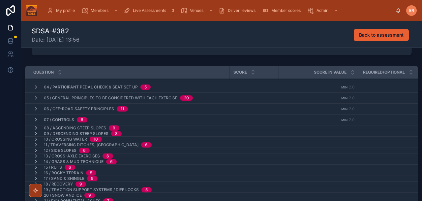
click at [37, 126] on icon at bounding box center [35, 127] width 5 height 5
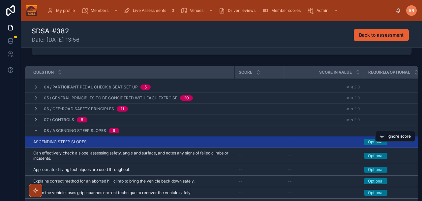
click at [116, 143] on div "ASCENDING STEEP SLOPES ASCENDING STEEP SLOPES" at bounding box center [131, 141] width 197 height 5
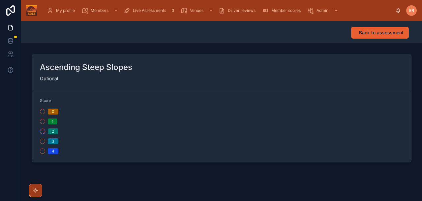
click at [42, 131] on button "2" at bounding box center [42, 131] width 5 height 5
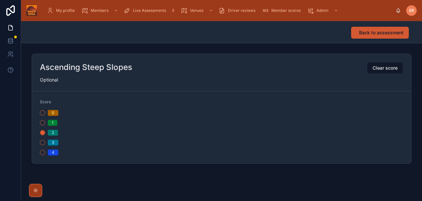
click at [370, 34] on span "Back to assessment" at bounding box center [381, 32] width 45 height 7
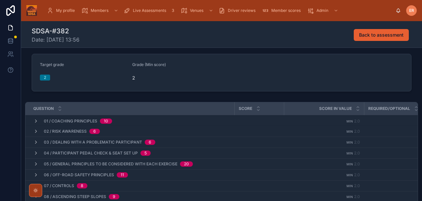
scroll to position [58, 0]
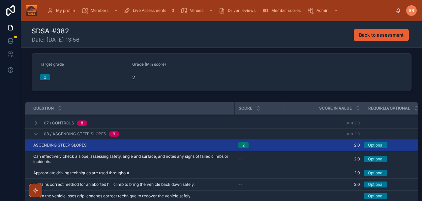
click at [36, 135] on icon at bounding box center [35, 133] width 5 height 5
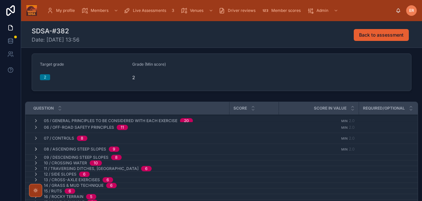
click at [36, 150] on icon at bounding box center [35, 148] width 5 height 5
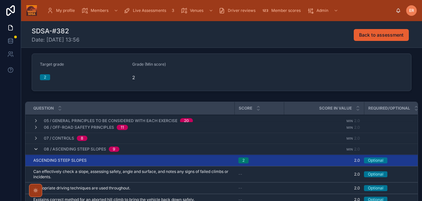
click at [37, 150] on icon at bounding box center [35, 148] width 5 height 5
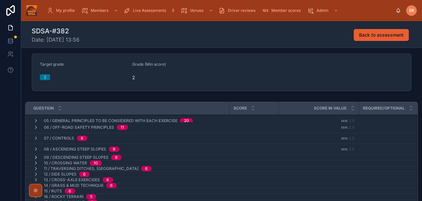
click at [35, 155] on icon at bounding box center [35, 157] width 5 height 5
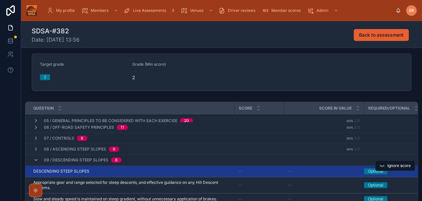
click at [84, 168] on td "DESCENDING STEEP SLOPES DESCENDING STEEP SLOPES" at bounding box center [129, 172] width 209 height 12
click at [84, 169] on span "DESCENDING STEEP SLOPES" at bounding box center [61, 171] width 56 height 5
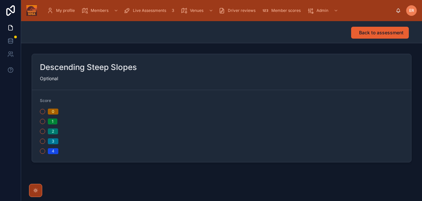
click at [43, 134] on div "2" at bounding box center [129, 131] width 179 height 6
click at [42, 132] on button "2" at bounding box center [42, 131] width 5 height 5
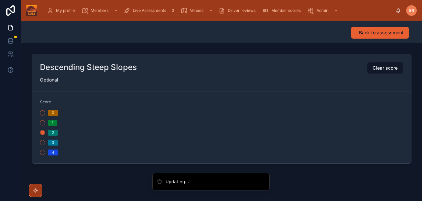
click at [364, 39] on div "Back to assessment" at bounding box center [222, 32] width 380 height 22
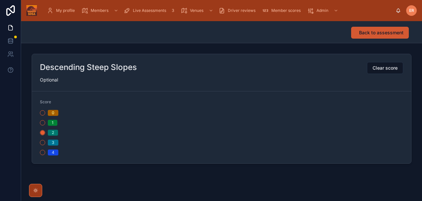
click at [364, 37] on button "Back to assessment" at bounding box center [380, 33] width 58 height 12
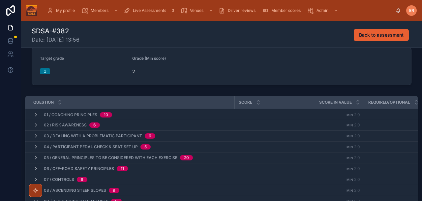
scroll to position [62, 0]
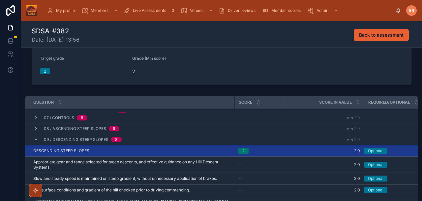
click at [36, 140] on icon at bounding box center [35, 139] width 5 height 5
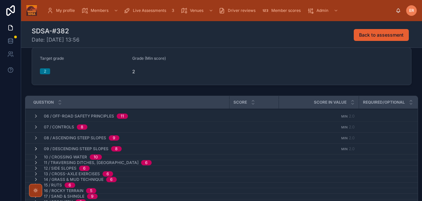
click at [35, 146] on icon at bounding box center [35, 148] width 5 height 5
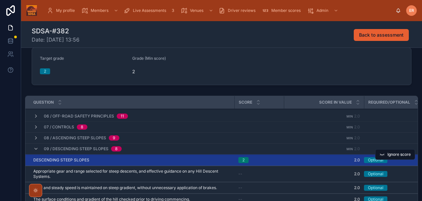
click at [119, 158] on div "DESCENDING STEEP SLOPES DESCENDING STEEP SLOPES" at bounding box center [131, 159] width 197 height 5
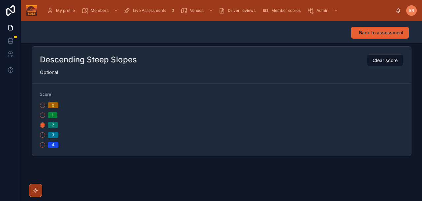
scroll to position [8, 0]
click at [360, 36] on button "Back to assessment" at bounding box center [380, 33] width 58 height 12
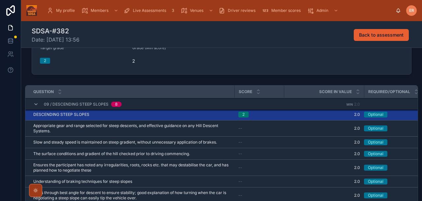
scroll to position [77, 0]
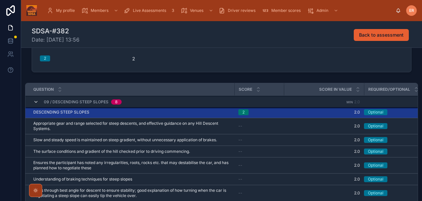
click at [36, 101] on icon at bounding box center [35, 101] width 5 height 5
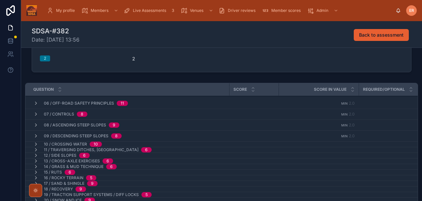
scroll to position [52, 0]
click at [35, 143] on icon at bounding box center [35, 144] width 5 height 5
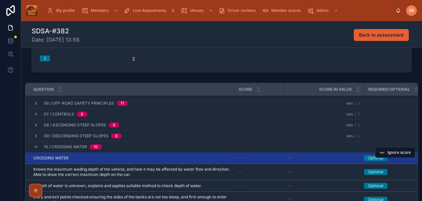
click at [81, 158] on div "CROSSING WATER CROSSING WATER" at bounding box center [131, 157] width 197 height 5
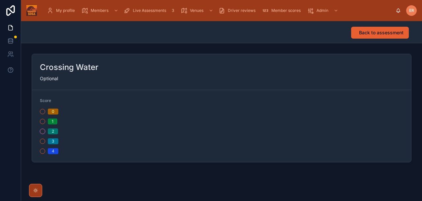
click at [42, 131] on button "2" at bounding box center [42, 131] width 5 height 5
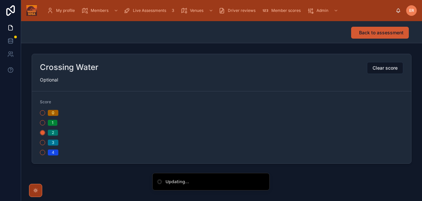
click at [367, 35] on span "Back to assessment" at bounding box center [381, 32] width 45 height 7
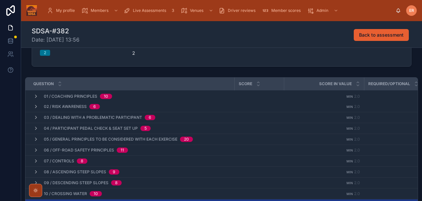
scroll to position [63, 0]
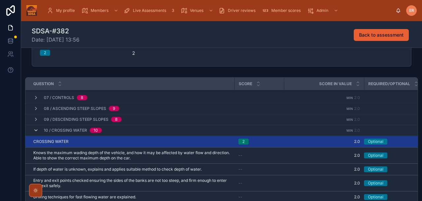
click at [36, 130] on icon at bounding box center [35, 130] width 5 height 5
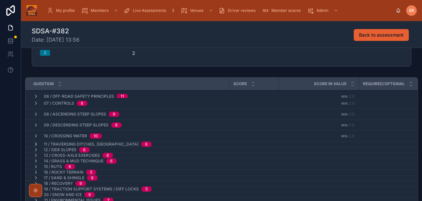
click at [37, 142] on icon at bounding box center [35, 144] width 5 height 5
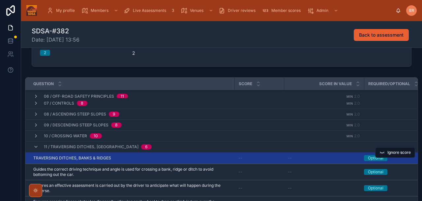
click at [137, 156] on div "TRAVERSING DITCHES, BANKS & RIDGES TRAVERSING DITCHES, BANKS & RIDGES" at bounding box center [131, 157] width 197 height 5
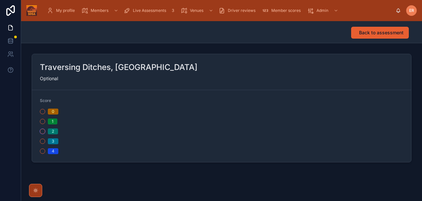
click at [44, 129] on button "2" at bounding box center [42, 131] width 5 height 5
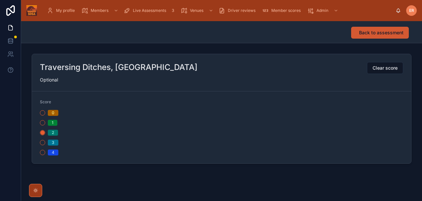
click at [364, 32] on span "Back to assessment" at bounding box center [381, 32] width 45 height 7
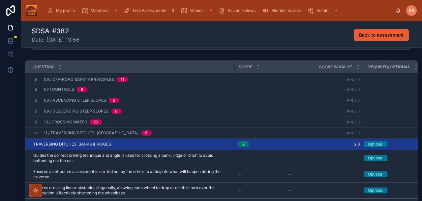
scroll to position [56, 0]
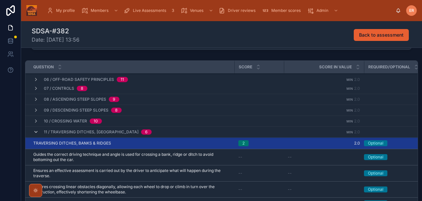
click at [37, 129] on icon at bounding box center [35, 131] width 5 height 5
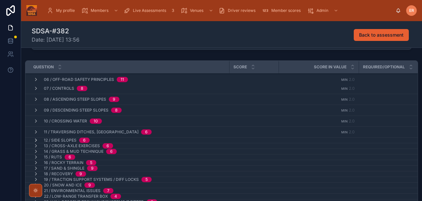
click at [36, 139] on icon at bounding box center [35, 140] width 5 height 5
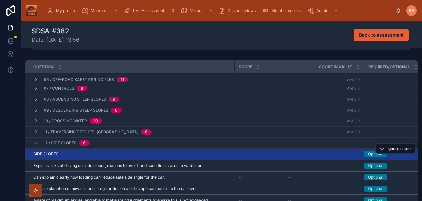
click at [76, 157] on td "SIDE SLOPES SIDE SLOPES" at bounding box center [129, 154] width 209 height 12
click at [73, 156] on div "SIDE SLOPES SIDE SLOPES" at bounding box center [131, 153] width 197 height 5
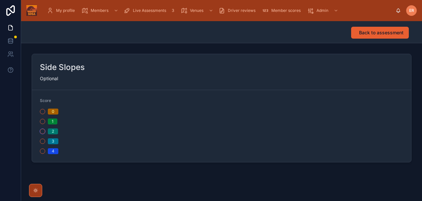
click at [42, 131] on button "2" at bounding box center [42, 131] width 5 height 5
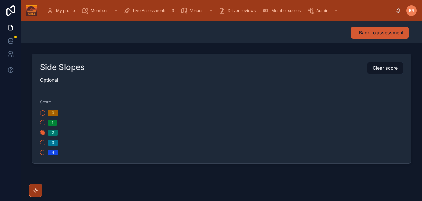
click at [353, 38] on button "Back to assessment" at bounding box center [380, 33] width 58 height 12
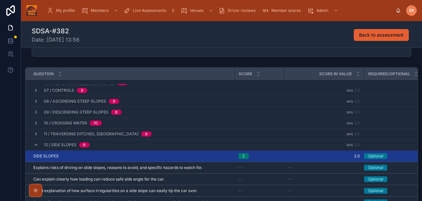
scroll to position [63, 0]
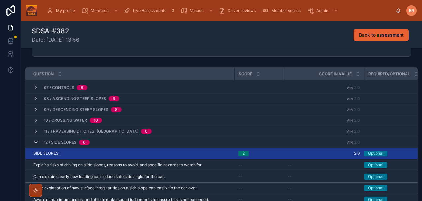
click at [37, 143] on icon at bounding box center [35, 142] width 5 height 5
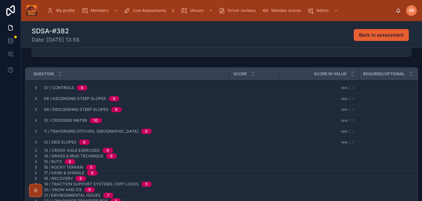
click at [37, 148] on icon at bounding box center [35, 150] width 5 height 5
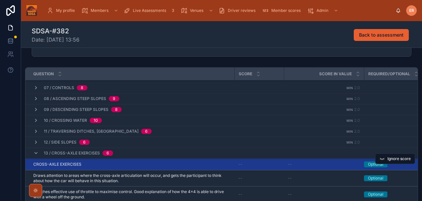
click at [102, 164] on div "CROSS-AXLE EXERCISES CROSS-AXLE EXERCISES" at bounding box center [131, 164] width 197 height 5
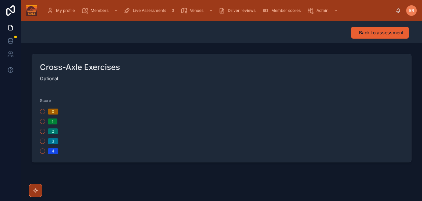
click at [46, 133] on div "2" at bounding box center [129, 131] width 179 height 6
click at [43, 131] on button "2" at bounding box center [42, 131] width 5 height 5
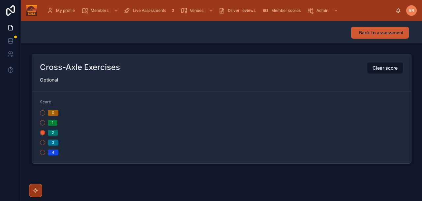
click at [365, 30] on span "Back to assessment" at bounding box center [381, 32] width 45 height 7
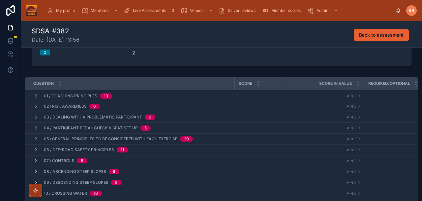
scroll to position [53, 0]
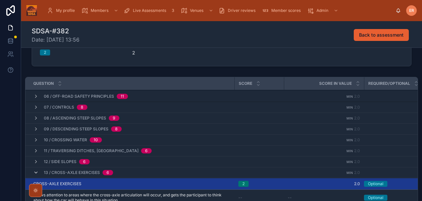
click at [37, 173] on icon at bounding box center [35, 172] width 5 height 5
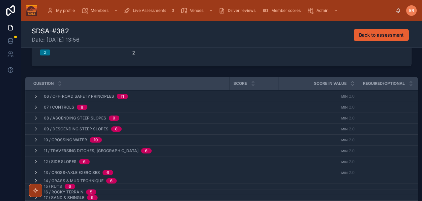
click at [37, 180] on icon at bounding box center [35, 180] width 5 height 5
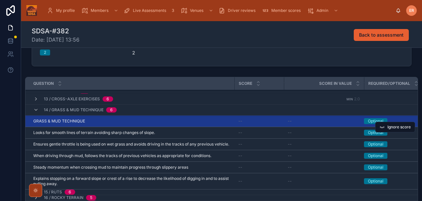
scroll to position [127, 0]
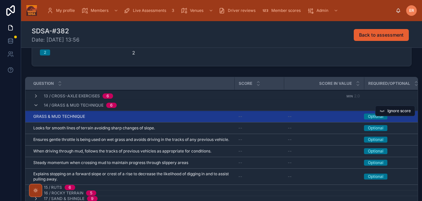
click at [114, 117] on div "GRASS & MUD TECHNIQUE GRASS & MUD TECHNIQUE" at bounding box center [131, 116] width 197 height 5
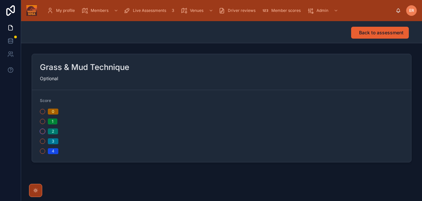
click at [41, 133] on button "2" at bounding box center [42, 131] width 5 height 5
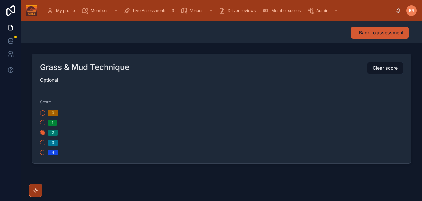
click at [362, 33] on span "Back to assessment" at bounding box center [381, 32] width 45 height 7
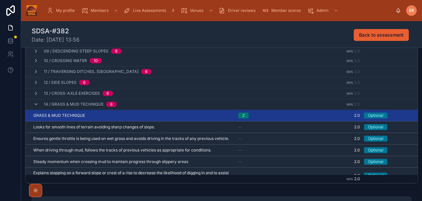
scroll to position [90, 0]
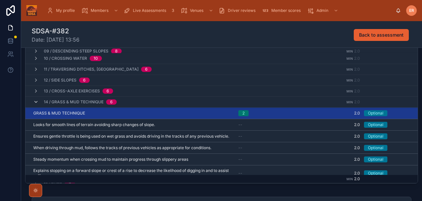
click at [37, 102] on icon at bounding box center [35, 101] width 5 height 5
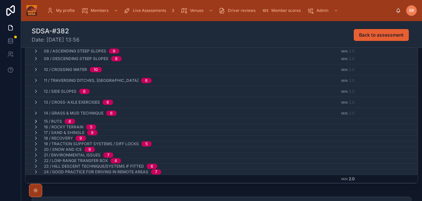
click at [36, 119] on icon at bounding box center [35, 121] width 5 height 5
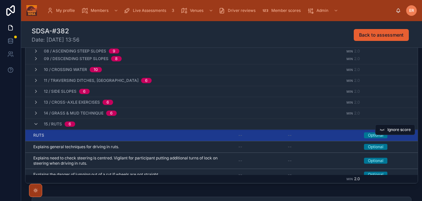
click at [84, 135] on div "RUTS RUTS" at bounding box center [131, 135] width 197 height 5
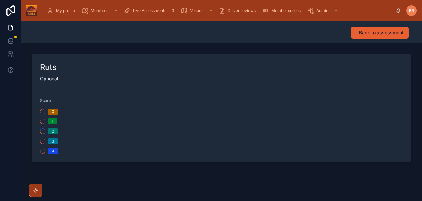
click at [42, 131] on button "2" at bounding box center [42, 131] width 5 height 5
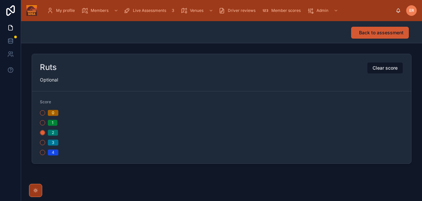
click at [361, 33] on span "Back to assessment" at bounding box center [381, 32] width 45 height 7
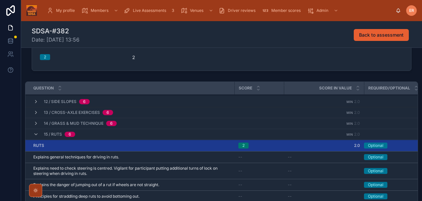
scroll to position [117, 0]
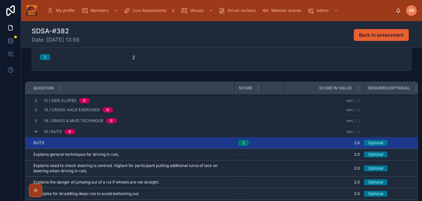
click at [36, 133] on icon at bounding box center [35, 131] width 5 height 5
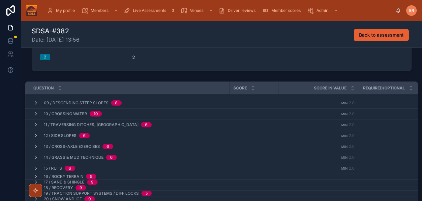
scroll to position [84, 0]
click at [34, 175] on icon at bounding box center [35, 176] width 5 height 5
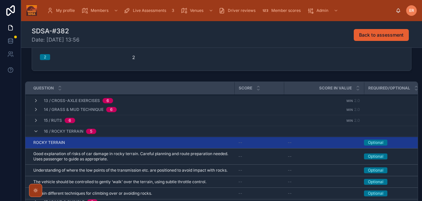
scroll to position [139, 0]
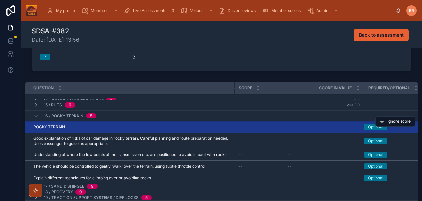
click at [91, 124] on td "ROCKY TERRAIN ROCKY TERRAIN" at bounding box center [129, 127] width 209 height 12
click at [89, 127] on div "ROCKY TERRAIN ROCKY TERRAIN" at bounding box center [131, 126] width 197 height 5
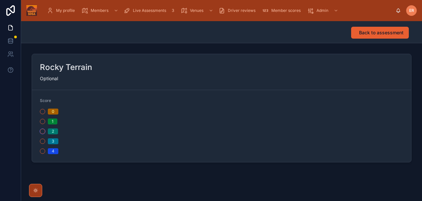
click at [43, 132] on button "2" at bounding box center [42, 131] width 5 height 5
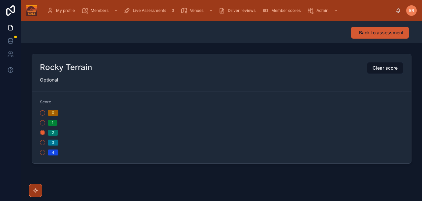
click at [367, 30] on span "Back to assessment" at bounding box center [381, 32] width 45 height 7
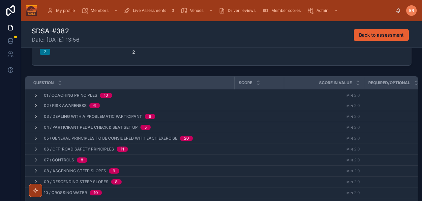
scroll to position [106, 0]
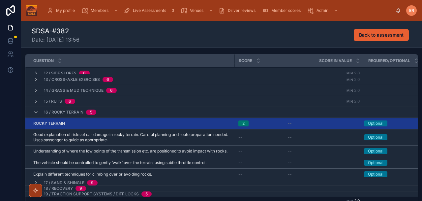
click at [37, 115] on div "16 / Rocky Terrain 5" at bounding box center [64, 112] width 63 height 11
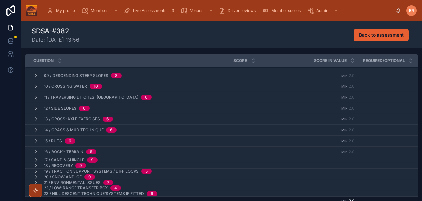
scroll to position [89, 0]
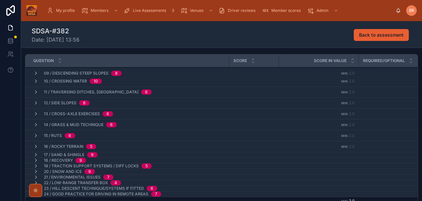
click at [35, 155] on icon at bounding box center [35, 154] width 5 height 5
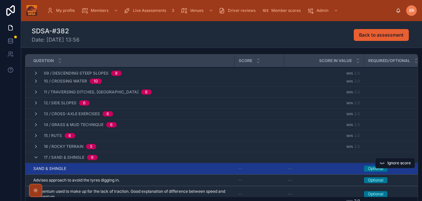
click at [132, 170] on div "SAND & SHINGLE SAND & SHINGLE" at bounding box center [131, 168] width 197 height 5
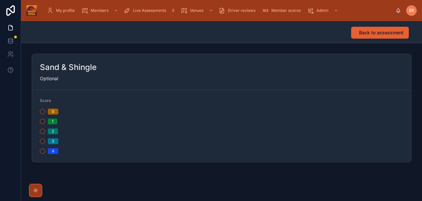
click at [42, 134] on div "2" at bounding box center [129, 131] width 179 height 6
click at [42, 132] on button "2" at bounding box center [42, 131] width 5 height 5
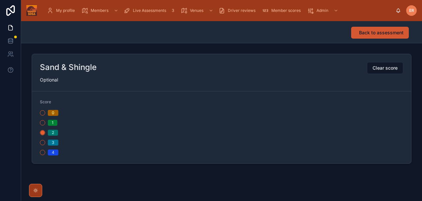
click at [380, 36] on button "Back to assessment" at bounding box center [380, 33] width 58 height 12
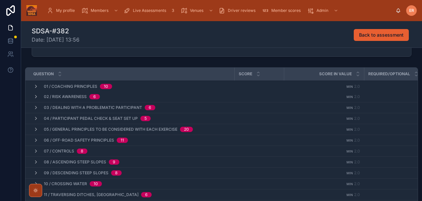
scroll to position [119, 0]
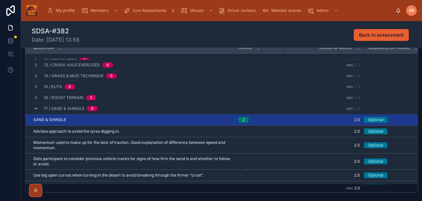
click at [36, 106] on icon at bounding box center [35, 108] width 5 height 5
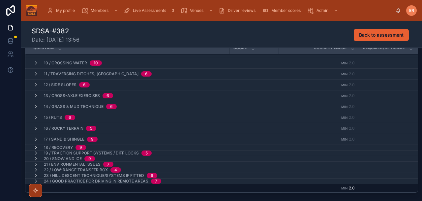
click at [37, 147] on icon at bounding box center [35, 147] width 5 height 5
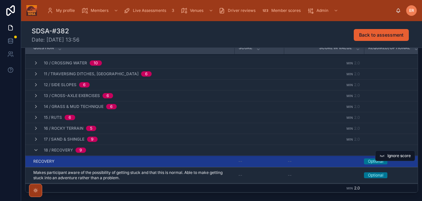
click at [98, 162] on div "RECOVERY RECOVERY" at bounding box center [131, 161] width 197 height 5
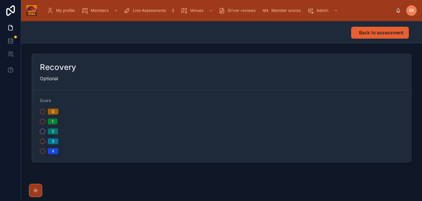
click at [42, 132] on button "2" at bounding box center [42, 131] width 5 height 5
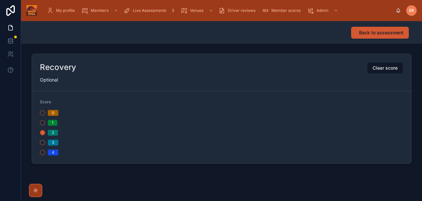
click at [363, 31] on span "Back to assessment" at bounding box center [381, 32] width 45 height 7
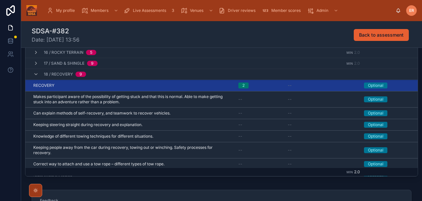
scroll to position [149, 0]
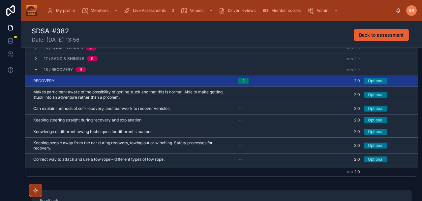
click at [37, 70] on icon at bounding box center [35, 69] width 5 height 5
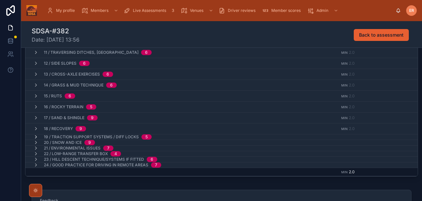
click at [36, 136] on icon at bounding box center [35, 136] width 5 height 5
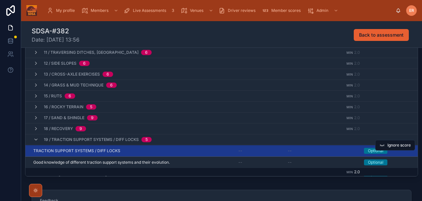
click at [168, 150] on div "TRACTION SUPPORT SYSTEMS / DIFF LOCKS TRACTION SUPPORT SYSTEMS / DIFF LOCKS" at bounding box center [131, 150] width 197 height 5
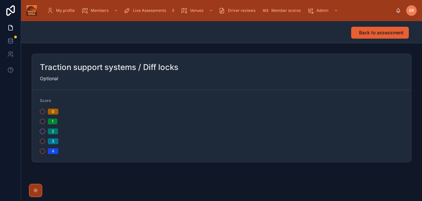
click at [42, 129] on button "2" at bounding box center [42, 131] width 5 height 5
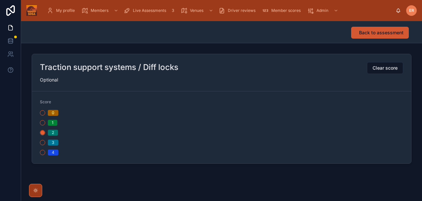
click at [369, 35] on span "Back to assessment" at bounding box center [381, 32] width 45 height 7
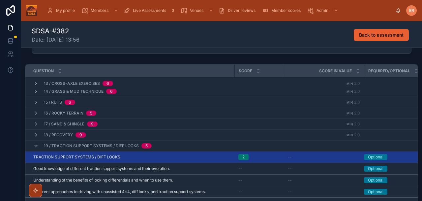
scroll to position [128, 0]
click at [35, 146] on icon at bounding box center [35, 145] width 5 height 5
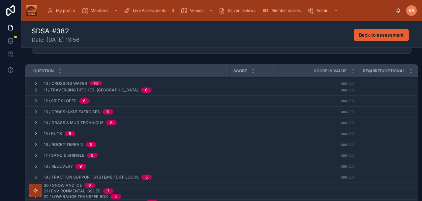
scroll to position [104, 0]
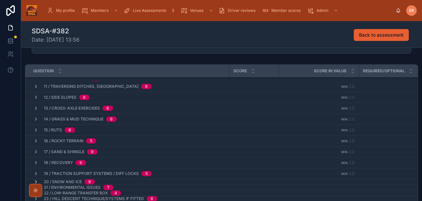
click at [36, 181] on icon at bounding box center [35, 181] width 5 height 5
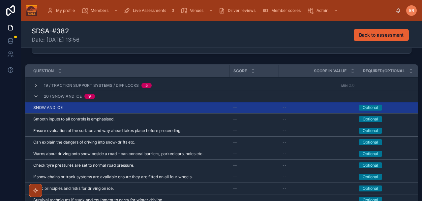
scroll to position [182, 0]
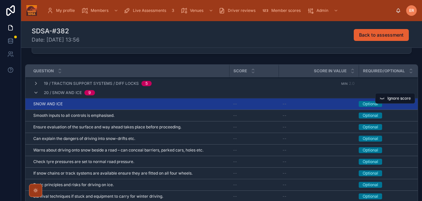
click at [73, 107] on td "SNOW AND ICE SNOW AND ICE" at bounding box center [127, 104] width 204 height 12
click at [68, 104] on div "SNOW AND ICE SNOW AND ICE" at bounding box center [129, 103] width 192 height 5
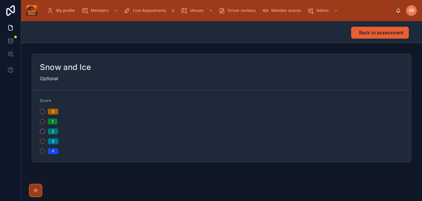
click at [43, 130] on button "2" at bounding box center [42, 131] width 5 height 5
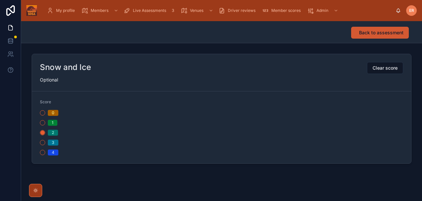
click at [366, 32] on span "Back to assessment" at bounding box center [381, 32] width 45 height 7
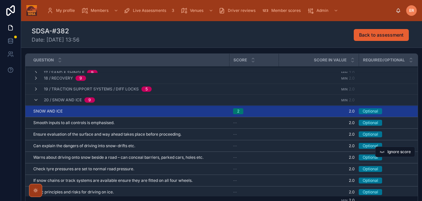
scroll to position [166, 0]
click at [366, 157] on div "Optional" at bounding box center [371, 157] width 16 height 6
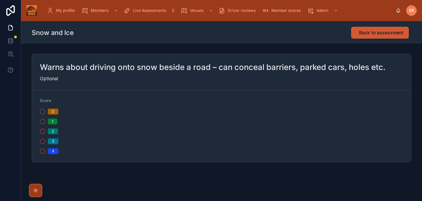
click at [359, 34] on button "Back to assessment" at bounding box center [380, 33] width 58 height 12
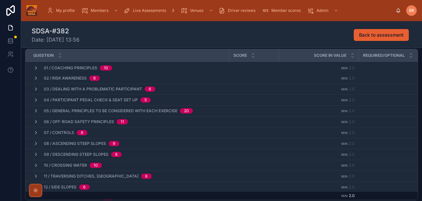
scroll to position [119, 0]
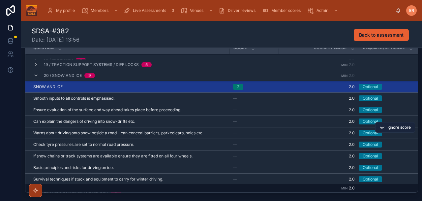
click at [398, 128] on span "Ignore score" at bounding box center [399, 127] width 23 height 5
click at [396, 150] on span "Ignore score" at bounding box center [399, 150] width 23 height 5
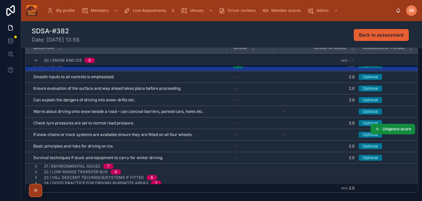
scroll to position [196, 0]
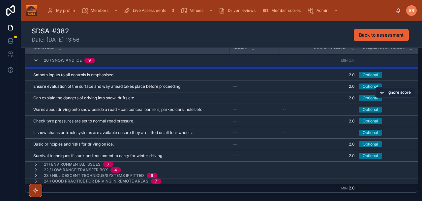
click at [394, 93] on span "Ignore score" at bounding box center [399, 92] width 23 height 5
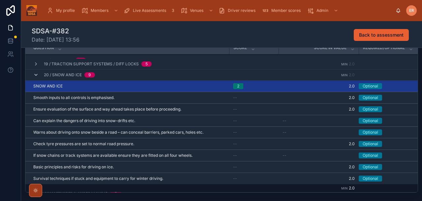
click at [36, 76] on icon at bounding box center [35, 74] width 5 height 5
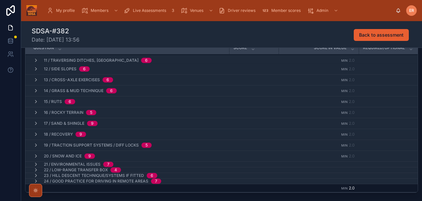
scroll to position [109, 0]
click at [36, 164] on icon at bounding box center [35, 164] width 5 height 5
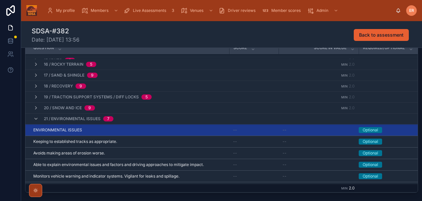
scroll to position [169, 0]
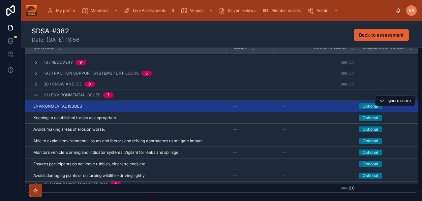
click at [117, 105] on div "ENVIRONMENTAL ISSUES ENVIRONMENTAL ISSUES" at bounding box center [129, 106] width 192 height 5
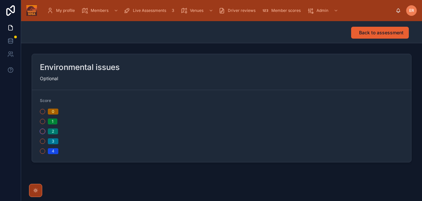
click at [41, 132] on button "2" at bounding box center [42, 131] width 5 height 5
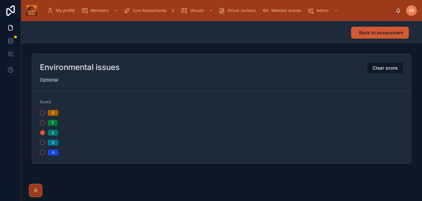
click at [382, 32] on span "Back to assessment" at bounding box center [381, 32] width 45 height 7
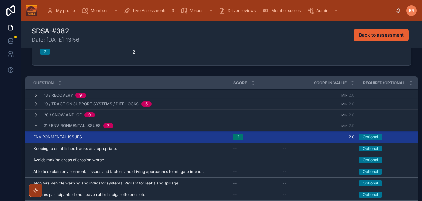
scroll to position [173, 0]
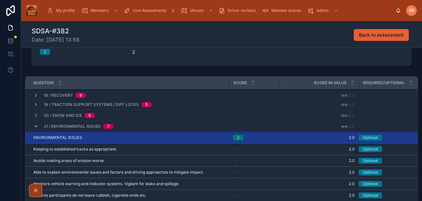
click at [35, 127] on icon at bounding box center [35, 126] width 5 height 5
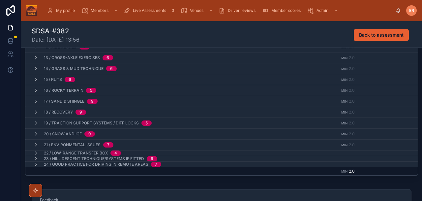
scroll to position [143, 0]
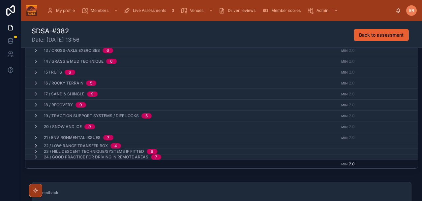
click at [36, 146] on icon at bounding box center [35, 145] width 5 height 5
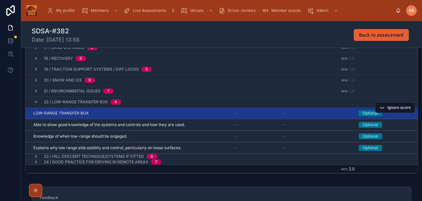
scroll to position [157, 0]
click at [119, 115] on div "LOW-RANGE TRANSFER BOX LOW-RANGE TRANSFER BOX" at bounding box center [129, 112] width 192 height 5
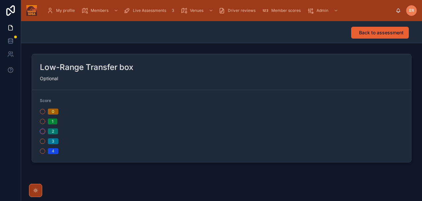
click at [40, 131] on button "2" at bounding box center [42, 131] width 5 height 5
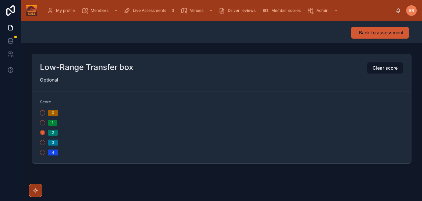
click at [368, 36] on button "Back to assessment" at bounding box center [380, 33] width 58 height 12
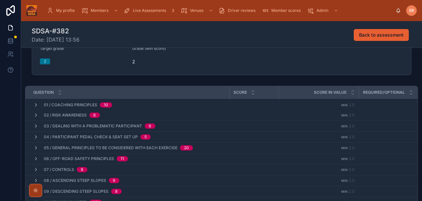
scroll to position [104, 0]
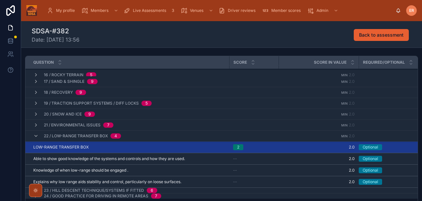
click at [39, 137] on div "22 / Low-Range Transfer box 4" at bounding box center [77, 136] width 88 height 11
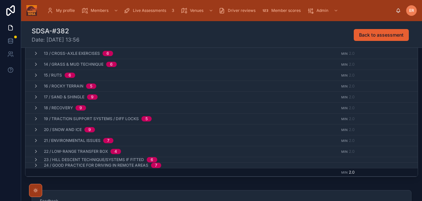
scroll to position [139, 0]
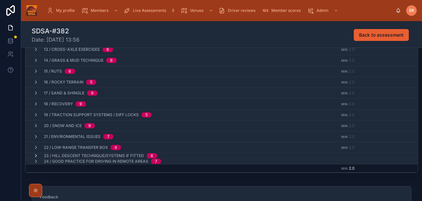
click at [35, 154] on icon at bounding box center [35, 155] width 5 height 5
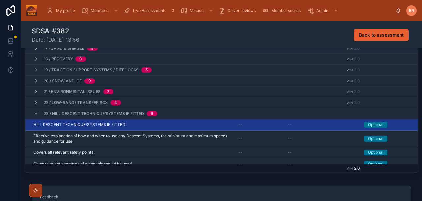
scroll to position [157, 0]
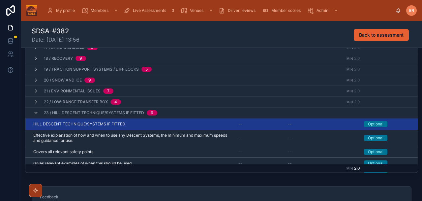
click at [35, 112] on icon at bounding box center [35, 112] width 5 height 5
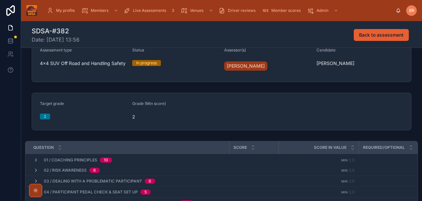
scroll to position [0, 0]
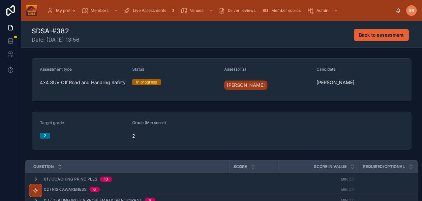
click at [60, 165] on icon at bounding box center [60, 165] width 4 height 4
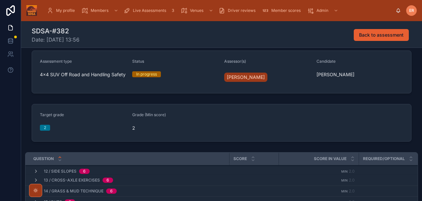
scroll to position [7, 0]
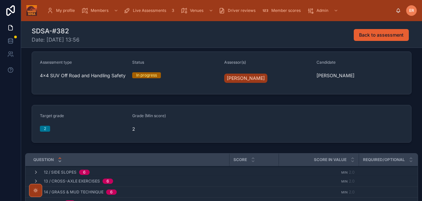
click at [61, 161] on icon at bounding box center [60, 161] width 4 height 4
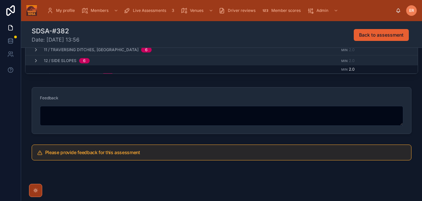
scroll to position [242, 0]
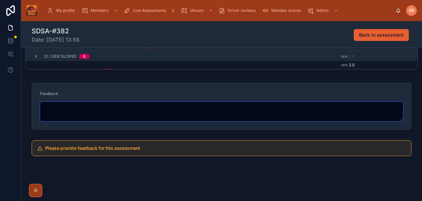
click at [57, 109] on textarea at bounding box center [221, 112] width 363 height 20
click at [91, 112] on textarea at bounding box center [221, 112] width 363 height 20
paste textarea "**********"
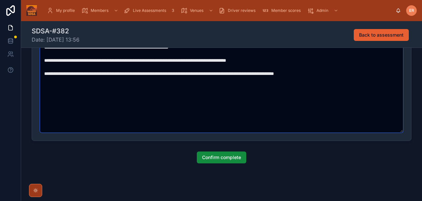
scroll to position [416, 0]
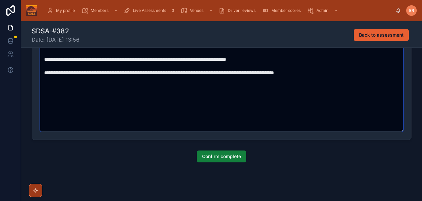
type textarea "**********"
click at [203, 156] on span "Confirm complete" at bounding box center [221, 156] width 39 height 7
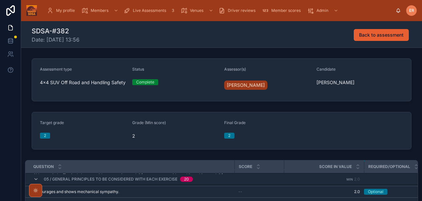
scroll to position [8, 0]
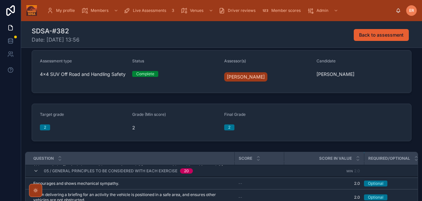
click at [143, 12] on span "Live Assessments" at bounding box center [149, 10] width 33 height 5
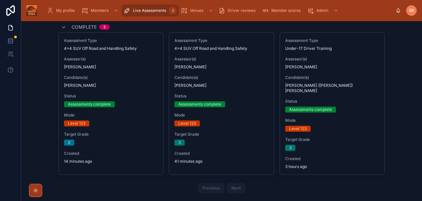
scroll to position [38, 0]
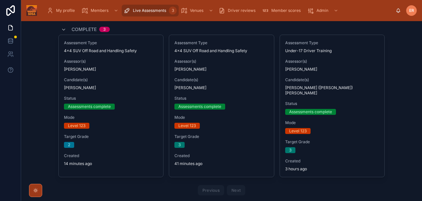
click at [405, 50] on div "Live assessments Assessments in progress or recently completed. Start Assessmen…" at bounding box center [221, 111] width 401 height 180
click at [403, 57] on div "Live assessments Assessments in progress or recently completed. Start Assessmen…" at bounding box center [221, 111] width 401 height 180
click at [403, 48] on div "Live assessments Assessments in progress or recently completed. Start Assessmen…" at bounding box center [221, 111] width 401 height 180
click at [396, 96] on div "Live assessments Assessments in progress or recently completed. Start Assessmen…" at bounding box center [221, 111] width 401 height 180
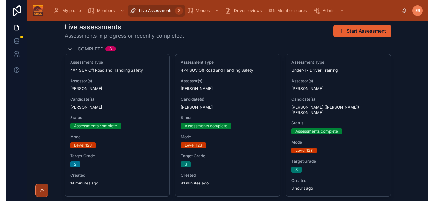
scroll to position [0, 0]
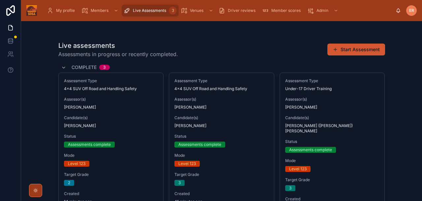
click at [358, 51] on button "Start Assessment" at bounding box center [357, 50] width 58 height 12
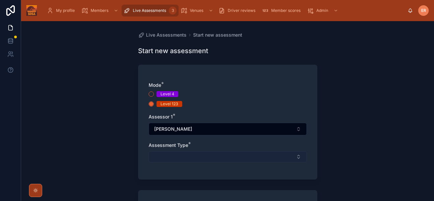
click at [230, 155] on button "Select Button" at bounding box center [228, 156] width 158 height 11
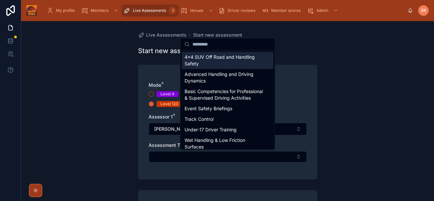
click at [210, 61] on span "4x4 SUV Off Road and Handling Safety" at bounding box center [224, 60] width 79 height 13
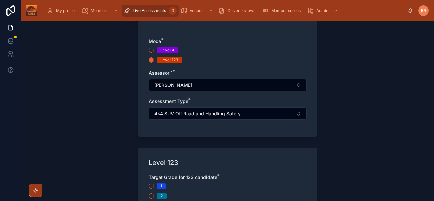
scroll to position [97, 0]
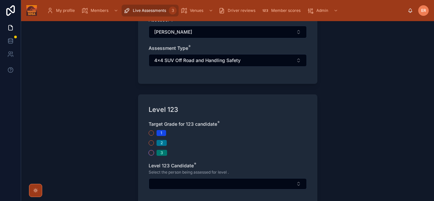
click at [152, 152] on button "3" at bounding box center [151, 152] width 5 height 5
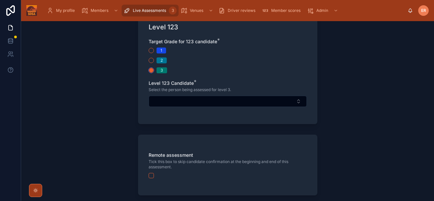
scroll to position [181, 0]
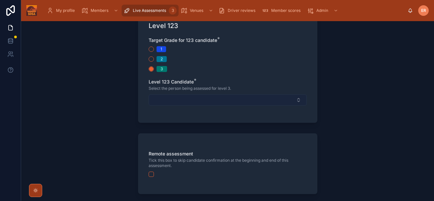
click at [224, 99] on button "Select Button" at bounding box center [228, 99] width 158 height 11
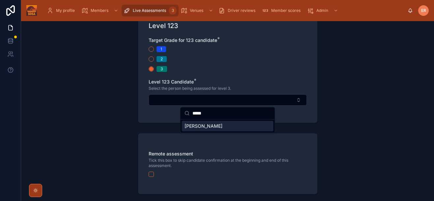
type input "****"
click at [202, 127] on span "[PERSON_NAME]" at bounding box center [204, 126] width 38 height 7
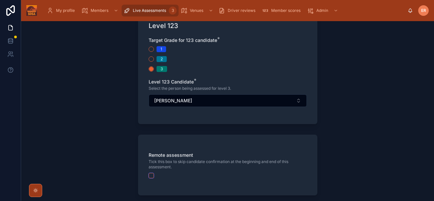
click at [151, 176] on button "button" at bounding box center [151, 175] width 5 height 5
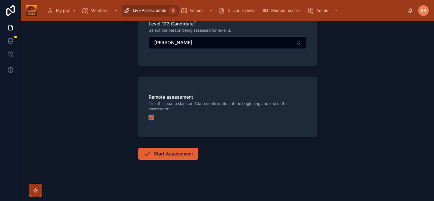
scroll to position [240, 0]
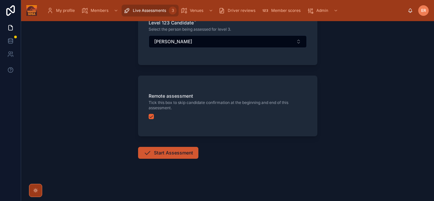
click at [190, 154] on button "Start Assessment" at bounding box center [168, 153] width 60 height 12
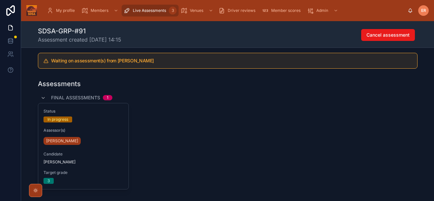
scroll to position [119, 0]
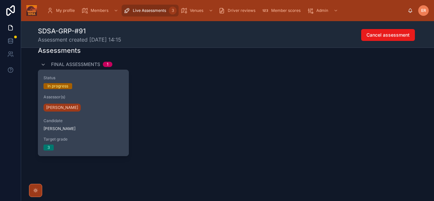
click at [101, 101] on div "Assessor(s) Ed Redfern" at bounding box center [84, 103] width 80 height 18
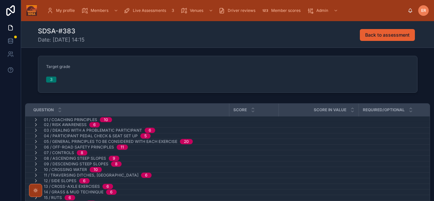
scroll to position [58, 0]
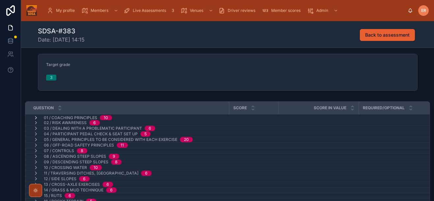
click at [36, 117] on icon at bounding box center [35, 117] width 5 height 5
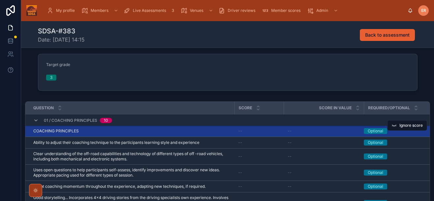
click at [125, 131] on div "COACHING PRINCIPLES COACHING PRINCIPLES" at bounding box center [131, 130] width 197 height 5
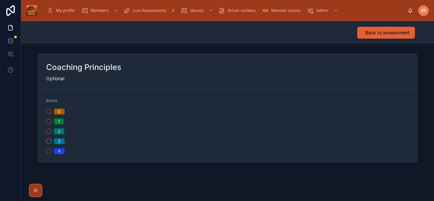
click at [49, 141] on button "3" at bounding box center [48, 141] width 5 height 5
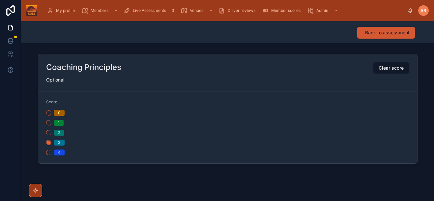
click at [383, 32] on span "Back to assessment" at bounding box center [387, 32] width 45 height 7
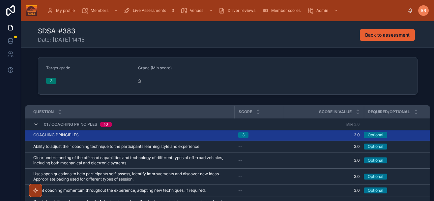
scroll to position [73, 0]
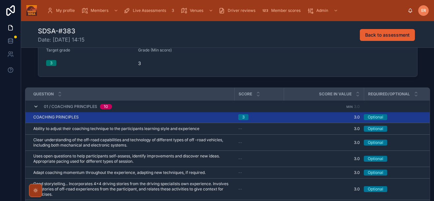
click at [35, 105] on icon at bounding box center [35, 106] width 5 height 5
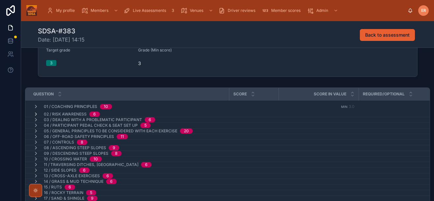
click at [35, 115] on icon at bounding box center [35, 113] width 5 height 5
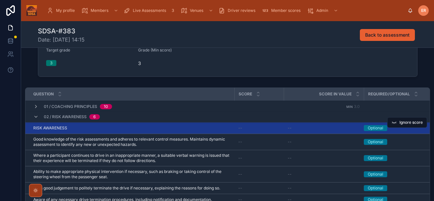
click at [114, 129] on div "RISK AWARENESS RISK AWARENESS" at bounding box center [131, 127] width 197 height 5
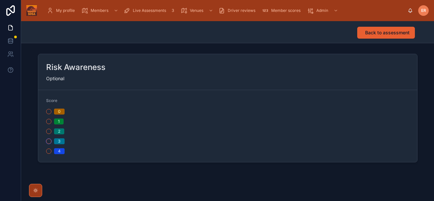
click at [49, 141] on button "3" at bounding box center [48, 141] width 5 height 5
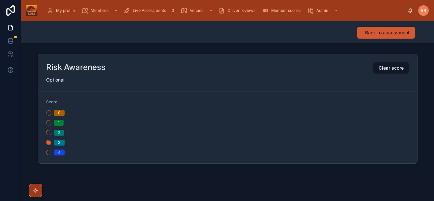
click at [363, 34] on button "Back to assessment" at bounding box center [387, 33] width 58 height 12
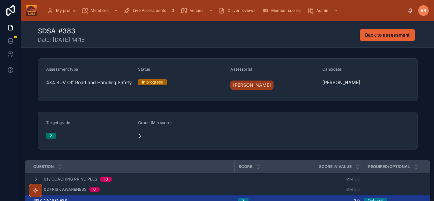
scroll to position [87, 0]
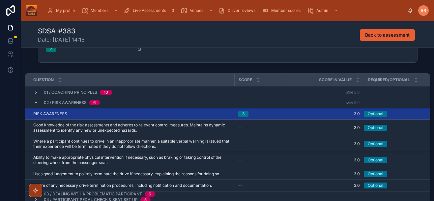
click at [36, 101] on icon at bounding box center [35, 102] width 5 height 5
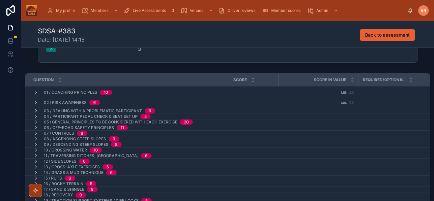
click at [35, 111] on icon at bounding box center [35, 110] width 5 height 5
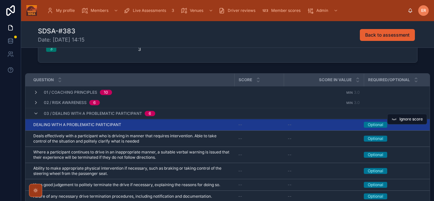
click at [130, 123] on div "DEALING WITH A PROBLEMATIC PARTICIPANT DEALING WITH A PROBLEMATIC PARTICIPANT" at bounding box center [131, 124] width 197 height 5
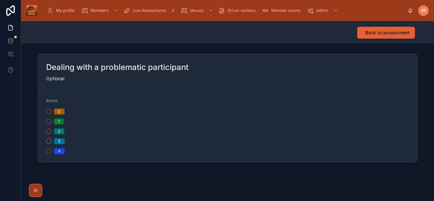
click at [47, 140] on button "3" at bounding box center [48, 141] width 5 height 5
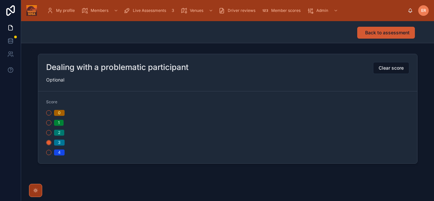
click at [374, 32] on span "Back to assessment" at bounding box center [387, 32] width 45 height 7
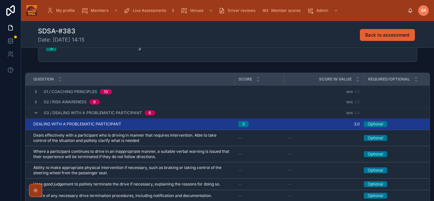
scroll to position [97, 0]
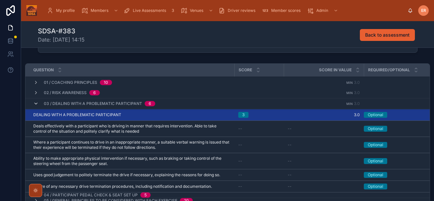
click at [35, 105] on icon at bounding box center [35, 103] width 5 height 5
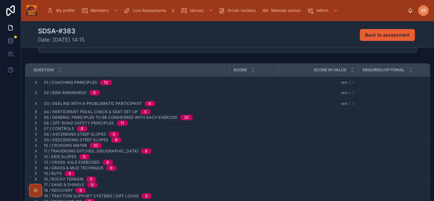
click at [36, 111] on icon at bounding box center [35, 111] width 5 height 5
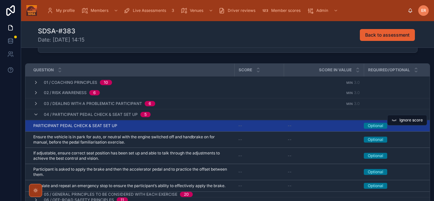
click at [174, 126] on div "PARTICIPANT PEDAL CHECK & SEAT SET UP PARTICIPANT PEDAL CHECK & SEAT SET UP" at bounding box center [131, 125] width 197 height 5
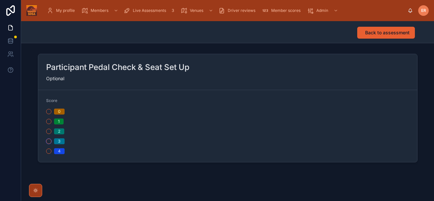
click at [49, 140] on button "3" at bounding box center [48, 141] width 5 height 5
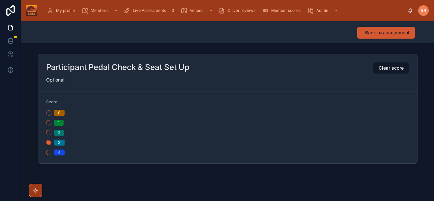
click at [374, 34] on span "Back to assessment" at bounding box center [387, 32] width 45 height 7
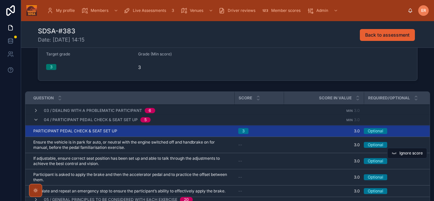
scroll to position [20, 0]
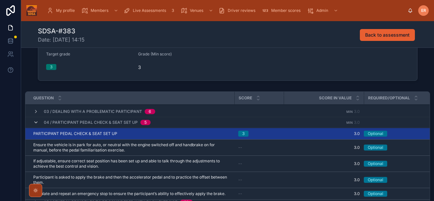
click at [36, 124] on icon at bounding box center [35, 122] width 5 height 5
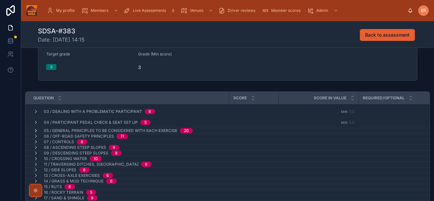
click at [36, 132] on icon at bounding box center [35, 130] width 5 height 5
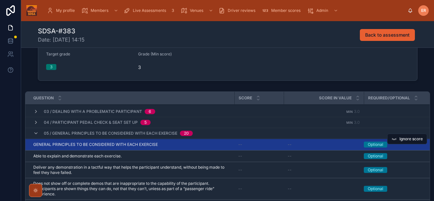
click at [194, 146] on div "GENERAL PRINCIPLES TO BE CONSIDERED WITH EACH EXERCISE GENERAL PRINCIPLES TO BE…" at bounding box center [131, 144] width 197 height 5
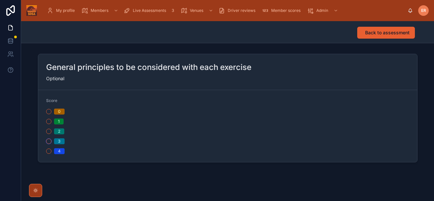
click at [49, 141] on button "3" at bounding box center [48, 141] width 5 height 5
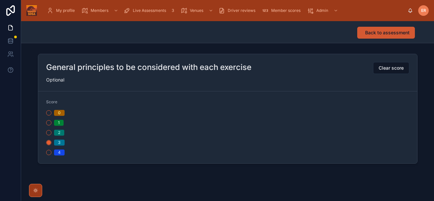
click at [374, 35] on span "Back to assessment" at bounding box center [387, 32] width 45 height 7
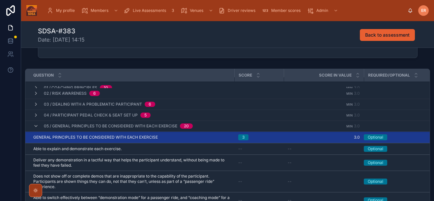
scroll to position [5, 0]
click at [37, 125] on icon at bounding box center [35, 125] width 5 height 5
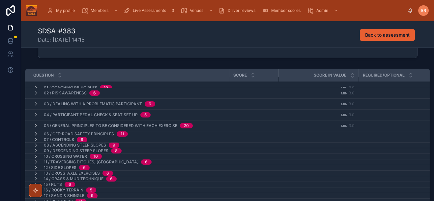
click at [37, 133] on icon at bounding box center [35, 133] width 5 height 5
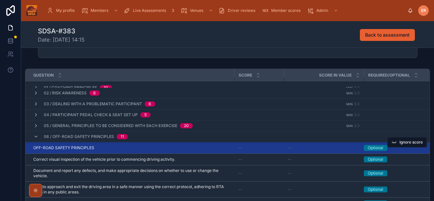
click at [126, 150] on div "OFF-ROAD SAFETY PRINCIPLES OFF-ROAD SAFETY PRINCIPLES" at bounding box center [131, 147] width 197 height 5
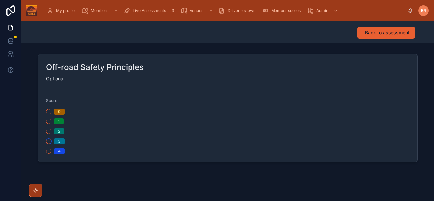
click at [49, 142] on button "3" at bounding box center [48, 141] width 5 height 5
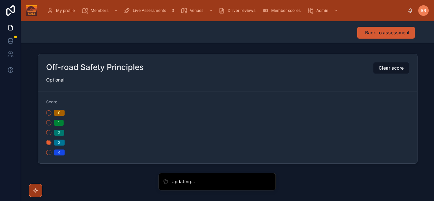
click at [375, 29] on span "Back to assessment" at bounding box center [387, 32] width 45 height 7
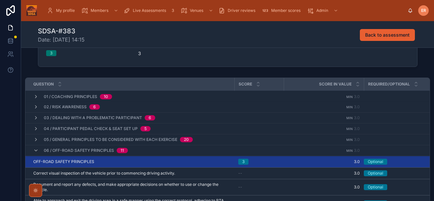
scroll to position [43, 0]
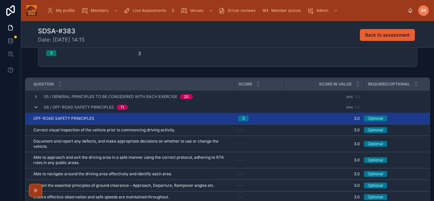
click at [38, 109] on icon at bounding box center [35, 107] width 5 height 5
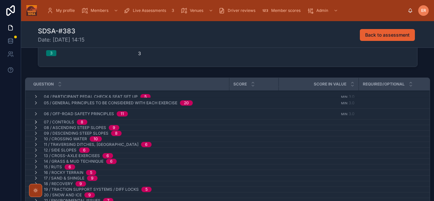
click at [35, 122] on icon at bounding box center [35, 121] width 5 height 5
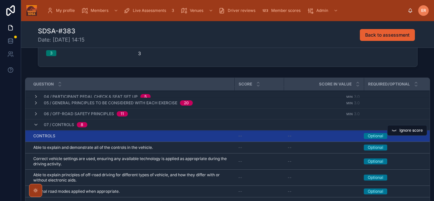
click at [79, 137] on div "CONTROLS CONTROLS" at bounding box center [131, 135] width 197 height 5
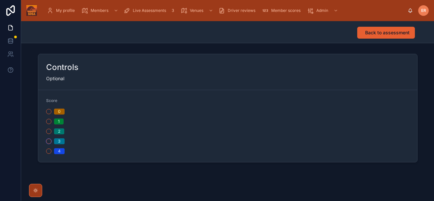
click at [48, 142] on button "3" at bounding box center [48, 141] width 5 height 5
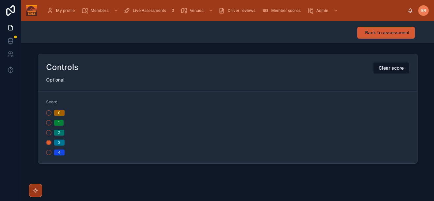
click at [368, 34] on span "Back to assessment" at bounding box center [387, 32] width 45 height 7
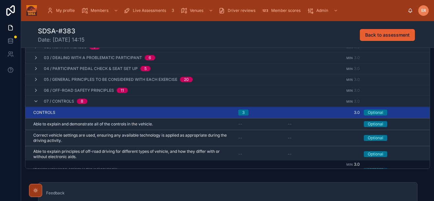
scroll to position [2, 0]
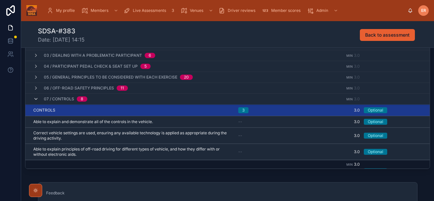
click at [37, 100] on icon at bounding box center [35, 98] width 5 height 5
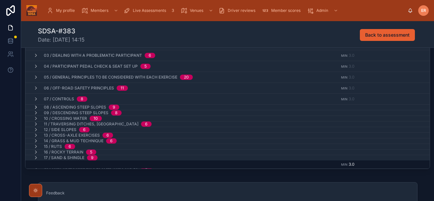
click at [35, 107] on icon at bounding box center [35, 107] width 5 height 5
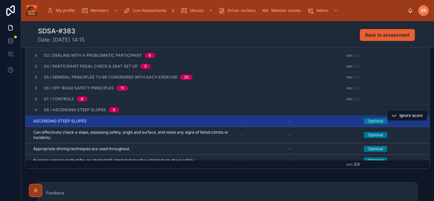
click at [126, 119] on div "ASCENDING STEEP SLOPES ASCENDING STEEP SLOPES" at bounding box center [131, 120] width 197 height 5
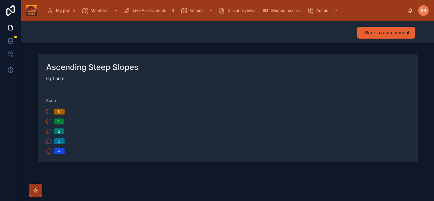
click at [48, 140] on button "3" at bounding box center [48, 141] width 5 height 5
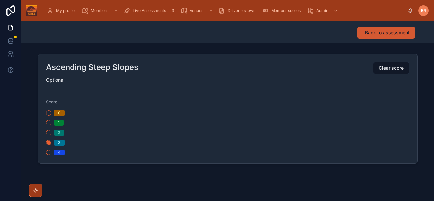
click at [381, 34] on span "Back to assessment" at bounding box center [387, 32] width 45 height 7
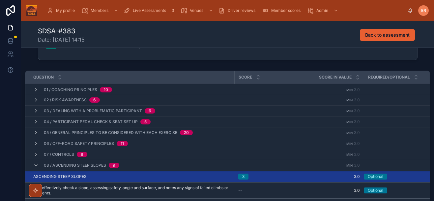
scroll to position [76, 0]
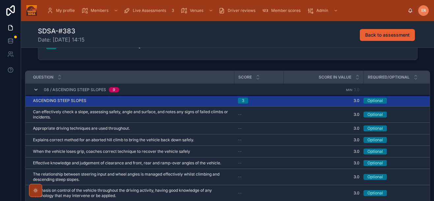
click at [36, 90] on icon at bounding box center [35, 89] width 5 height 5
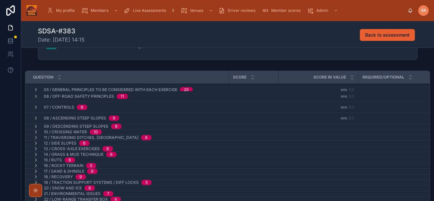
scroll to position [47, 0]
click at [36, 125] on icon at bounding box center [35, 126] width 5 height 5
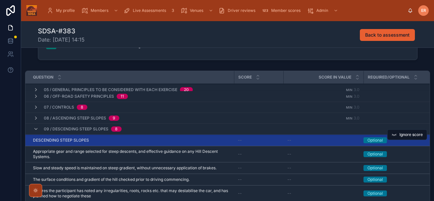
click at [96, 139] on div "DESCENDING STEEP SLOPES DESCENDING STEEP SLOPES" at bounding box center [131, 140] width 197 height 5
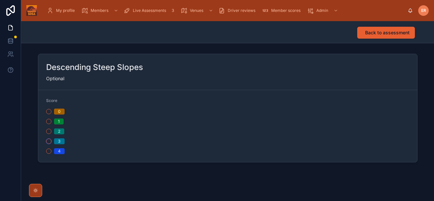
click at [48, 143] on button "3" at bounding box center [48, 141] width 5 height 5
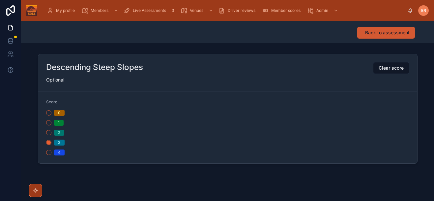
click at [382, 35] on span "Back to assessment" at bounding box center [387, 32] width 45 height 7
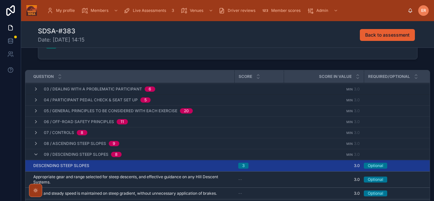
scroll to position [42, 0]
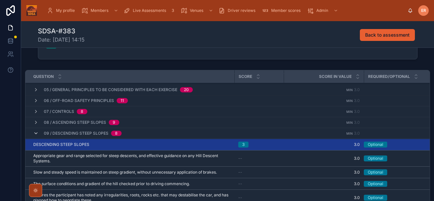
click at [35, 133] on icon at bounding box center [35, 133] width 5 height 5
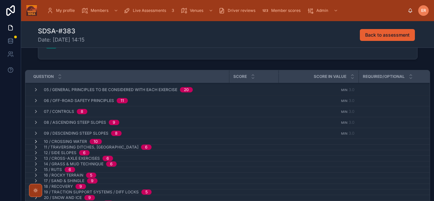
click at [36, 142] on icon at bounding box center [35, 141] width 5 height 5
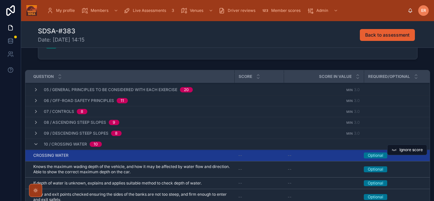
click at [131, 155] on div "CROSSING WATER CROSSING WATER" at bounding box center [131, 155] width 197 height 5
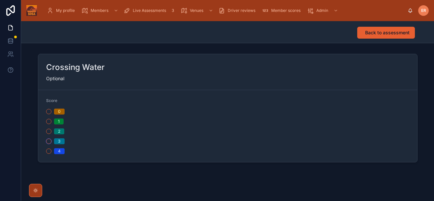
click at [49, 143] on button "3" at bounding box center [48, 141] width 5 height 5
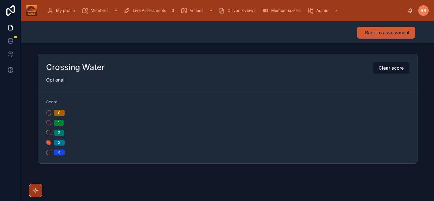
click at [365, 34] on button "Back to assessment" at bounding box center [387, 33] width 58 height 12
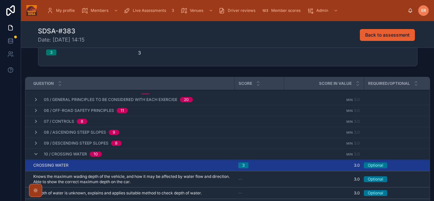
scroll to position [68, 0]
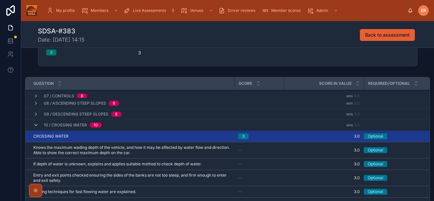
click at [36, 124] on icon at bounding box center [35, 124] width 5 height 5
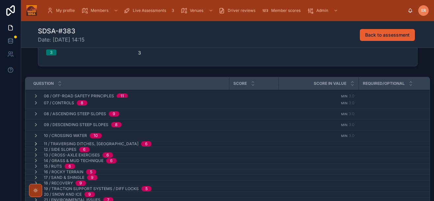
click at [37, 143] on icon at bounding box center [35, 143] width 5 height 5
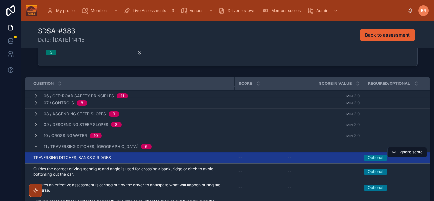
click at [173, 162] on td "TRAVERSING DITCHES, BANKS & RIDGES TRAVERSING DITCHES, BANKS & RIDGES" at bounding box center [129, 158] width 209 height 12
click at [167, 157] on div "TRAVERSING DITCHES, BANKS & RIDGES TRAVERSING DITCHES, BANKS & RIDGES" at bounding box center [131, 157] width 197 height 5
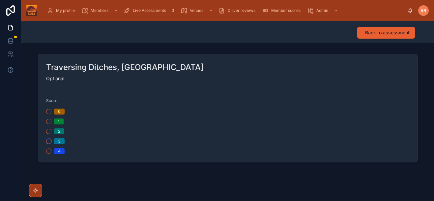
click at [48, 139] on button "3" at bounding box center [48, 141] width 5 height 5
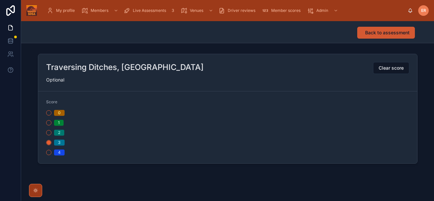
click at [381, 38] on button "Back to assessment" at bounding box center [387, 33] width 58 height 12
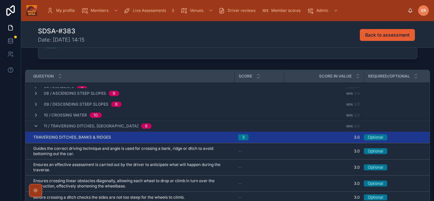
scroll to position [89, 0]
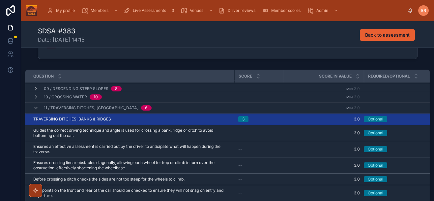
click at [33, 107] on icon at bounding box center [35, 107] width 5 height 5
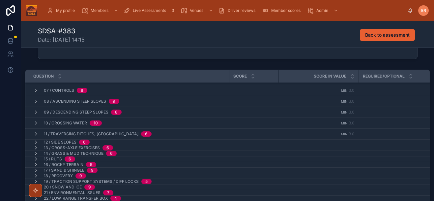
scroll to position [63, 0]
click at [37, 140] on icon at bounding box center [35, 142] width 5 height 5
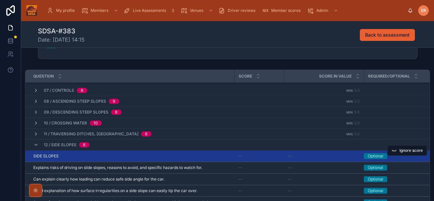
click at [81, 156] on div "SIDE SLOPES SIDE SLOPES" at bounding box center [131, 155] width 197 height 5
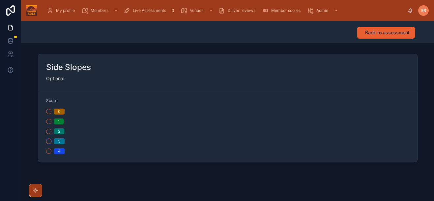
click at [51, 142] on button "3" at bounding box center [48, 141] width 5 height 5
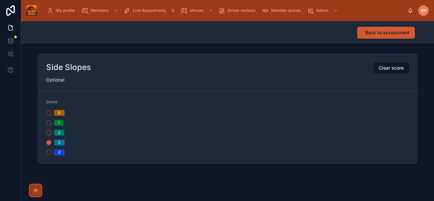
click at [379, 28] on button "Back to assessment" at bounding box center [387, 33] width 58 height 12
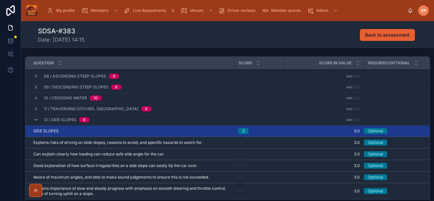
scroll to position [76, 0]
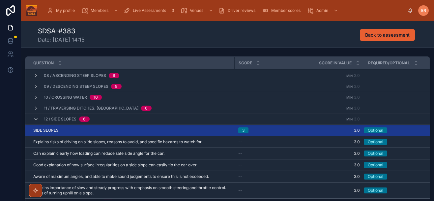
click at [33, 119] on icon at bounding box center [35, 118] width 5 height 5
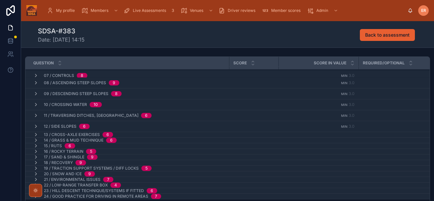
scroll to position [68, 0]
click at [37, 134] on icon at bounding box center [35, 134] width 5 height 5
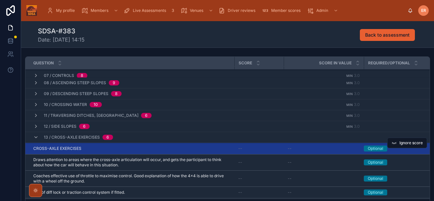
click at [91, 148] on div "CROSS-AXLE EXERCISES CROSS-AXLE EXERCISES" at bounding box center [131, 148] width 197 height 5
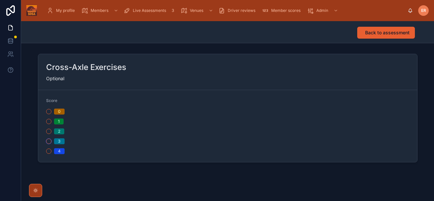
click at [49, 142] on button "3" at bounding box center [48, 141] width 5 height 5
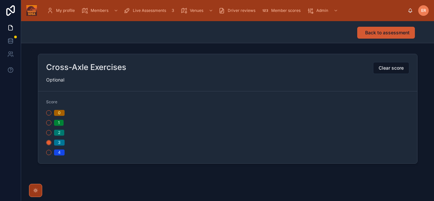
click at [371, 32] on span "Back to assessment" at bounding box center [387, 32] width 45 height 7
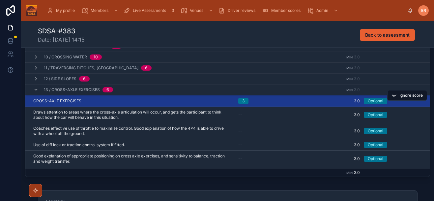
scroll to position [85, 5]
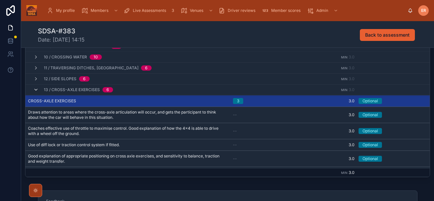
click at [36, 90] on icon at bounding box center [35, 89] width 5 height 5
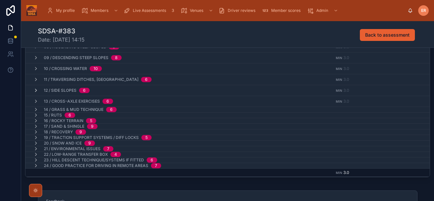
scroll to position [135, 0]
click at [36, 107] on icon at bounding box center [35, 109] width 5 height 5
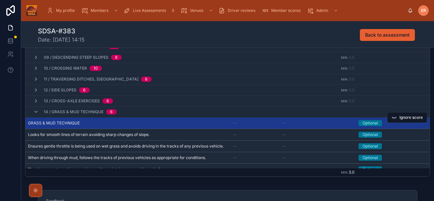
click at [115, 124] on div "GRASS & MUD TECHNIQUE GRASS & MUD TECHNIQUE" at bounding box center [126, 122] width 197 height 5
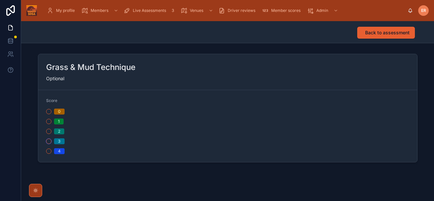
click at [47, 141] on button "3" at bounding box center [48, 141] width 5 height 5
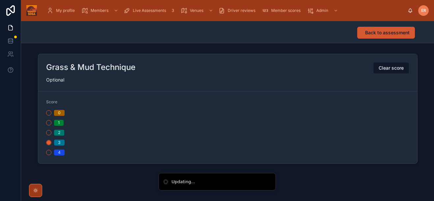
click at [371, 32] on span "Back to assessment" at bounding box center [387, 32] width 45 height 7
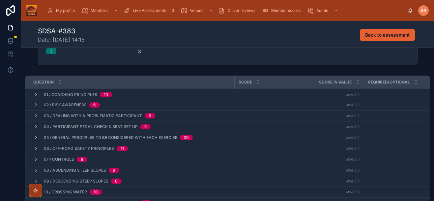
scroll to position [93, 0]
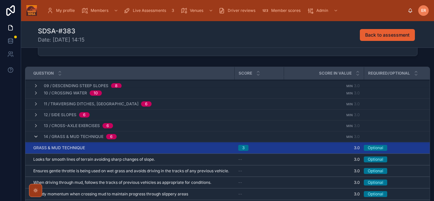
click at [35, 136] on icon at bounding box center [35, 136] width 5 height 5
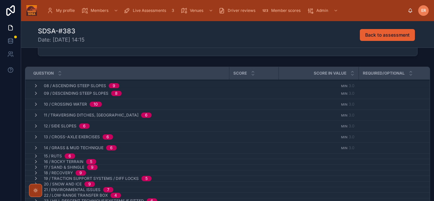
scroll to position [79, 0]
click at [36, 156] on icon at bounding box center [35, 155] width 5 height 5
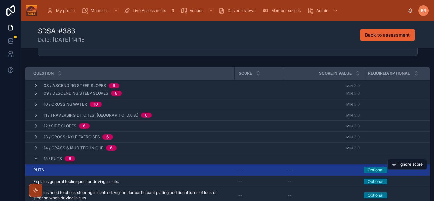
click at [101, 169] on div "RUTS RUTS" at bounding box center [131, 169] width 197 height 5
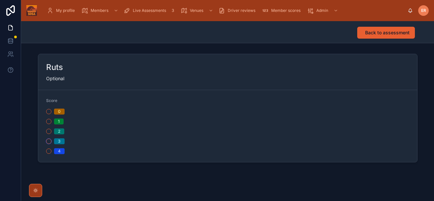
click at [48, 140] on button "3" at bounding box center [48, 141] width 5 height 5
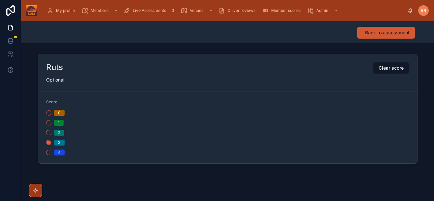
click at [372, 33] on span "Back to assessment" at bounding box center [387, 32] width 45 height 7
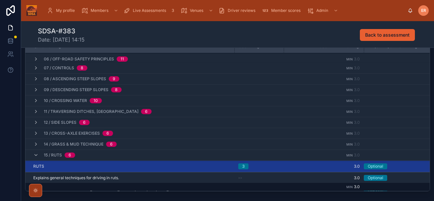
scroll to position [55, 0]
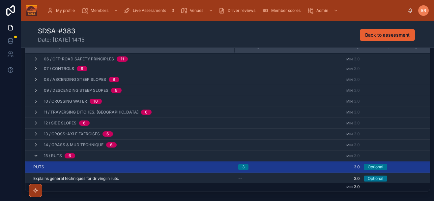
click at [34, 157] on icon at bounding box center [35, 155] width 5 height 5
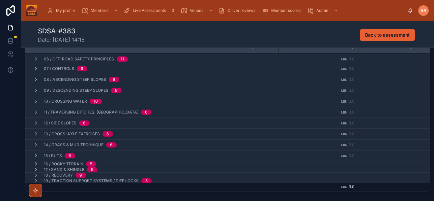
click at [37, 164] on icon at bounding box center [35, 163] width 5 height 5
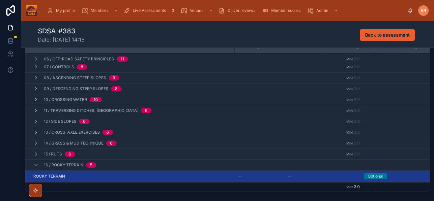
scroll to position [112, 0]
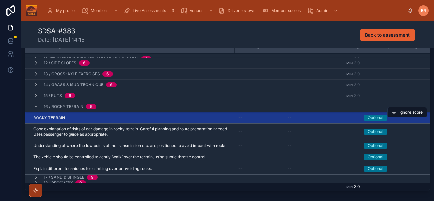
click at [132, 118] on div "ROCKY TERRAIN ROCKY TERRAIN" at bounding box center [131, 117] width 197 height 5
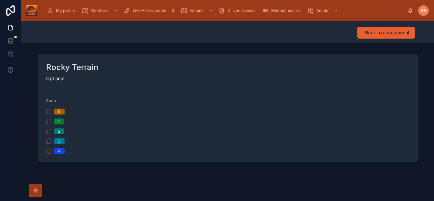
click at [48, 140] on button "3" at bounding box center [48, 141] width 5 height 5
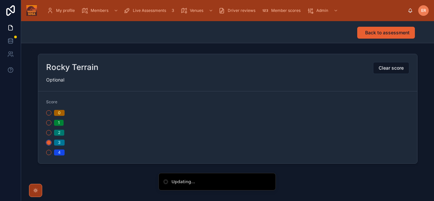
scroll to position [0, 0]
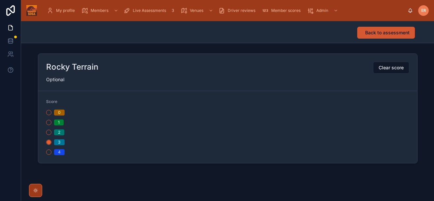
click at [370, 34] on span "Back to assessment" at bounding box center [387, 32] width 45 height 7
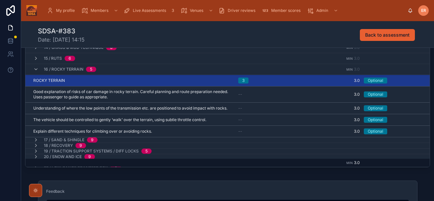
scroll to position [126, 0]
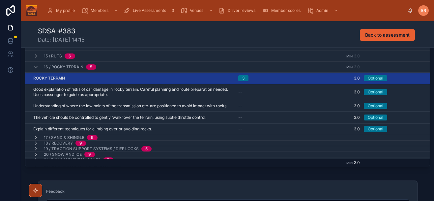
click at [36, 67] on icon at bounding box center [35, 66] width 5 height 5
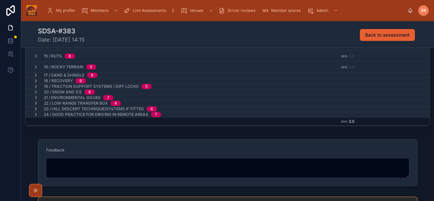
scroll to position [180, 0]
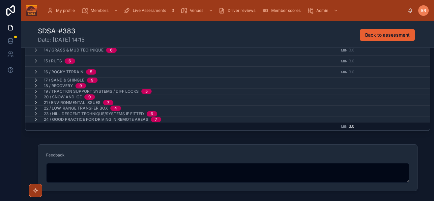
click at [37, 79] on icon at bounding box center [35, 80] width 5 height 5
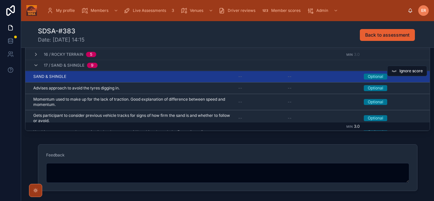
scroll to position [179, 0]
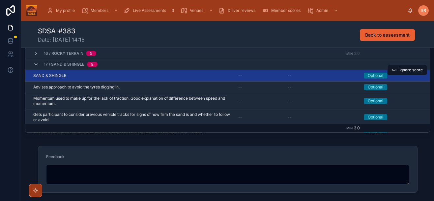
click at [157, 78] on div "SAND & SHINGLE SAND & SHINGLE" at bounding box center [131, 75] width 197 height 5
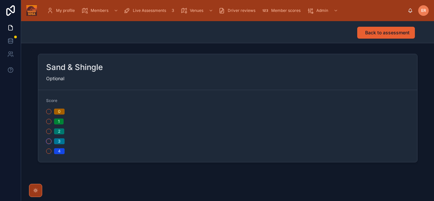
click at [50, 141] on button "3" at bounding box center [48, 141] width 5 height 5
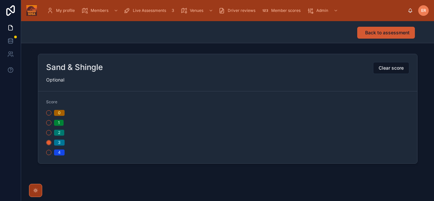
click at [372, 34] on span "Back to assessment" at bounding box center [387, 32] width 45 height 7
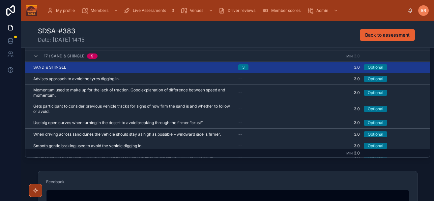
scroll to position [137, 0]
click at [400, 115] on span "Ignore score" at bounding box center [411, 116] width 23 height 5
click at [401, 129] on span "Ignore score" at bounding box center [411, 128] width 23 height 5
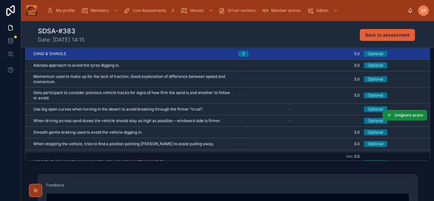
scroll to position [0, 0]
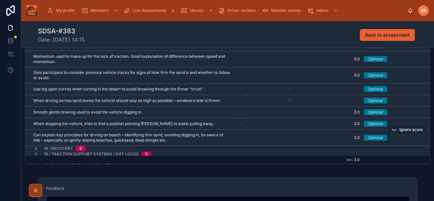
click at [403, 130] on span "Ignore score" at bounding box center [411, 129] width 23 height 5
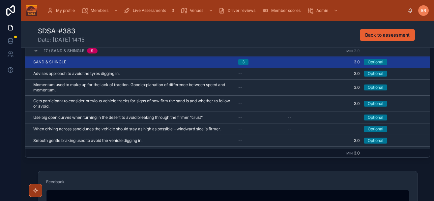
click at [37, 52] on icon at bounding box center [35, 50] width 5 height 5
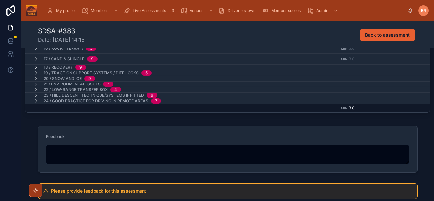
click at [34, 67] on icon at bounding box center [35, 67] width 5 height 5
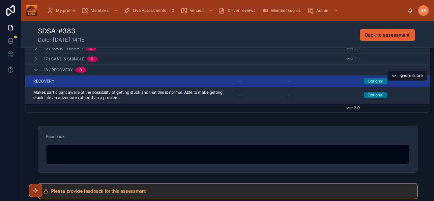
click at [69, 81] on div "RECOVERY RECOVERY" at bounding box center [131, 81] width 197 height 5
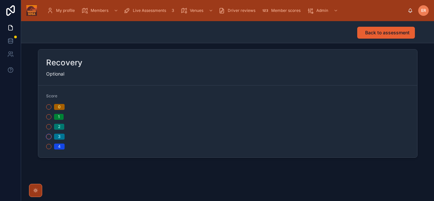
click at [51, 135] on button "3" at bounding box center [48, 136] width 5 height 5
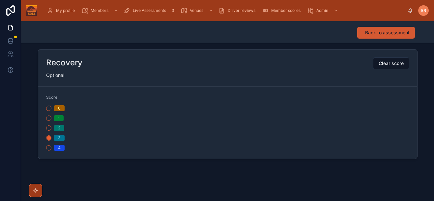
click at [377, 29] on span "Back to assessment" at bounding box center [387, 32] width 45 height 7
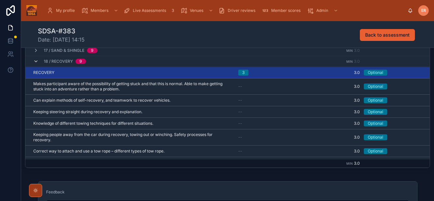
click at [36, 63] on icon at bounding box center [35, 61] width 5 height 5
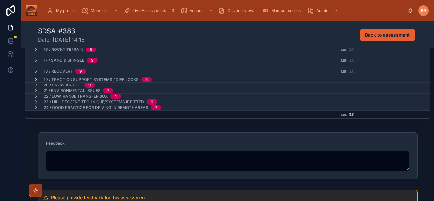
click at [34, 79] on icon at bounding box center [35, 79] width 5 height 5
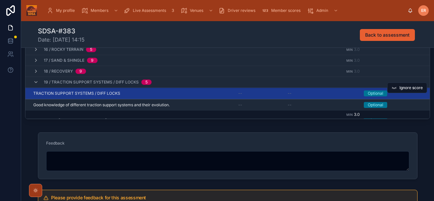
click at [143, 92] on div "TRACTION SUPPORT SYSTEMS / DIFF LOCKS TRACTION SUPPORT SYSTEMS / DIFF LOCKS" at bounding box center [131, 93] width 197 height 5
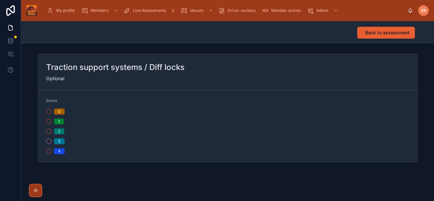
click at [47, 142] on button "3" at bounding box center [48, 141] width 5 height 5
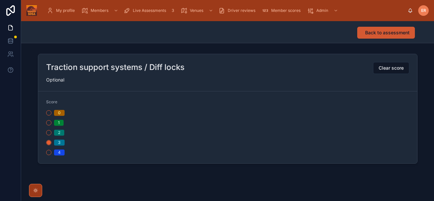
click at [381, 33] on span "Back to assessment" at bounding box center [387, 32] width 45 height 7
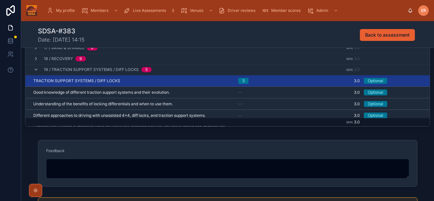
scroll to position [113, 0]
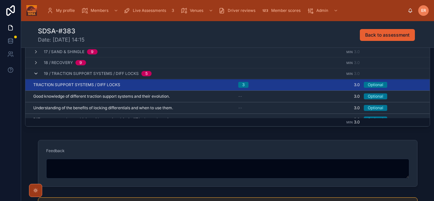
click at [36, 74] on icon at bounding box center [35, 73] width 5 height 5
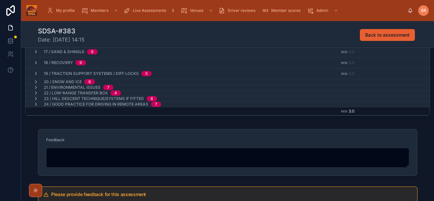
scroll to position [194, 0]
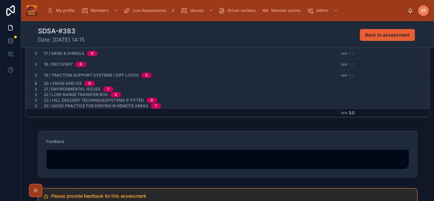
click at [36, 83] on icon at bounding box center [35, 83] width 5 height 5
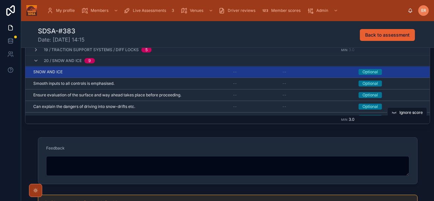
scroll to position [130, 0]
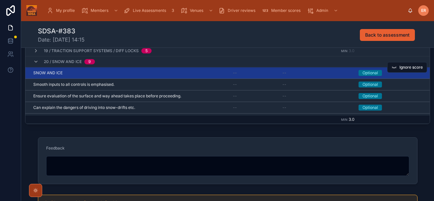
click at [196, 71] on div "SNOW AND ICE SNOW AND ICE" at bounding box center [129, 72] width 192 height 5
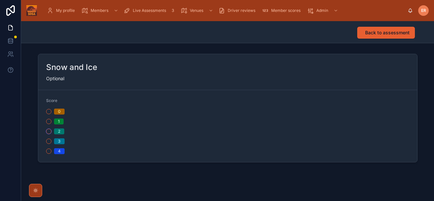
click at [48, 133] on button "2" at bounding box center [48, 131] width 5 height 5
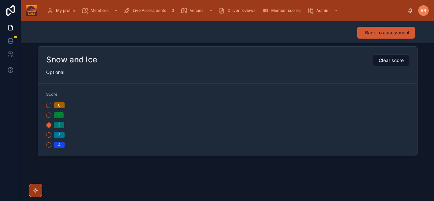
click at [369, 32] on span "Back to assessment" at bounding box center [387, 32] width 45 height 7
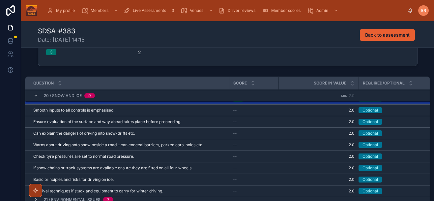
scroll to position [85, 0]
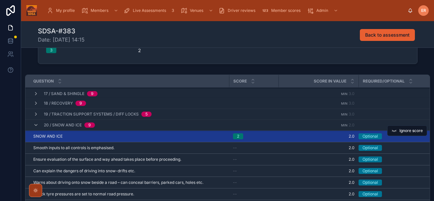
click at [178, 137] on div "SNOW AND ICE SNOW AND ICE" at bounding box center [129, 136] width 192 height 5
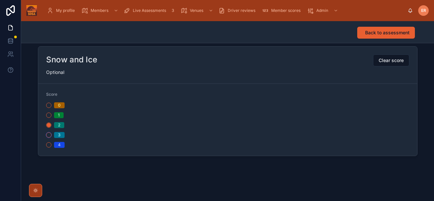
click at [48, 136] on button "3" at bounding box center [48, 134] width 5 height 5
click at [370, 33] on span "Back to assessment" at bounding box center [387, 32] width 45 height 7
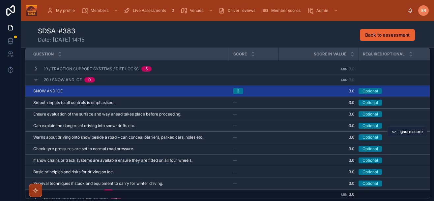
click at [397, 131] on button "Ignore score" at bounding box center [408, 131] width 40 height 11
click at [405, 155] on span "Ignore score" at bounding box center [411, 154] width 23 height 5
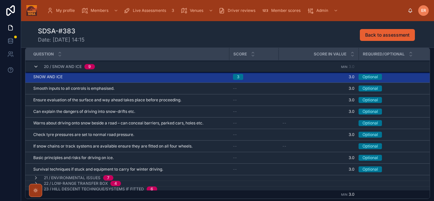
click at [35, 67] on icon at bounding box center [35, 66] width 5 height 5
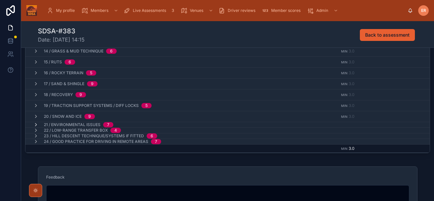
click at [36, 125] on icon at bounding box center [35, 124] width 5 height 5
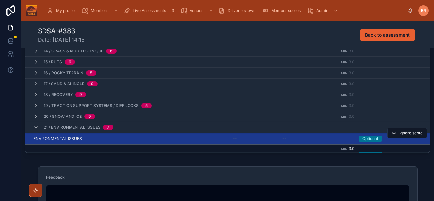
click at [96, 137] on div "ENVIRONMENTAL ISSUES ENVIRONMENTAL ISSUES" at bounding box center [129, 138] width 192 height 5
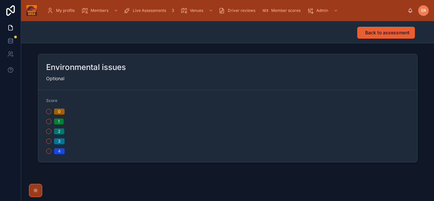
click at [50, 133] on div "2" at bounding box center [135, 131] width 179 height 6
click at [48, 142] on button "3" at bounding box center [48, 141] width 5 height 5
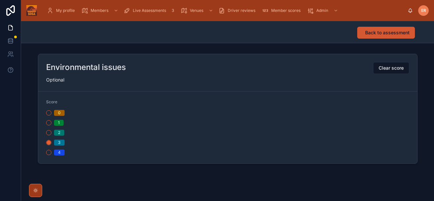
click at [387, 33] on span "Back to assessment" at bounding box center [387, 32] width 45 height 7
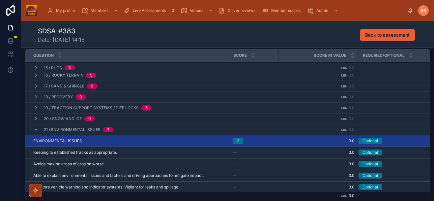
scroll to position [147, 0]
click at [35, 131] on icon at bounding box center [35, 129] width 5 height 5
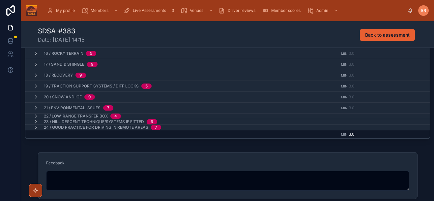
scroll to position [179, 0]
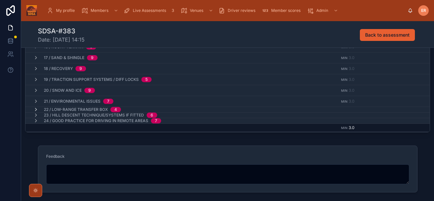
click at [36, 109] on icon at bounding box center [35, 109] width 5 height 5
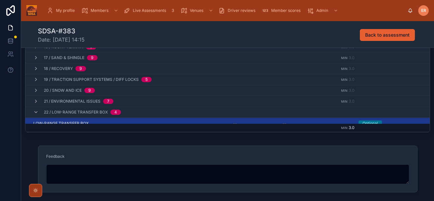
scroll to position [156, 0]
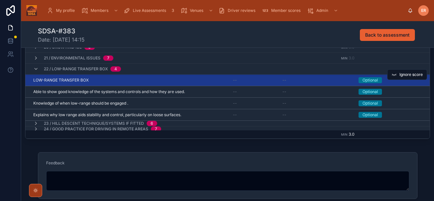
click at [135, 79] on div "LOW-RANGE TRANSFER BOX LOW-RANGE TRANSFER BOX" at bounding box center [129, 80] width 192 height 5
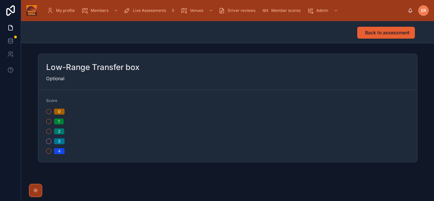
click at [48, 142] on button "3" at bounding box center [48, 141] width 5 height 5
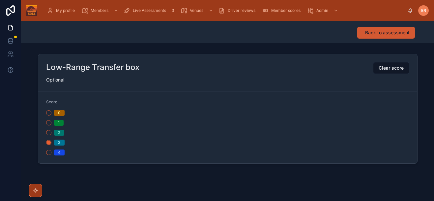
click at [390, 35] on span "Back to assessment" at bounding box center [387, 32] width 45 height 7
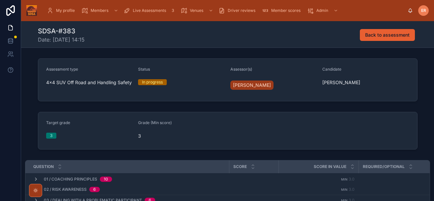
click at [422, 113] on div "Target grade 3 Grade (Min score) 3" at bounding box center [227, 130] width 413 height 43
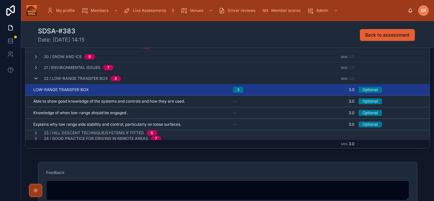
click at [35, 78] on div "22 / Low-Range Transfer box 4" at bounding box center [77, 78] width 88 height 11
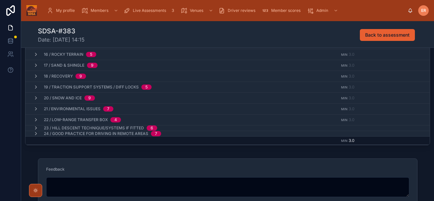
click at [161, 86] on div "19 / Traction support systems / Diff locks 5" at bounding box center [151, 86] width 253 height 5
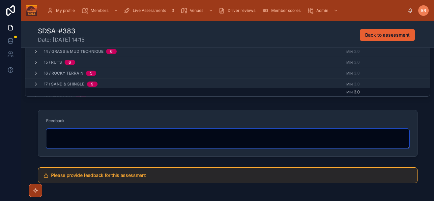
click at [128, 138] on textarea at bounding box center [227, 139] width 363 height 20
paste textarea "**********"
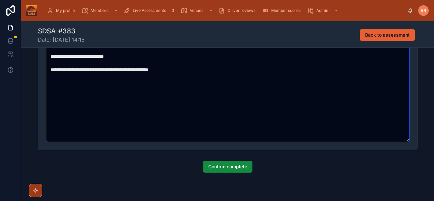
scroll to position [422, 0]
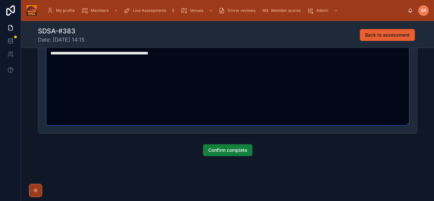
type textarea "**********"
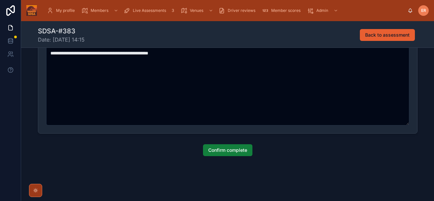
click at [215, 154] on button "Confirm complete" at bounding box center [227, 150] width 49 height 12
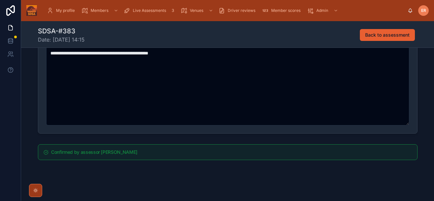
click at [143, 11] on span "Live Assessments" at bounding box center [149, 10] width 33 height 5
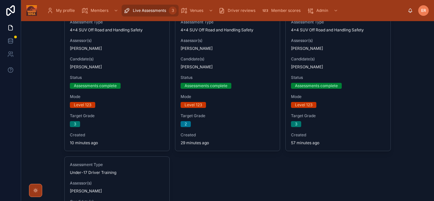
click at [416, 57] on div "Live assessments Assessments in progress or recently completed. Start Assessmen…" at bounding box center [227, 111] width 413 height 180
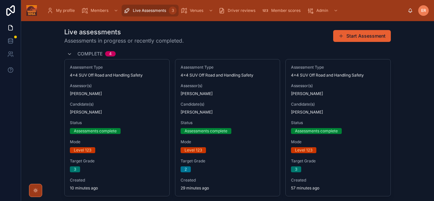
scroll to position [0, 0]
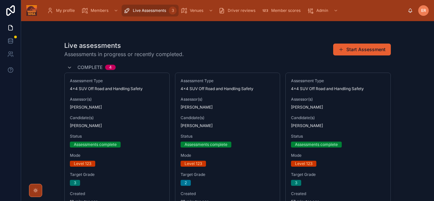
click at [418, 89] on div "Live assessments Assessments in progress or recently completed. Start Assessmen…" at bounding box center [227, 111] width 413 height 180
click at [293, 53] on div "Live assessments Assessments in progress or recently completed. Start Assessment" at bounding box center [227, 49] width 327 height 17
click at [231, 50] on div "Live assessments Assessments in progress or recently completed. Start Assessment" at bounding box center [227, 49] width 327 height 17
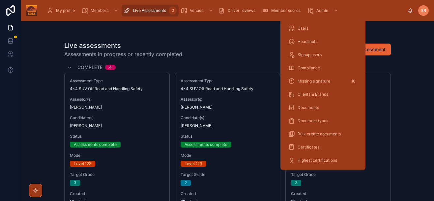
click at [310, 27] on div "Users" at bounding box center [323, 28] width 69 height 11
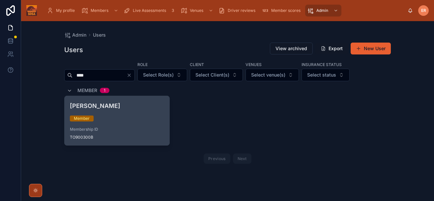
type input "****"
click at [121, 114] on div "Todd Sharvell Member Membership ID TO900300B" at bounding box center [117, 120] width 105 height 49
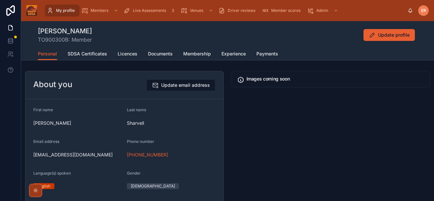
click at [95, 56] on span "SDSA Certificates" at bounding box center [88, 53] width 40 height 7
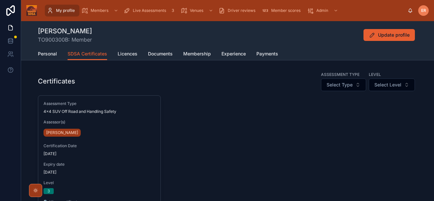
click at [49, 53] on span "Personal" at bounding box center [47, 53] width 19 height 7
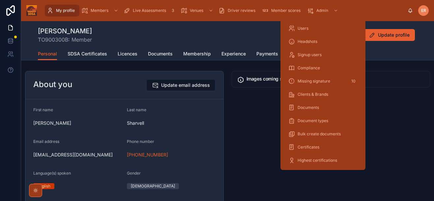
click at [310, 27] on div "Users" at bounding box center [323, 28] width 69 height 11
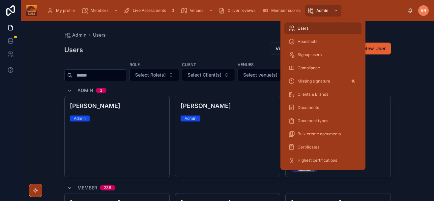
click at [303, 27] on span "Users" at bounding box center [303, 28] width 11 height 5
click at [89, 78] on input "text" at bounding box center [100, 75] width 54 height 9
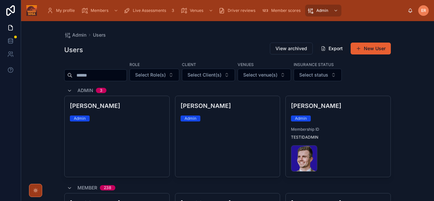
click at [93, 79] on input "text" at bounding box center [100, 75] width 54 height 9
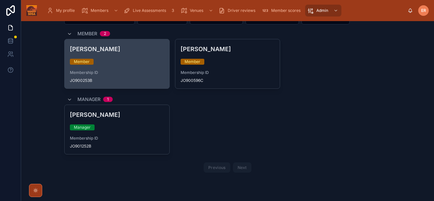
scroll to position [59, 0]
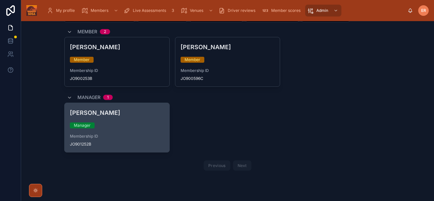
type input "****"
click at [121, 125] on div "Manager" at bounding box center [117, 125] width 94 height 6
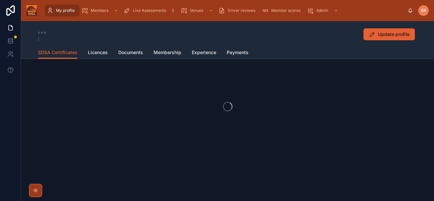
scroll to position [13, 0]
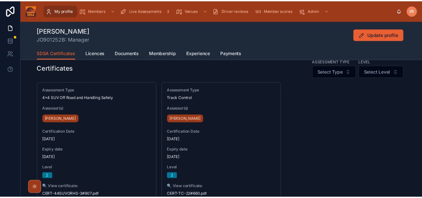
scroll to position [19, 0]
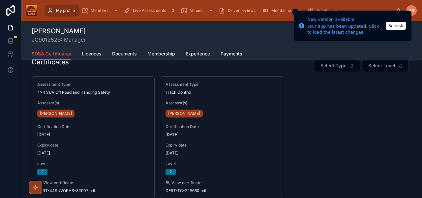
click at [294, 12] on icon "Close toast" at bounding box center [296, 12] width 4 height 4
click at [91, 10] on span "Members" at bounding box center [100, 10] width 18 height 5
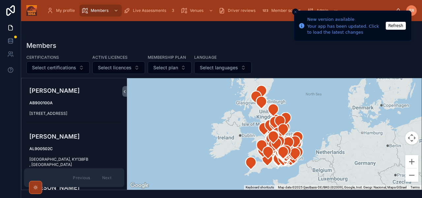
click at [296, 12] on line "Close toast" at bounding box center [296, 12] width 2 height 2
click at [394, 26] on button "Refresh" at bounding box center [396, 26] width 20 height 8
